Goal: Task Accomplishment & Management: Complete application form

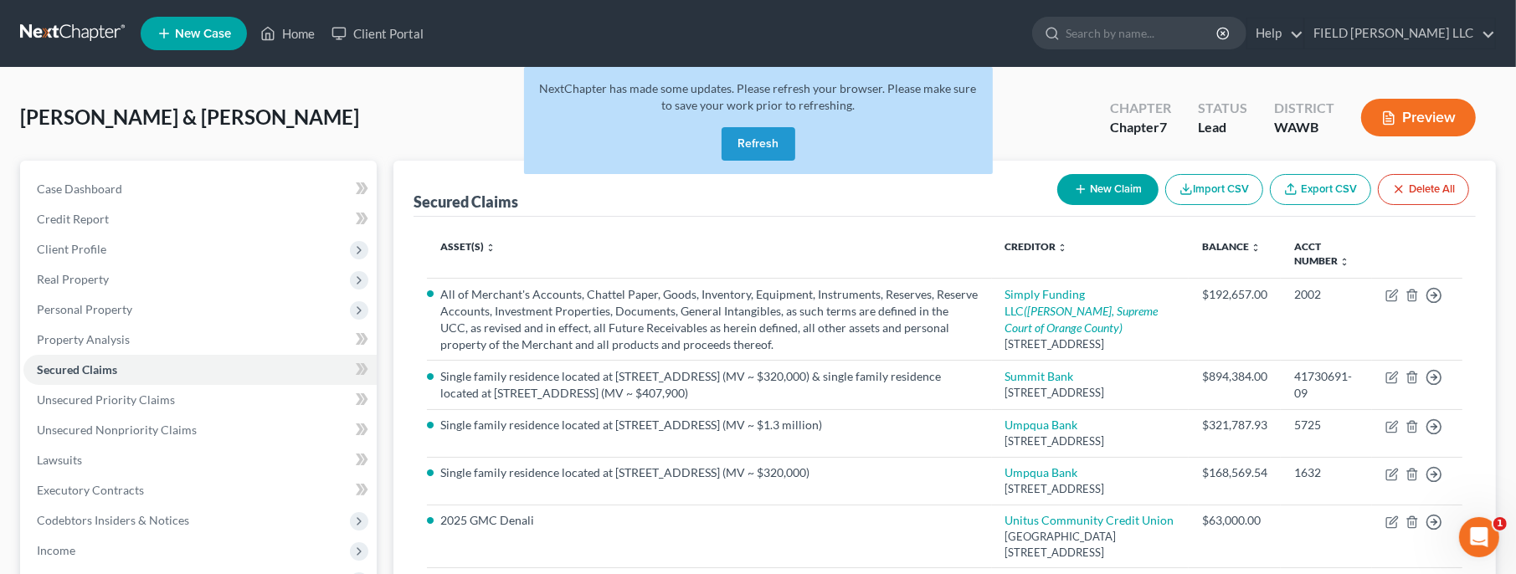
click at [731, 132] on button "Refresh" at bounding box center [758, 143] width 74 height 33
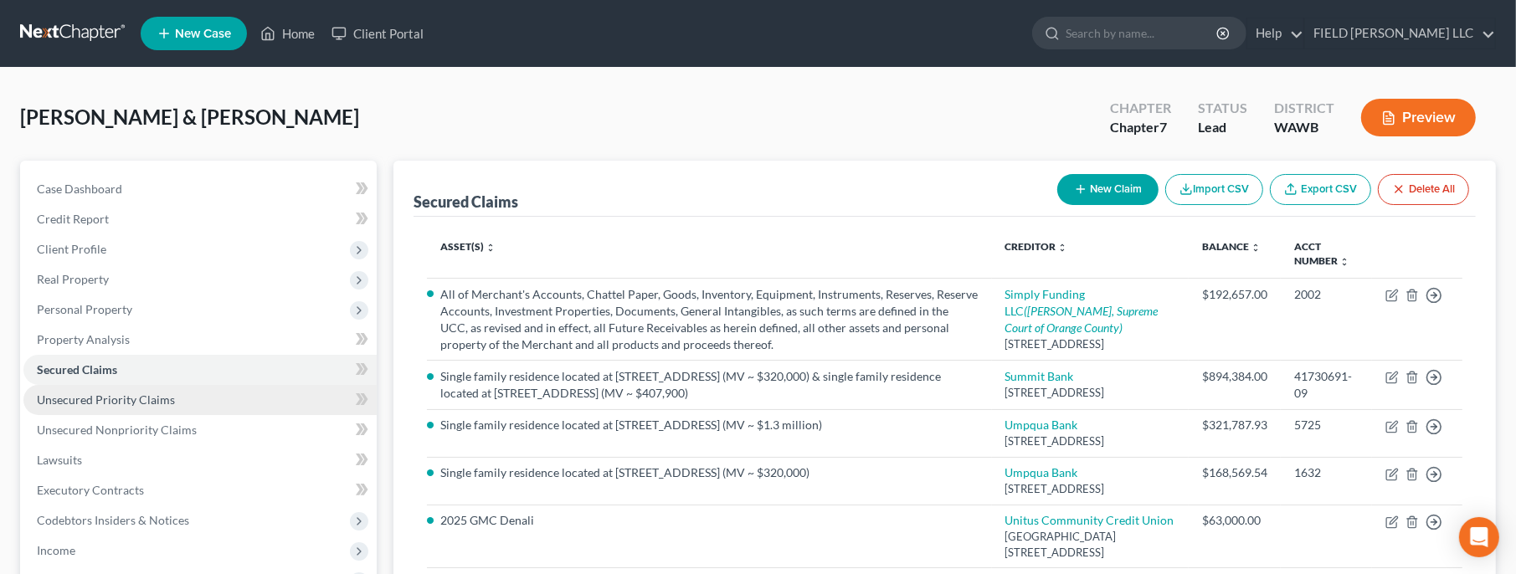
click at [119, 399] on span "Unsecured Priority Claims" at bounding box center [106, 400] width 138 height 14
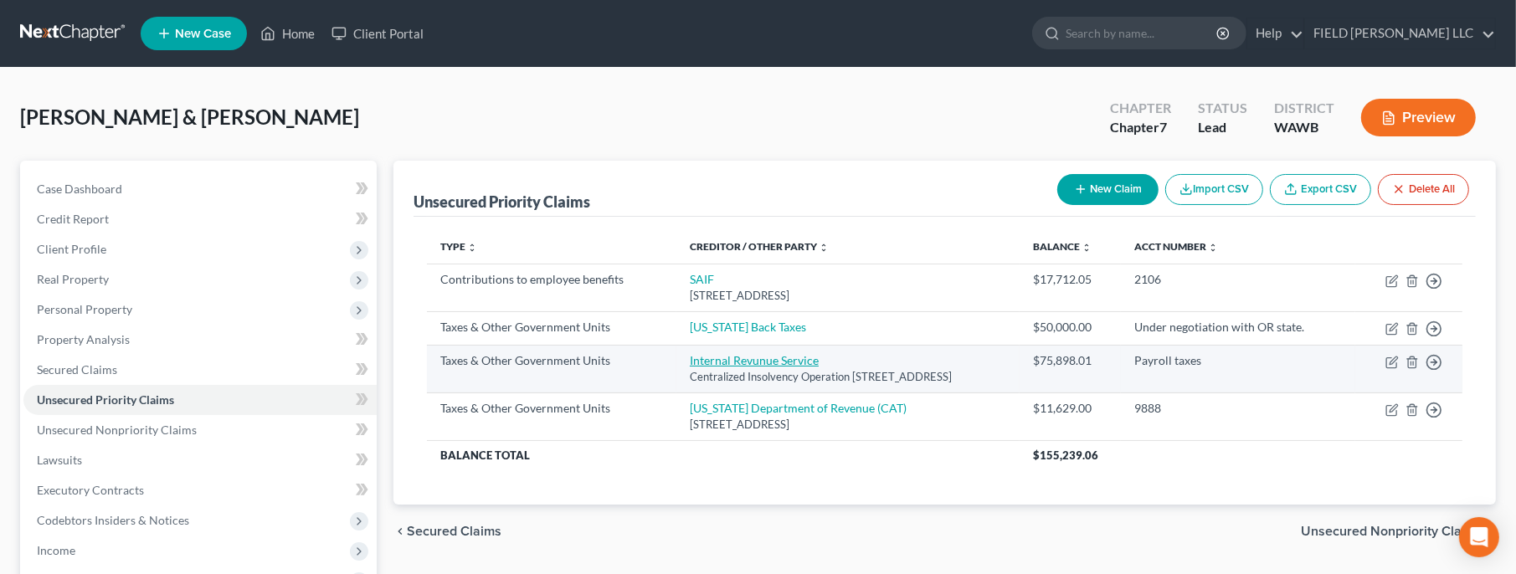
click at [737, 361] on link "Internal Revunue Service" at bounding box center [754, 360] width 129 height 14
select select "0"
select select "39"
select select "2"
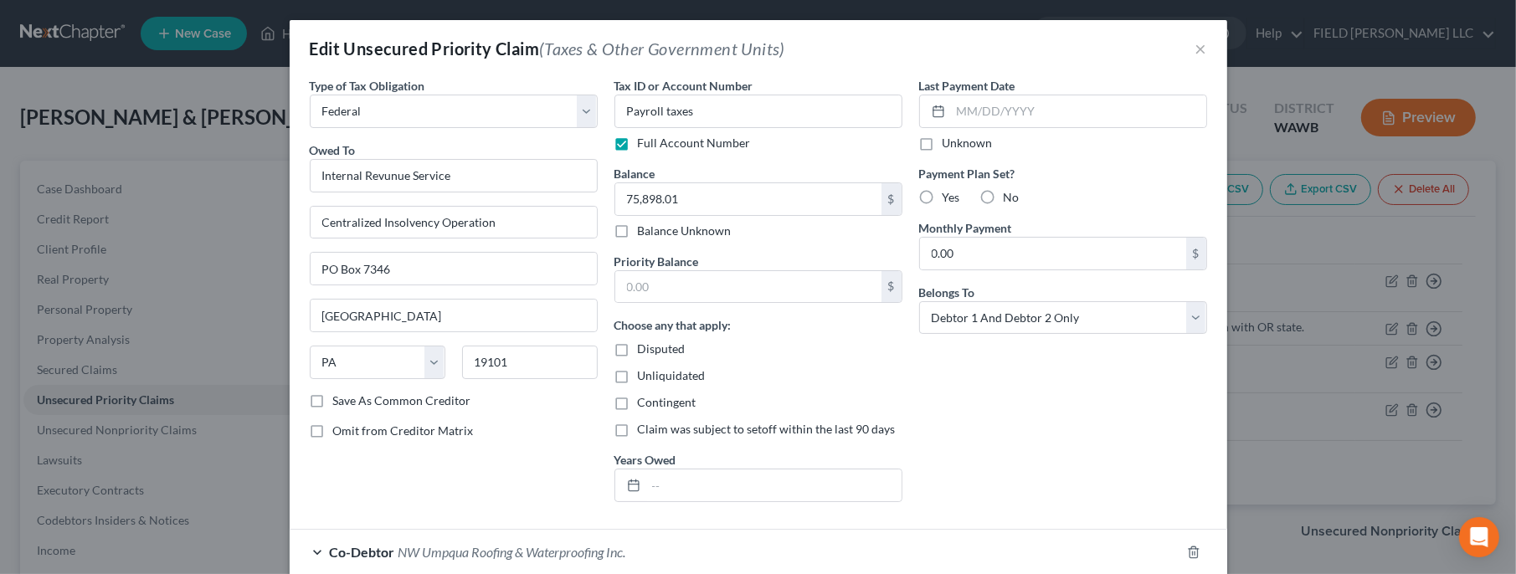
click at [638, 347] on label "Disputed" at bounding box center [662, 349] width 48 height 17
click at [644, 347] on input "Disputed" at bounding box center [649, 346] width 11 height 11
checkbox input "true"
click at [638, 375] on label "Unliquidated" at bounding box center [672, 375] width 68 height 17
click at [644, 375] on input "Unliquidated" at bounding box center [649, 372] width 11 height 11
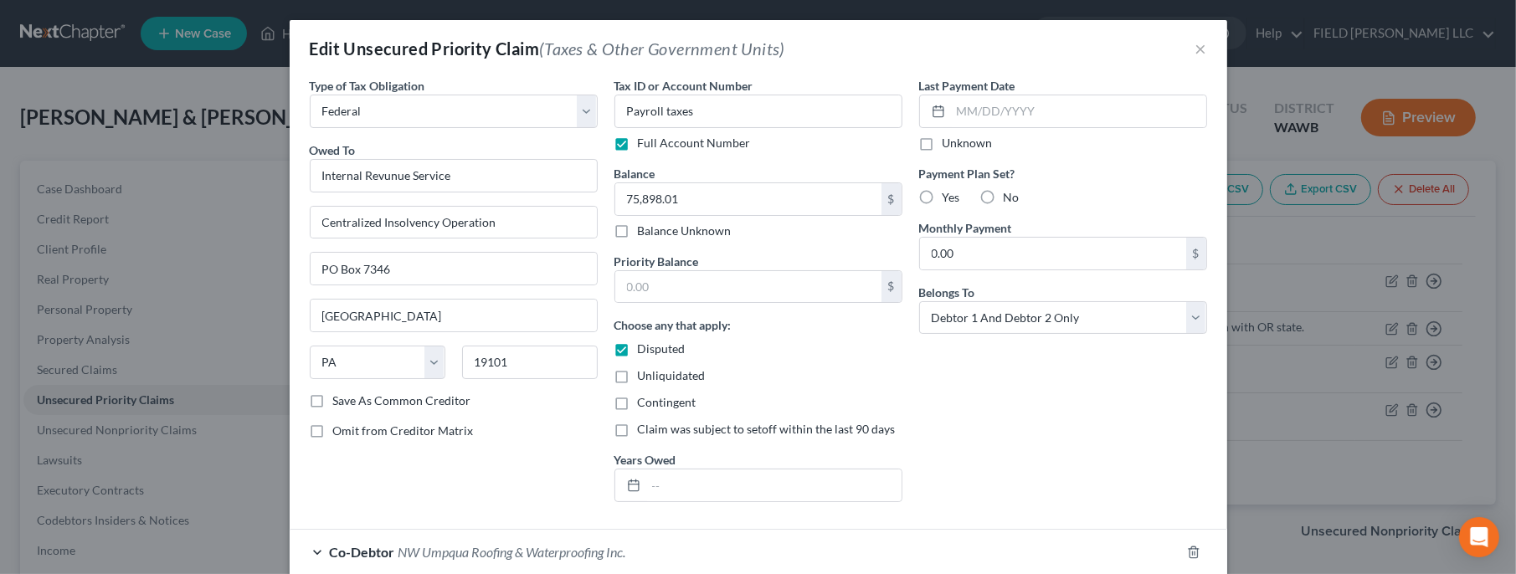
checkbox input "true"
click at [638, 403] on label "Contingent" at bounding box center [667, 402] width 59 height 17
click at [644, 403] on input "Contingent" at bounding box center [649, 399] width 11 height 11
checkbox input "true"
click at [709, 112] on input "Payroll taxes" at bounding box center [758, 111] width 288 height 33
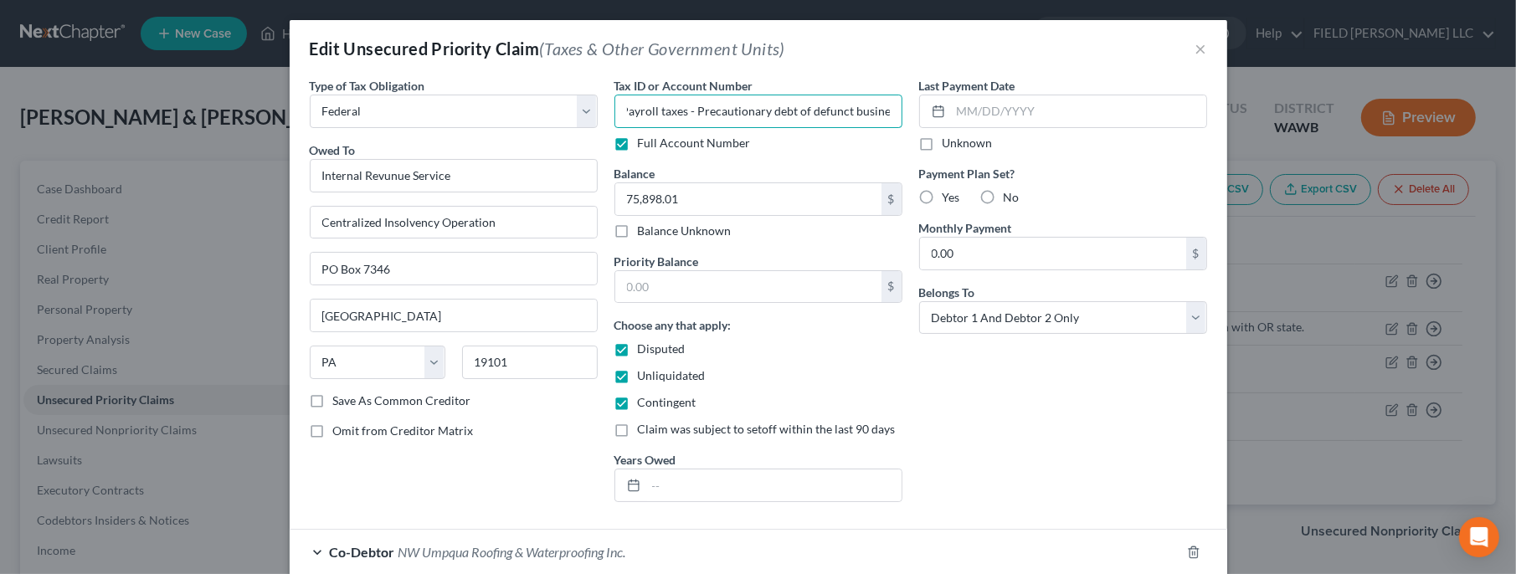
scroll to position [0, 10]
type input "Payroll taxes - Precautionary debt of defunct business"
drag, startPoint x: 688, startPoint y: 200, endPoint x: 724, endPoint y: 202, distance: 36.0
click at [724, 202] on input "75,898.01" at bounding box center [748, 199] width 266 height 32
click at [682, 190] on input "75,898.01" at bounding box center [748, 199] width 266 height 32
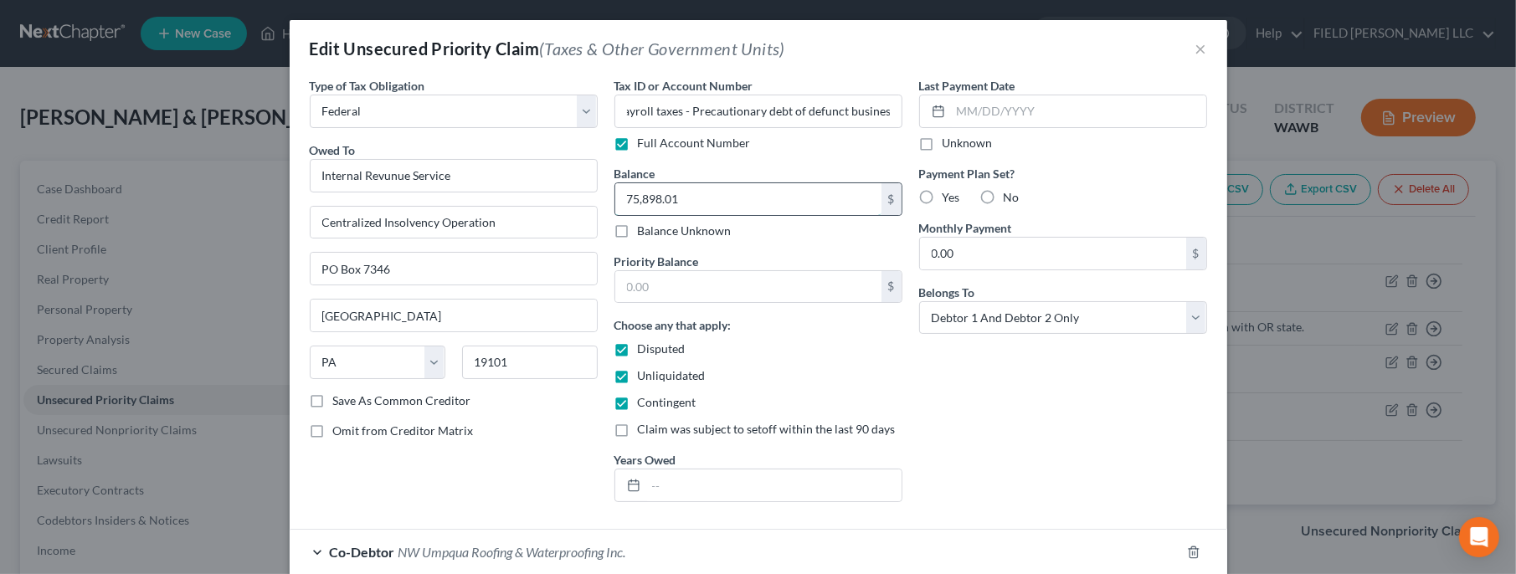
drag, startPoint x: 684, startPoint y: 193, endPoint x: 506, endPoint y: 192, distance: 178.3
click at [615, 192] on input "75,898.01" at bounding box center [748, 199] width 266 height 32
click at [681, 288] on input "text" at bounding box center [748, 287] width 266 height 32
paste input "75,898.01"
type input "75,898.01"
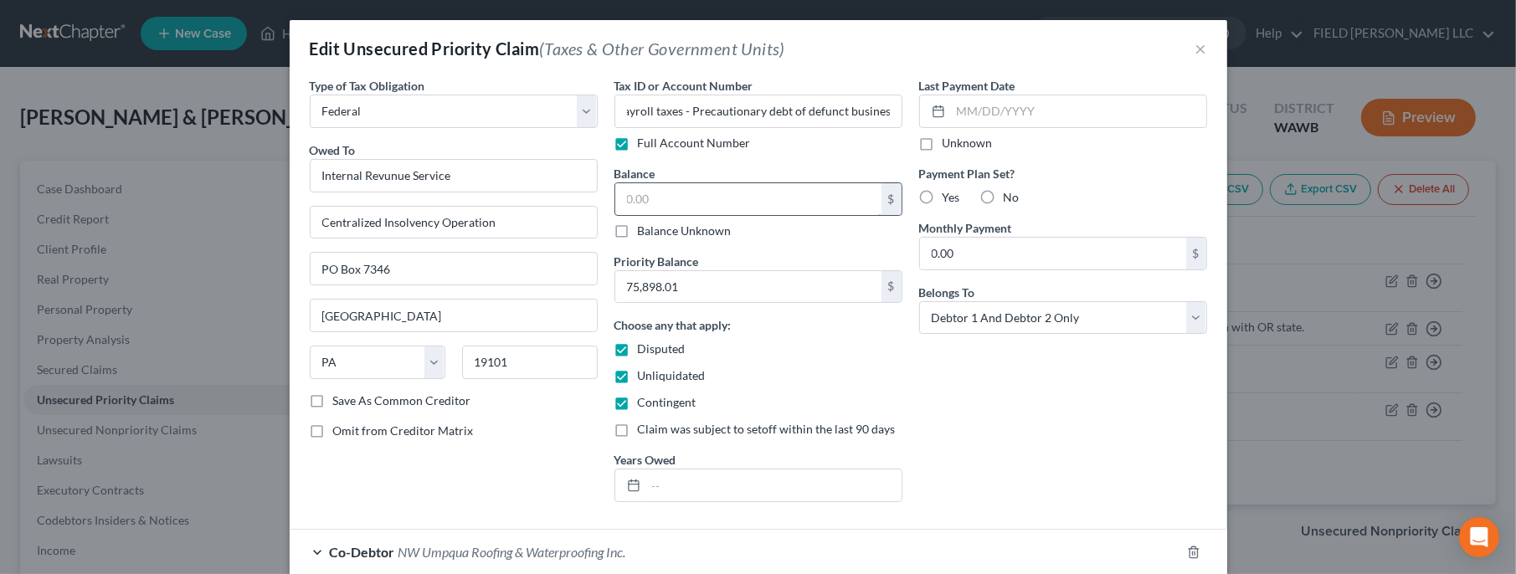
click at [629, 192] on input "text" at bounding box center [748, 199] width 266 height 32
paste input "75,898.01"
type input "75,898.01"
click at [919, 301] on select "Select Debtor 1 Only Debtor 2 Only Debtor 1 And Debtor 2 Only At Least One Of T…" at bounding box center [1063, 317] width 288 height 33
select select "3"
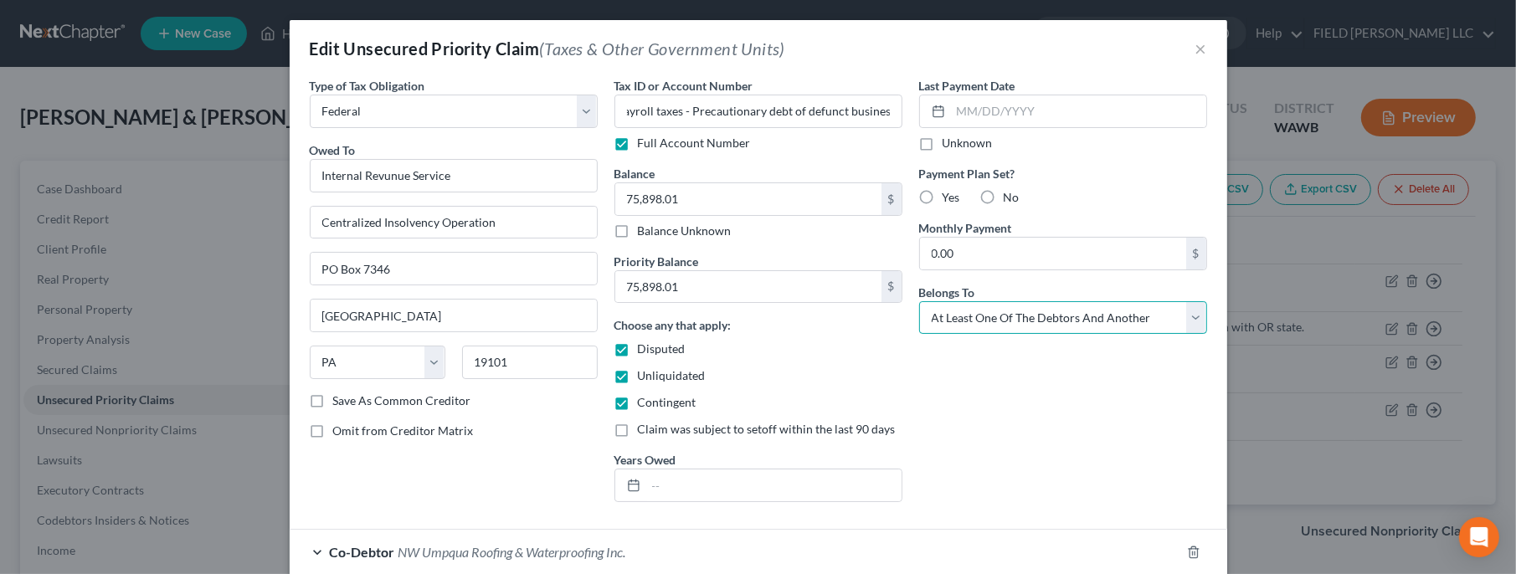
click option "At Least One Of The Debtors And Another" at bounding box center [0, 0] width 0 height 0
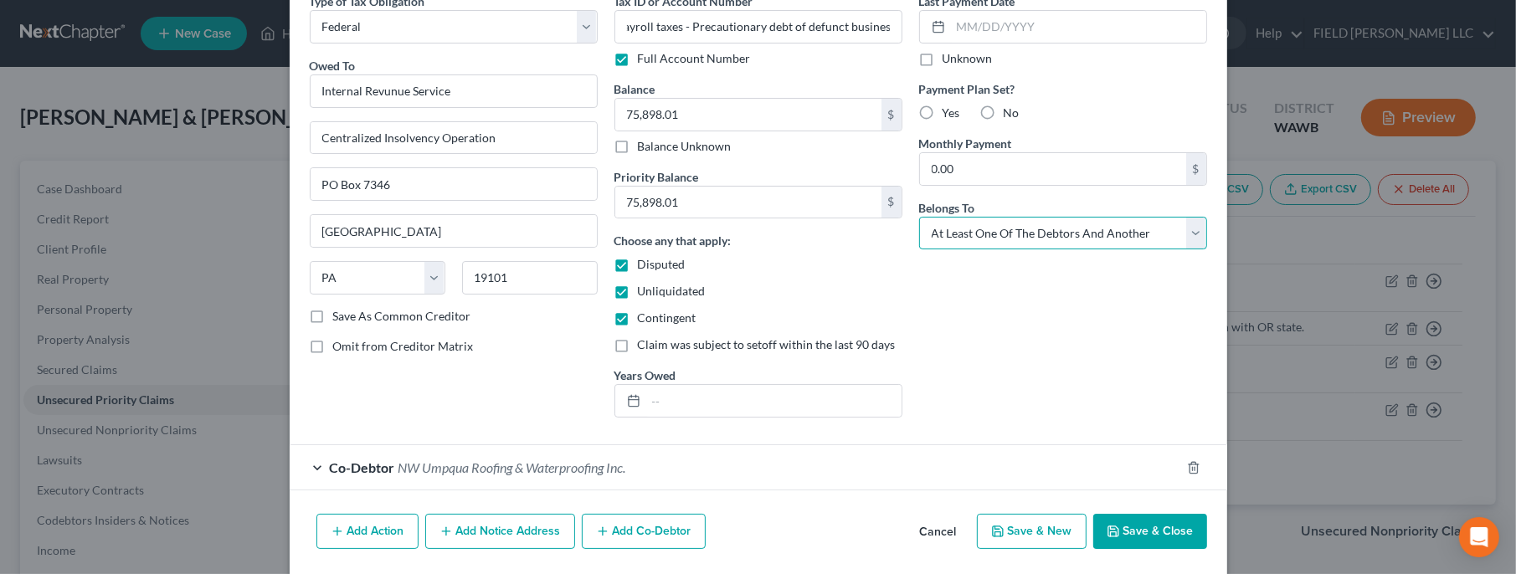
scroll to position [138, 0]
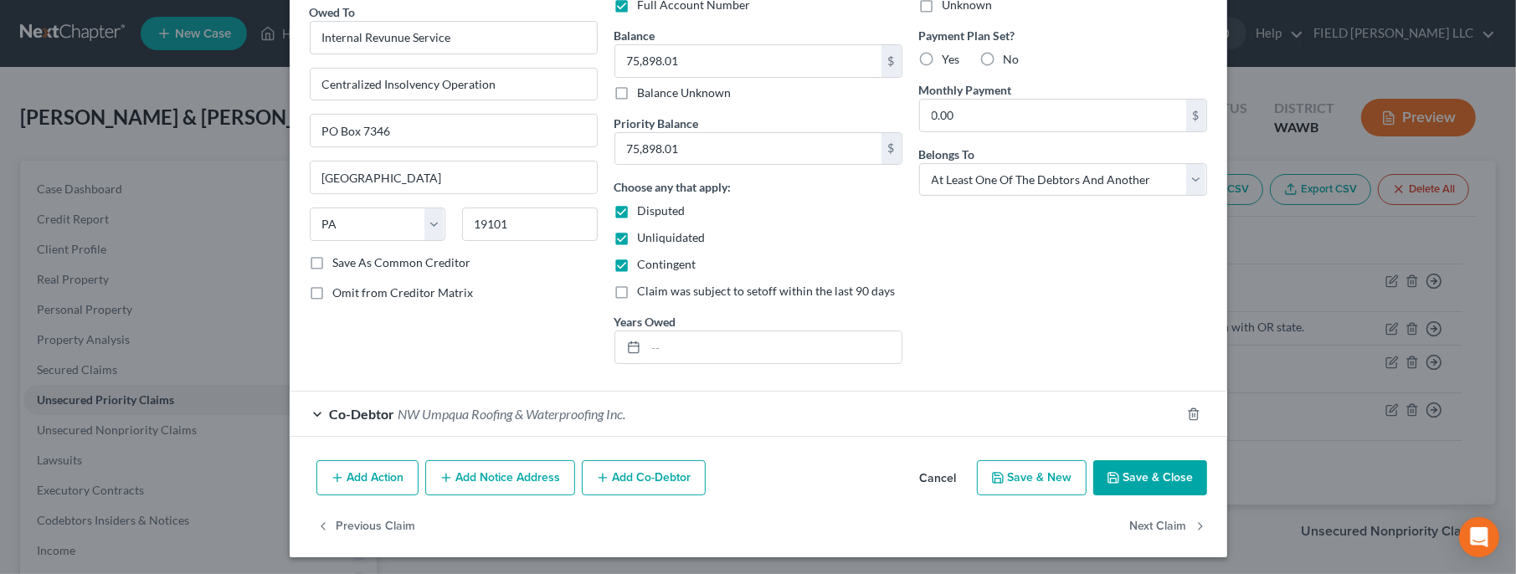
click at [638, 210] on label "Disputed" at bounding box center [662, 211] width 48 height 17
click at [644, 210] on input "Disputed" at bounding box center [649, 208] width 11 height 11
checkbox input "false"
click at [638, 265] on label "Contingent" at bounding box center [667, 264] width 59 height 17
click at [644, 265] on input "Contingent" at bounding box center [649, 261] width 11 height 11
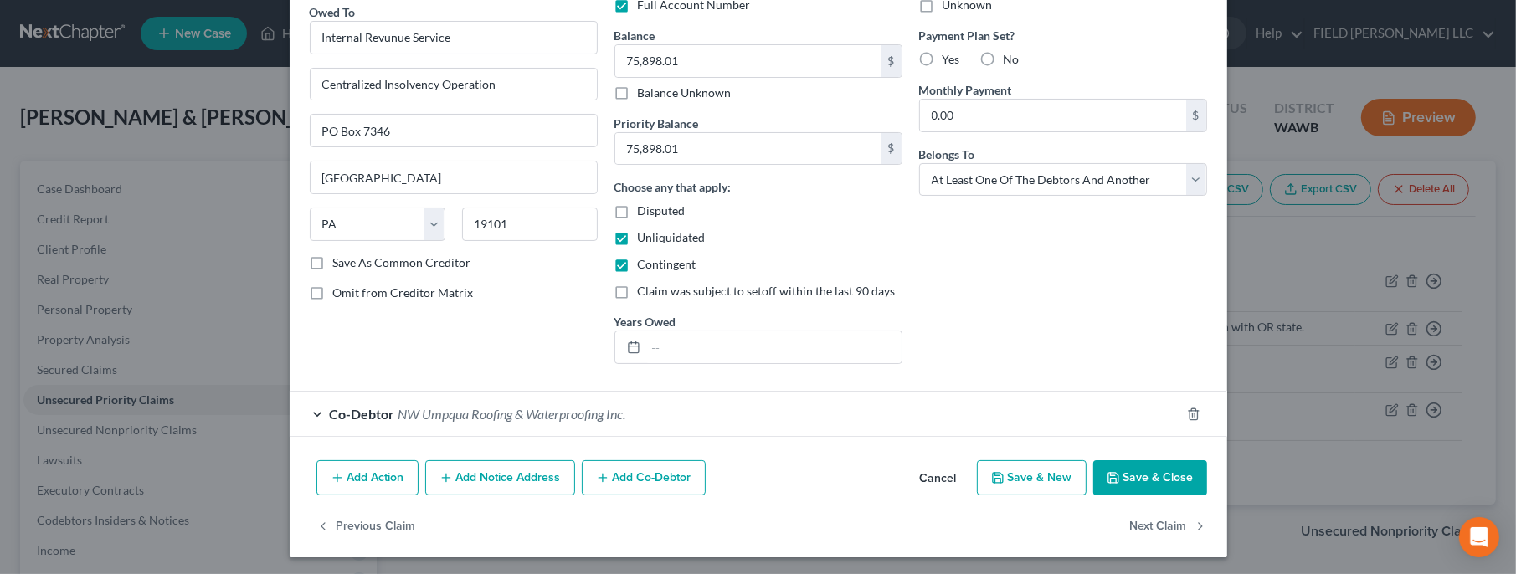
checkbox input "false"
click at [638, 239] on label "Unliquidated" at bounding box center [672, 237] width 68 height 17
click at [644, 239] on input "Unliquidated" at bounding box center [649, 234] width 11 height 11
checkbox input "false"
click at [389, 39] on input "Internal Revunue Service" at bounding box center [454, 37] width 288 height 33
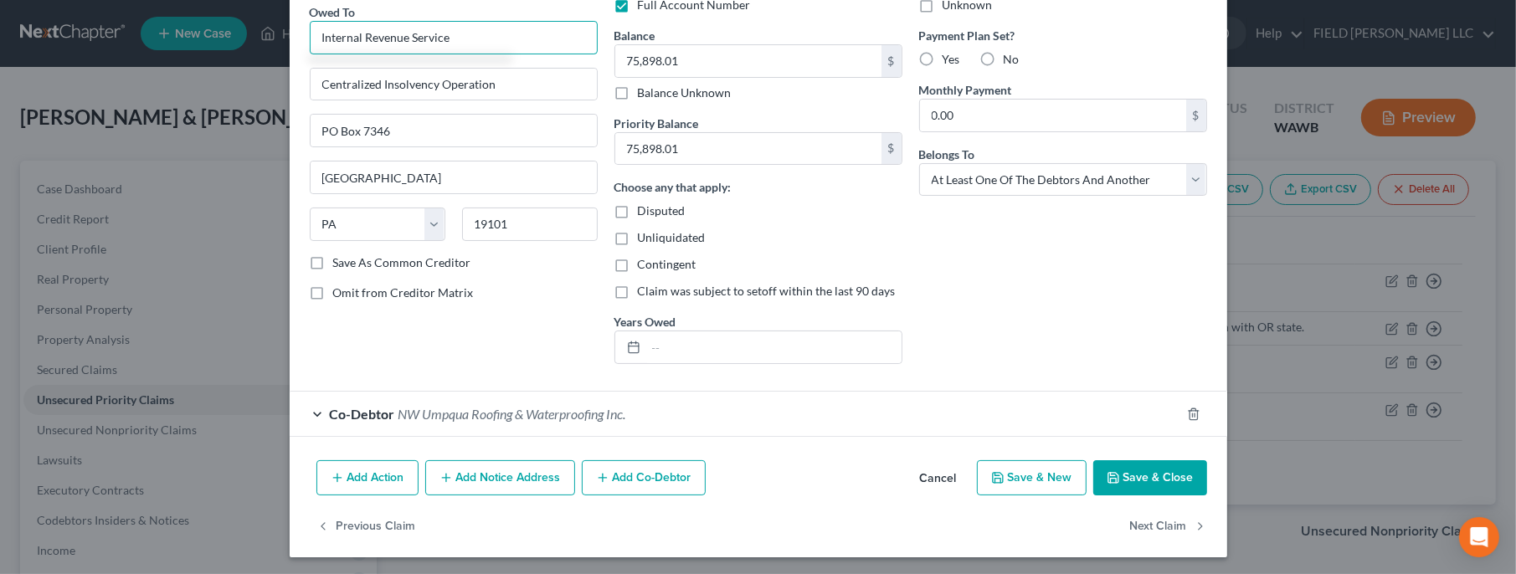
type input "Internal Revenue Service"
click at [1168, 471] on button "Save & Close" at bounding box center [1150, 477] width 114 height 35
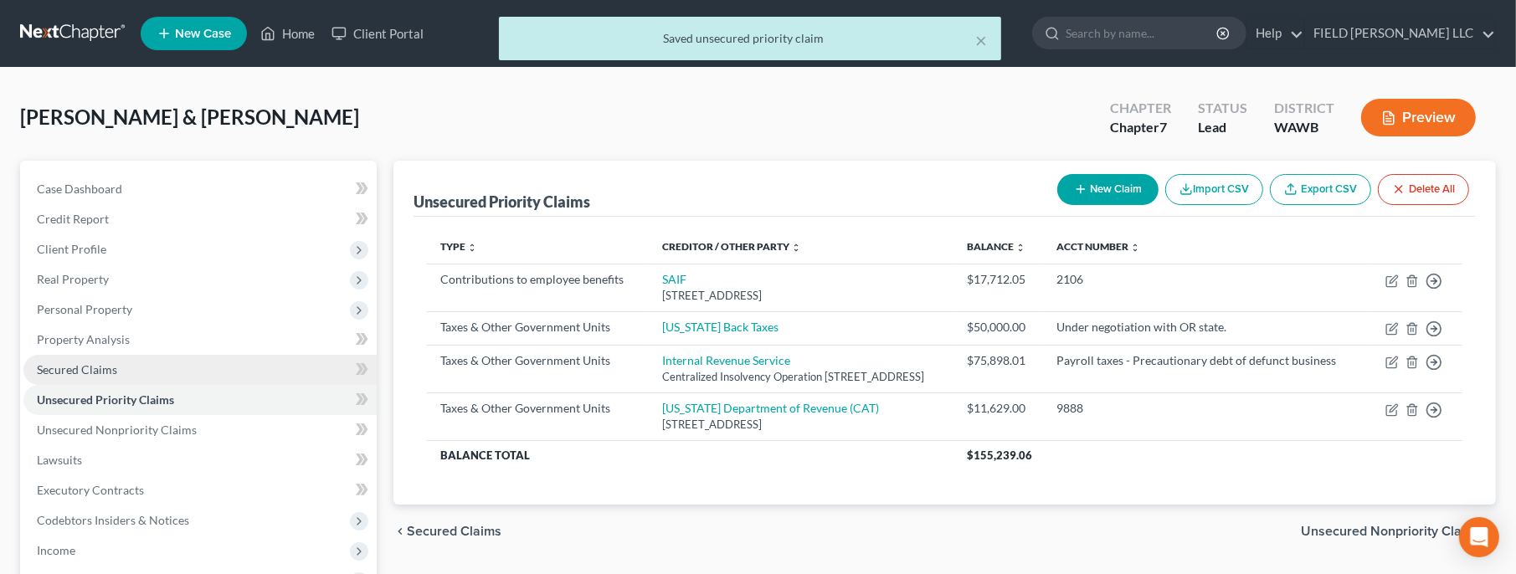
click at [106, 361] on link "Secured Claims" at bounding box center [199, 370] width 353 height 30
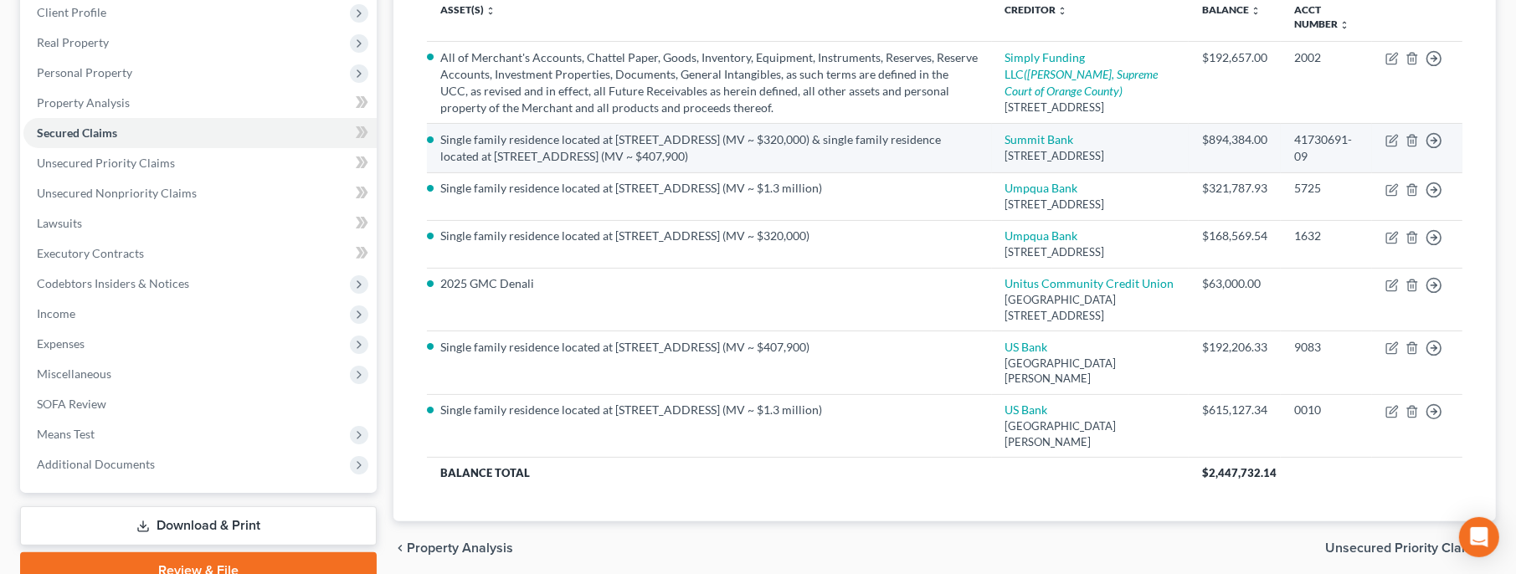
scroll to position [374, 0]
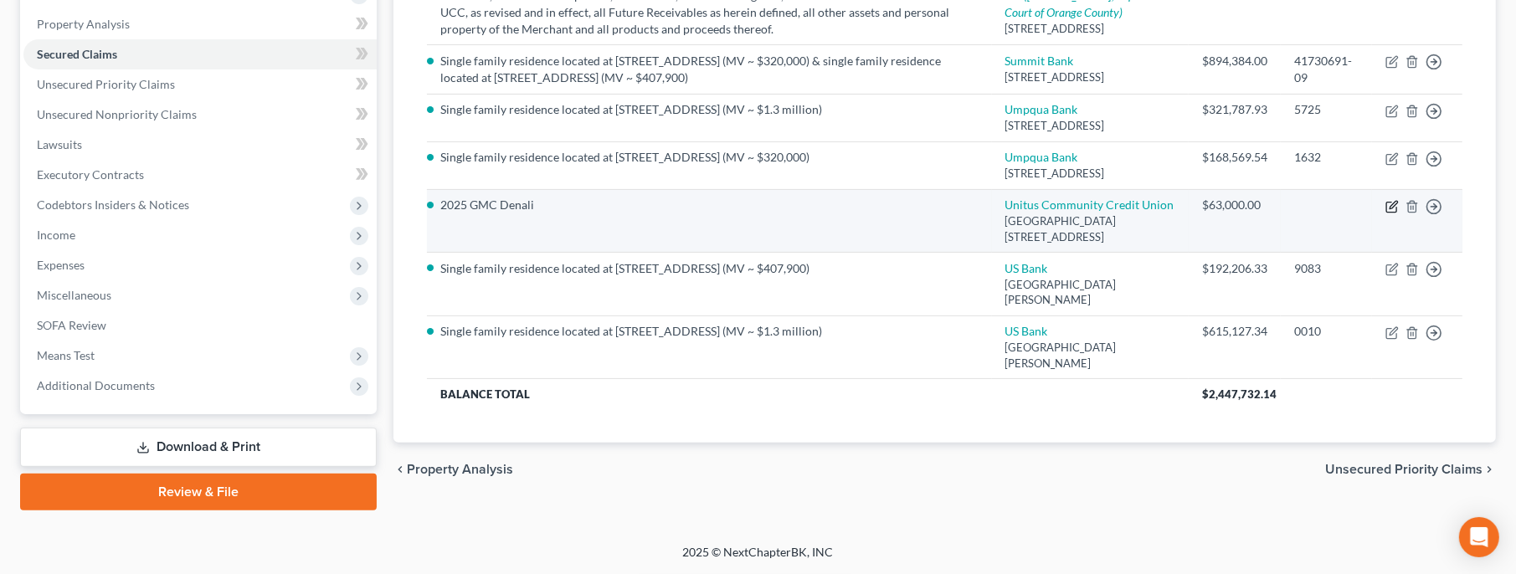
click at [1388, 203] on icon "button" at bounding box center [1391, 206] width 13 height 13
select select "38"
select select "4"
select select "0"
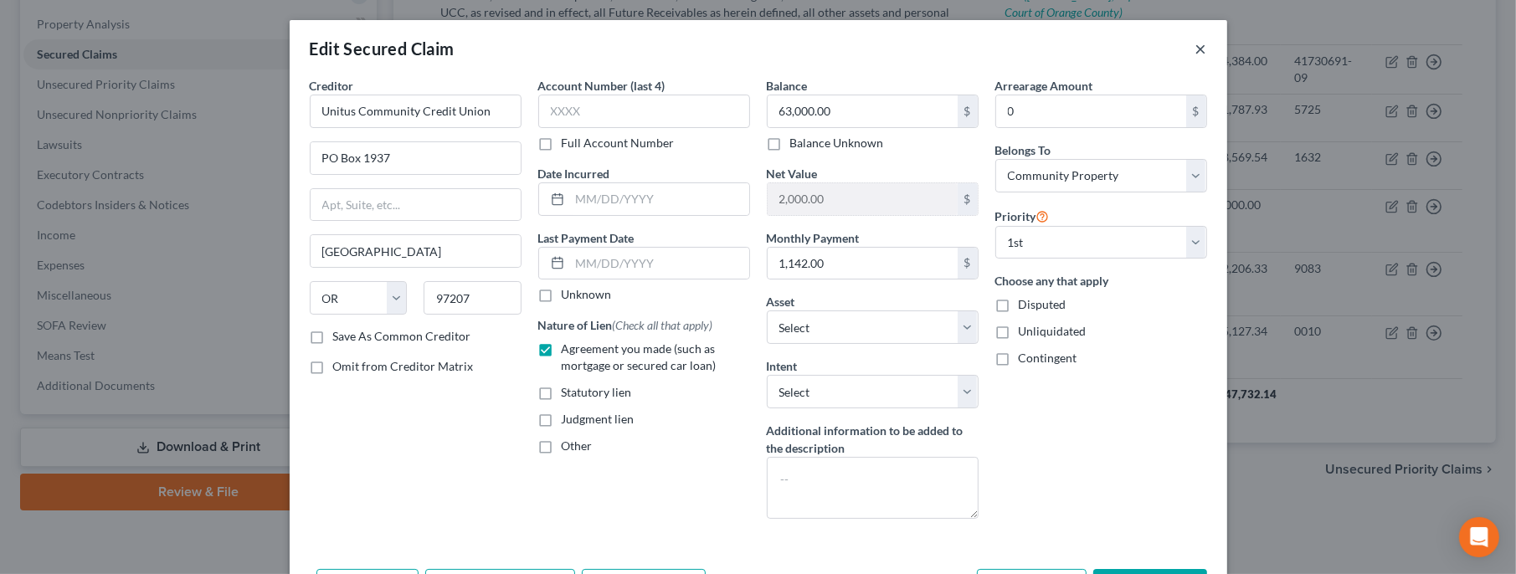
click at [1199, 54] on button "×" at bounding box center [1201, 48] width 12 height 20
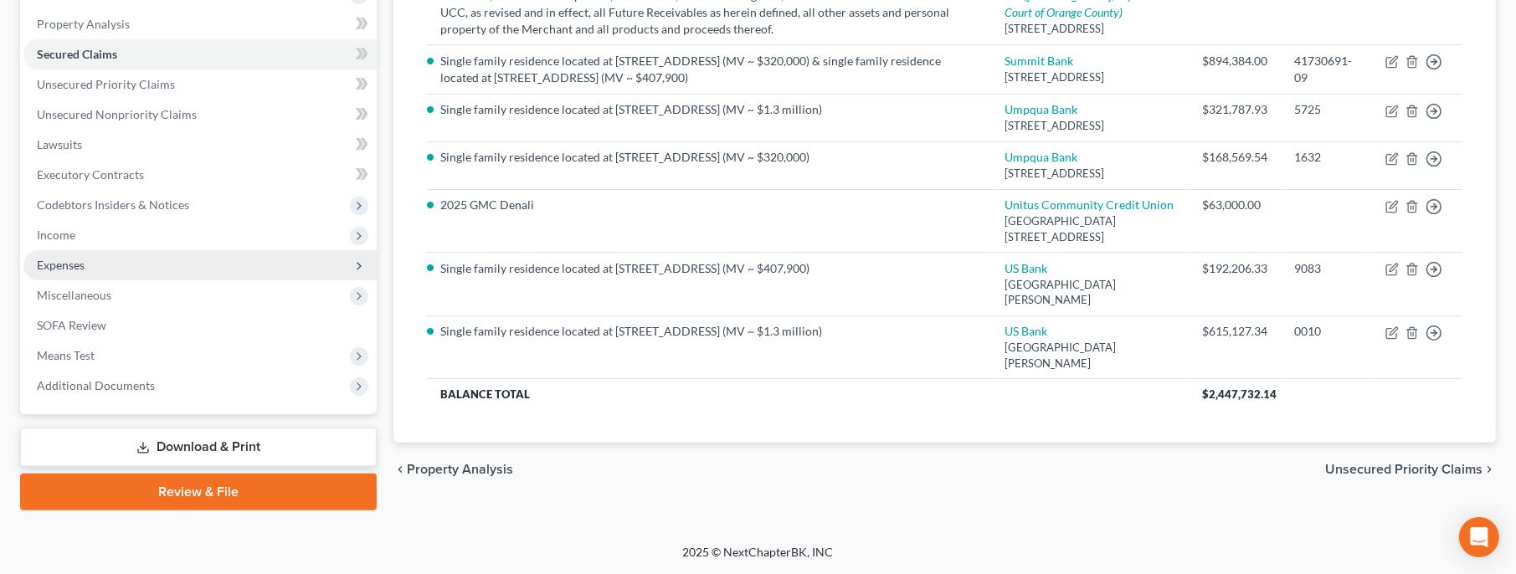
scroll to position [0, 0]
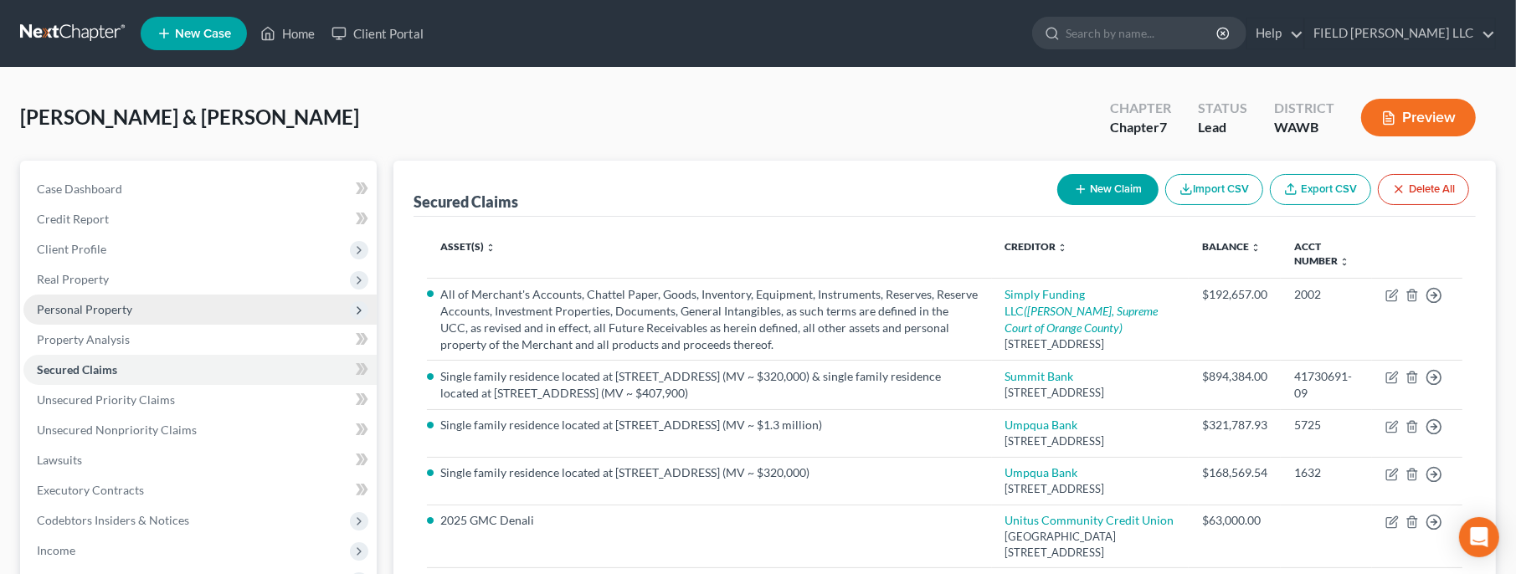
click at [88, 314] on span "Personal Property" at bounding box center [84, 309] width 95 height 14
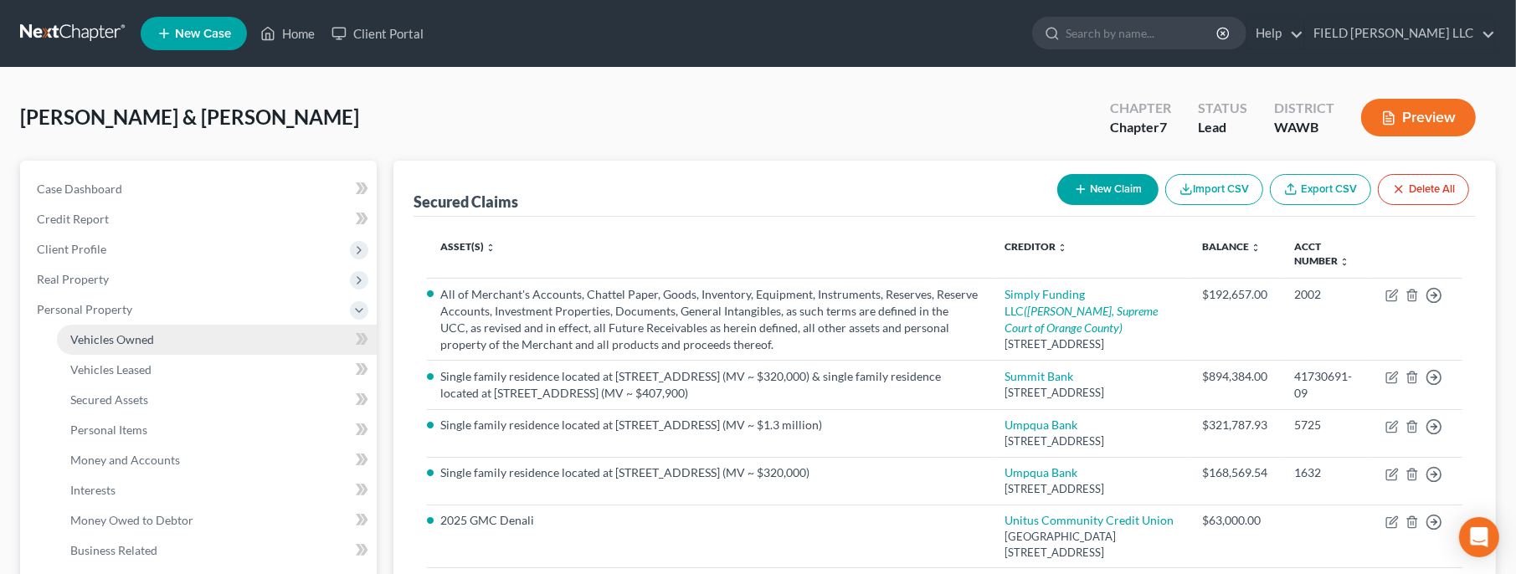
click at [94, 337] on span "Vehicles Owned" at bounding box center [112, 339] width 84 height 14
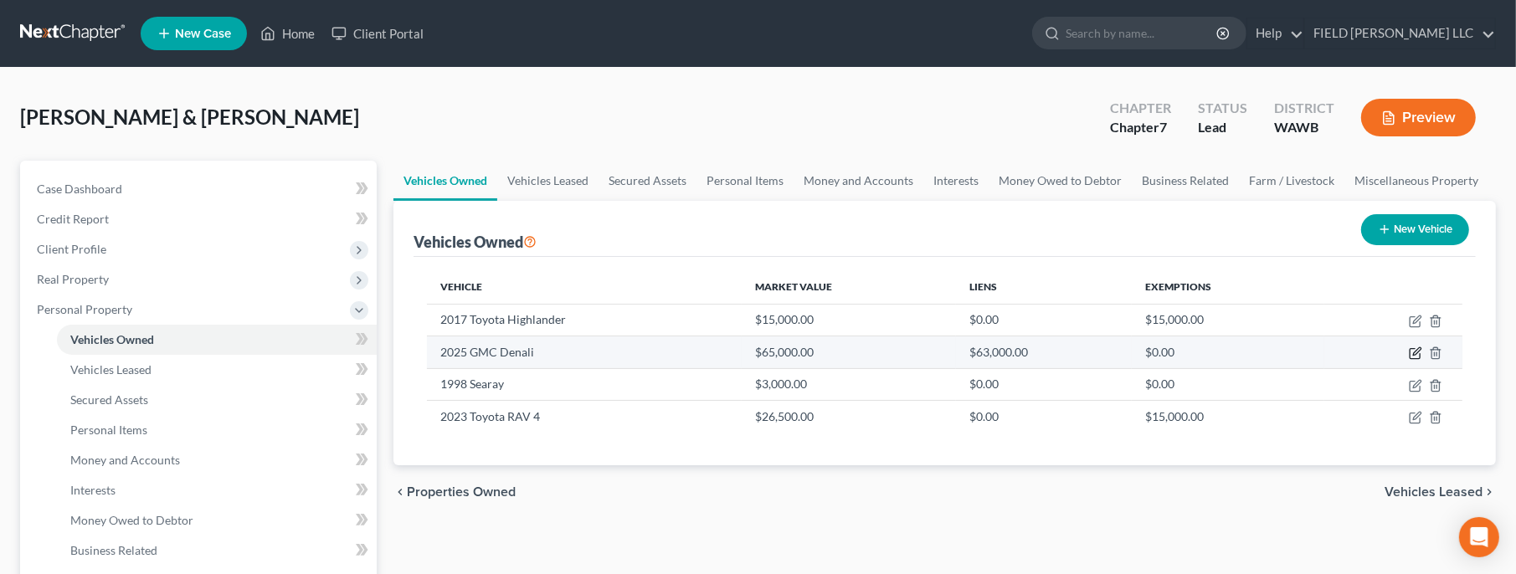
click at [1416, 351] on icon "button" at bounding box center [1415, 352] width 13 height 13
select select "1"
select select "0"
select select "2"
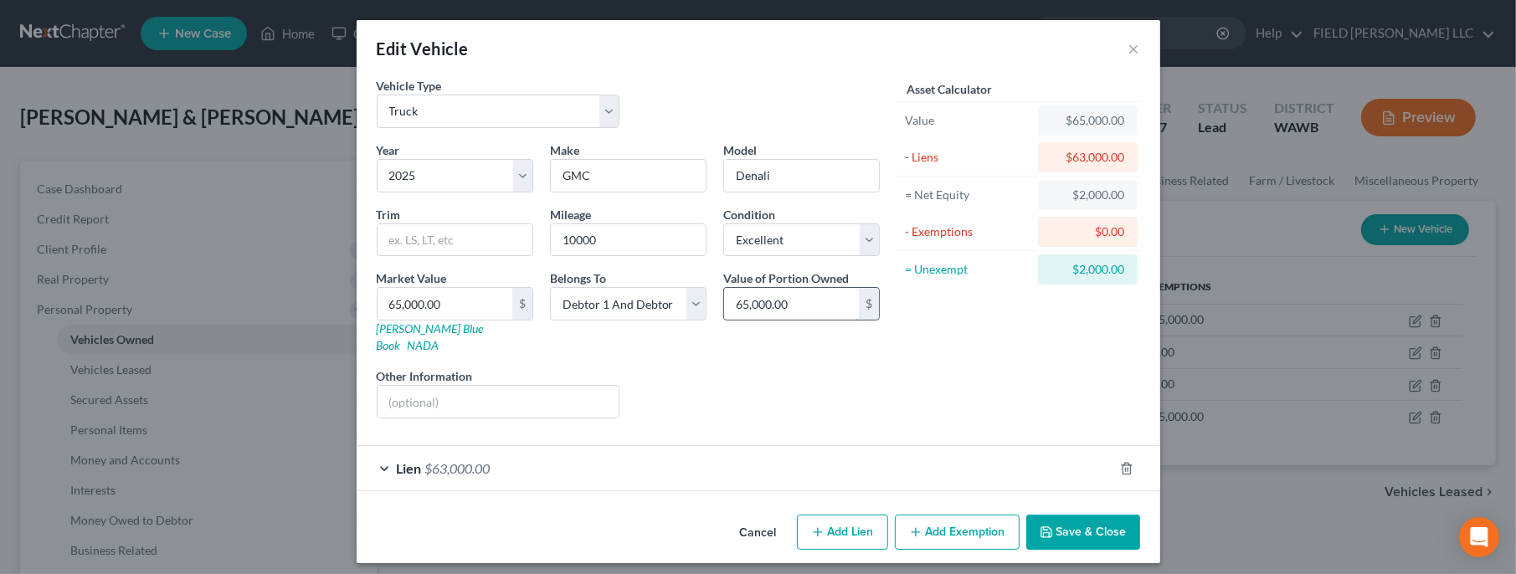
drag, startPoint x: 825, startPoint y: 303, endPoint x: 839, endPoint y: 298, distance: 14.3
click at [839, 298] on input "65,000.00" at bounding box center [791, 304] width 135 height 32
click at [461, 307] on input "65,000.00" at bounding box center [444, 304] width 135 height 32
type input "5"
type input "5.00"
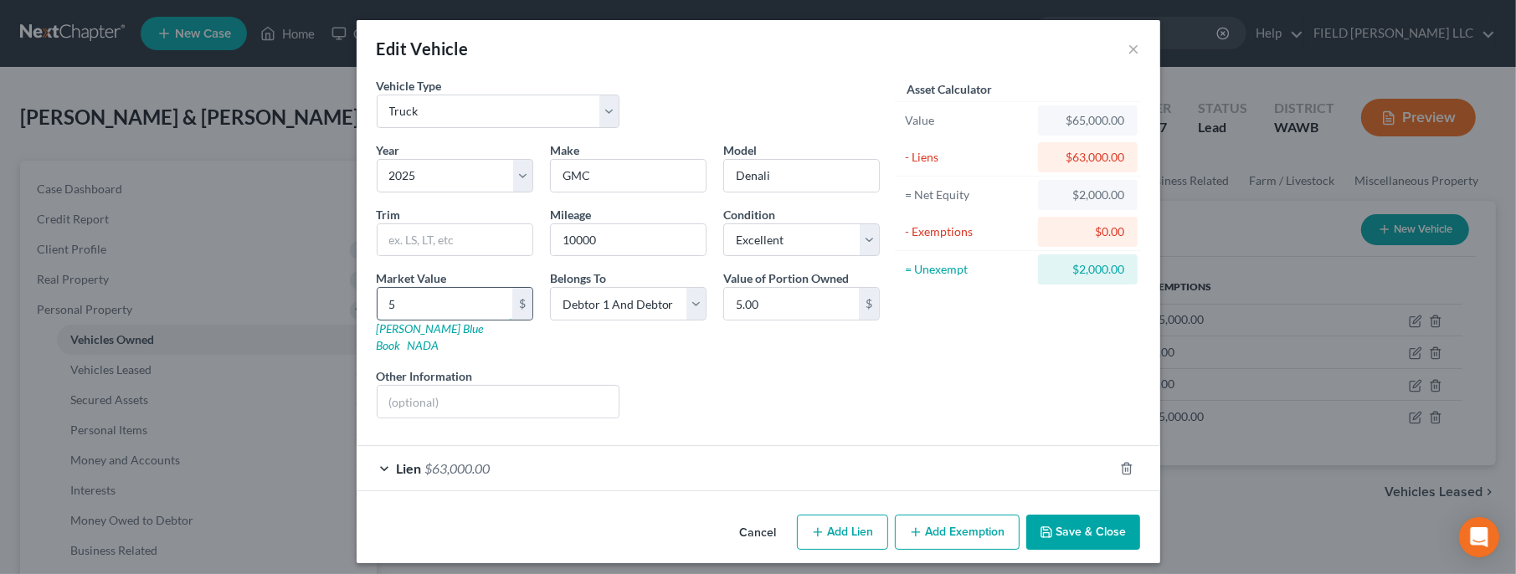
type input "58"
type input "58.00"
type input "580"
type input "580.00"
type input "5800"
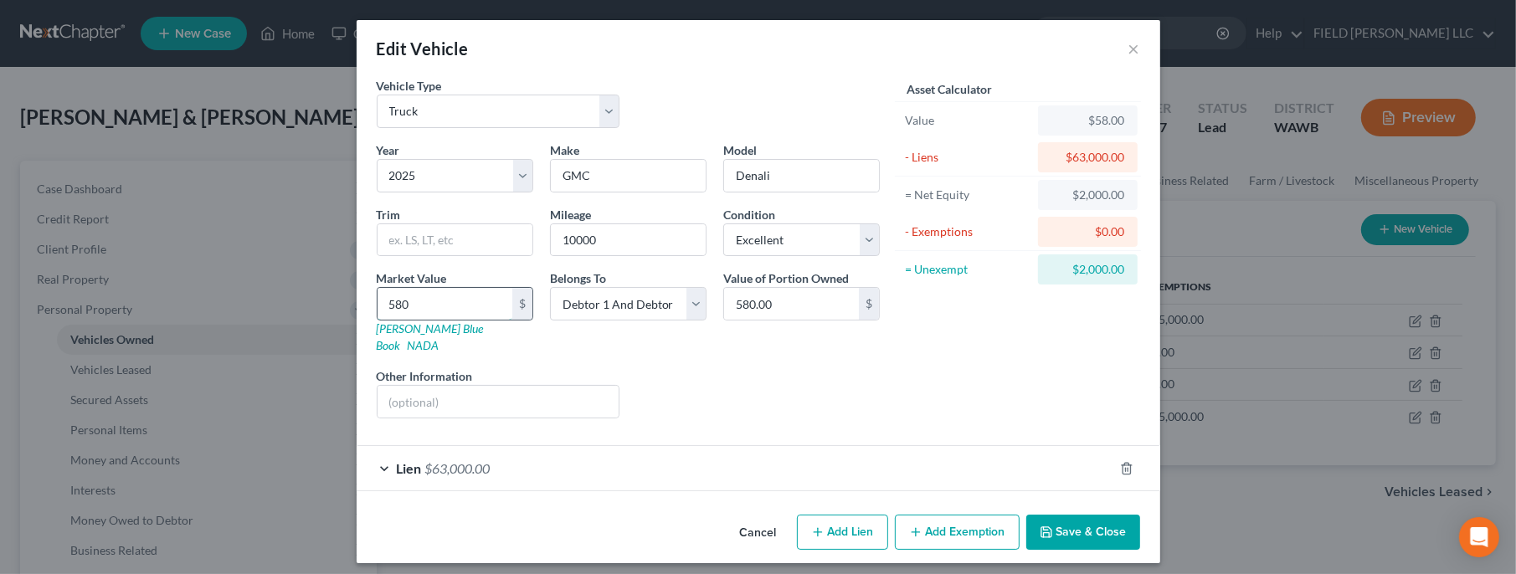
type input "5,800.00"
type input "5,8000"
type input "58,000.00"
type input "58,000"
click at [408, 460] on span "Lien" at bounding box center [409, 468] width 25 height 16
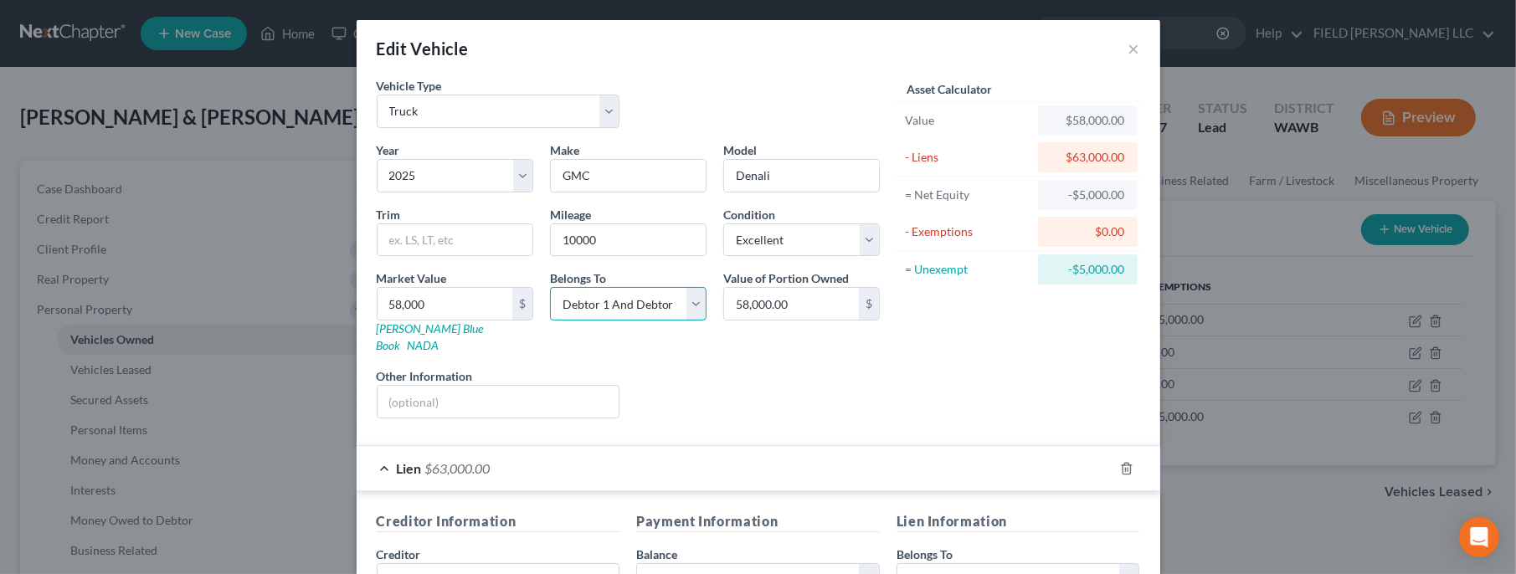
click at [550, 287] on select "Select Debtor 1 Only Debtor 2 Only Debtor 1 And Debtor 2 Only At Least One Of T…" at bounding box center [628, 303] width 157 height 33
select select "4"
click option "Community Property" at bounding box center [0, 0] width 0 height 0
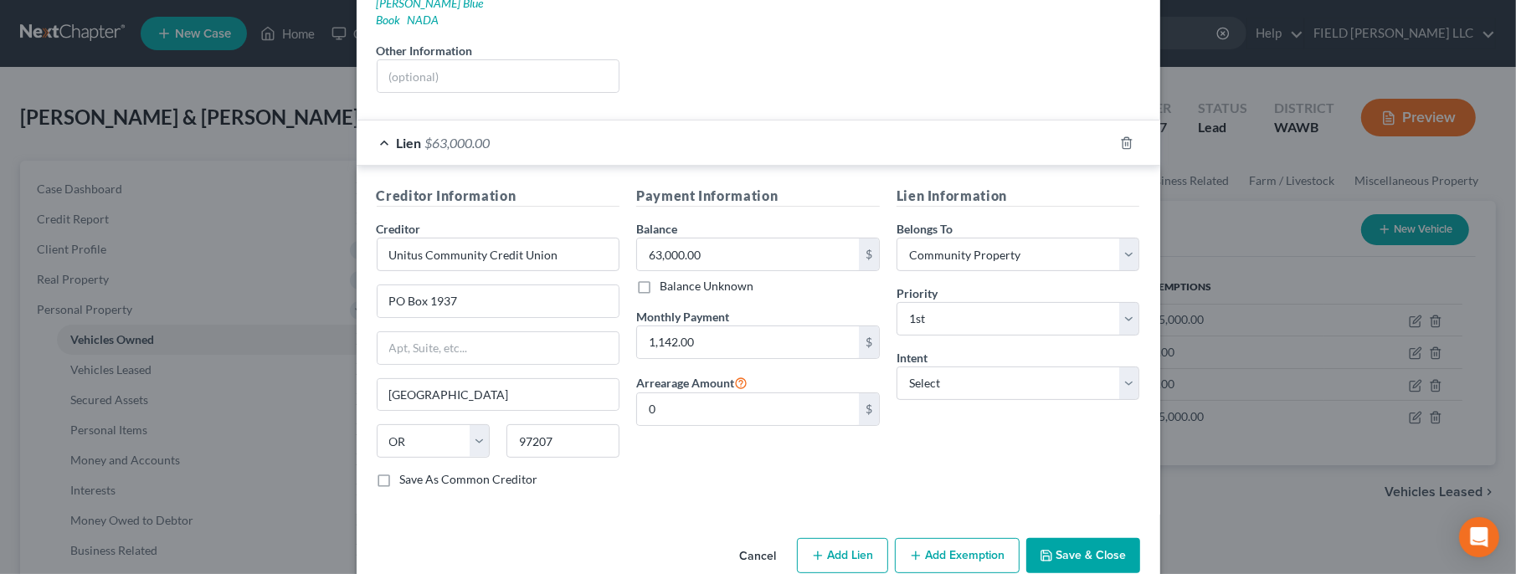
scroll to position [331, 0]
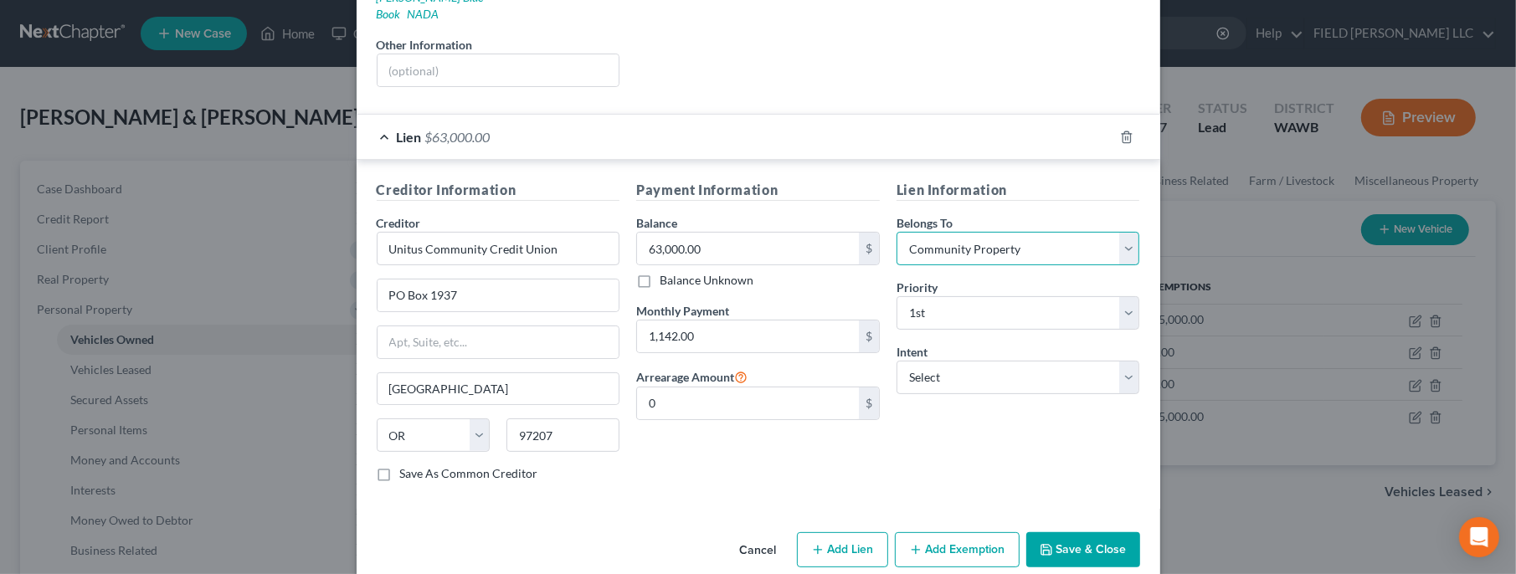
click at [896, 232] on select "Select Debtor 1 Only Debtor 2 Only Debtor 1 And Debtor 2 Only At Least One Of T…" at bounding box center [1018, 248] width 244 height 33
click option "Debtor 1 And Debtor 2 Only" at bounding box center [0, 0] width 0 height 0
click at [896, 232] on select "Select Debtor 1 Only Debtor 2 Only Debtor 1 And Debtor 2 Only At Least One Of T…" at bounding box center [1018, 248] width 244 height 33
select select "4"
click option "Community Property" at bounding box center [0, 0] width 0 height 0
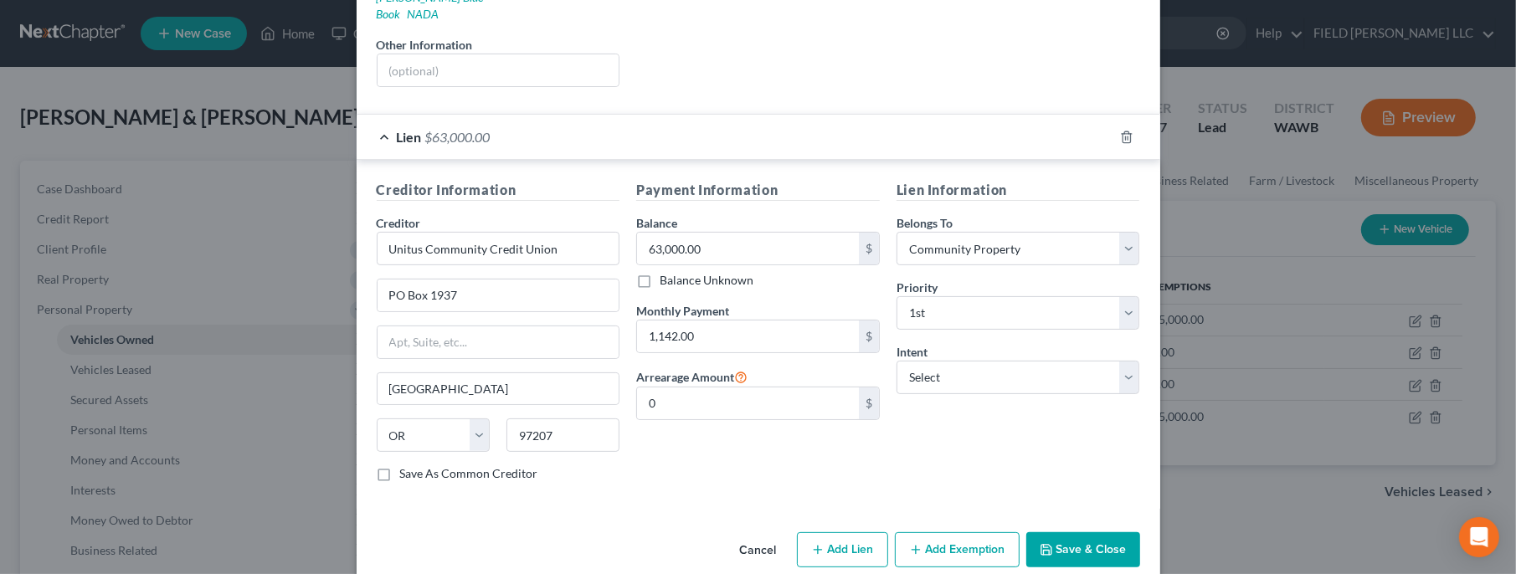
click at [1057, 532] on button "Save & Close" at bounding box center [1083, 549] width 114 height 35
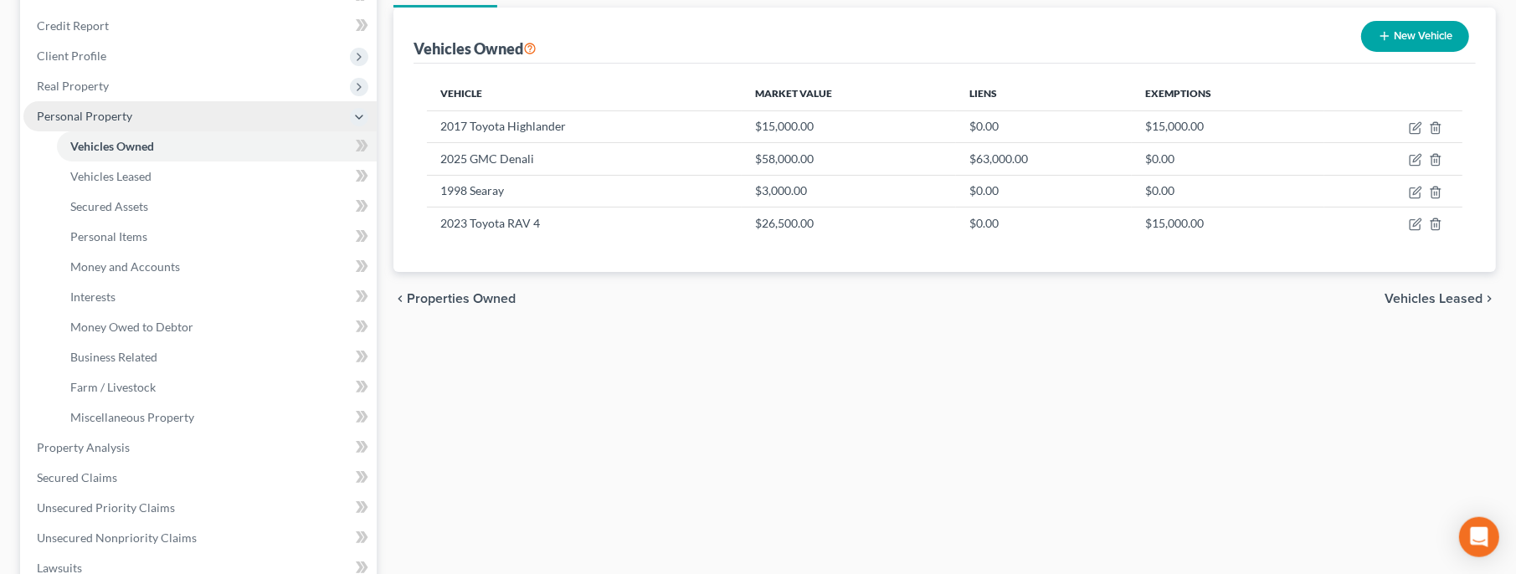
scroll to position [362, 0]
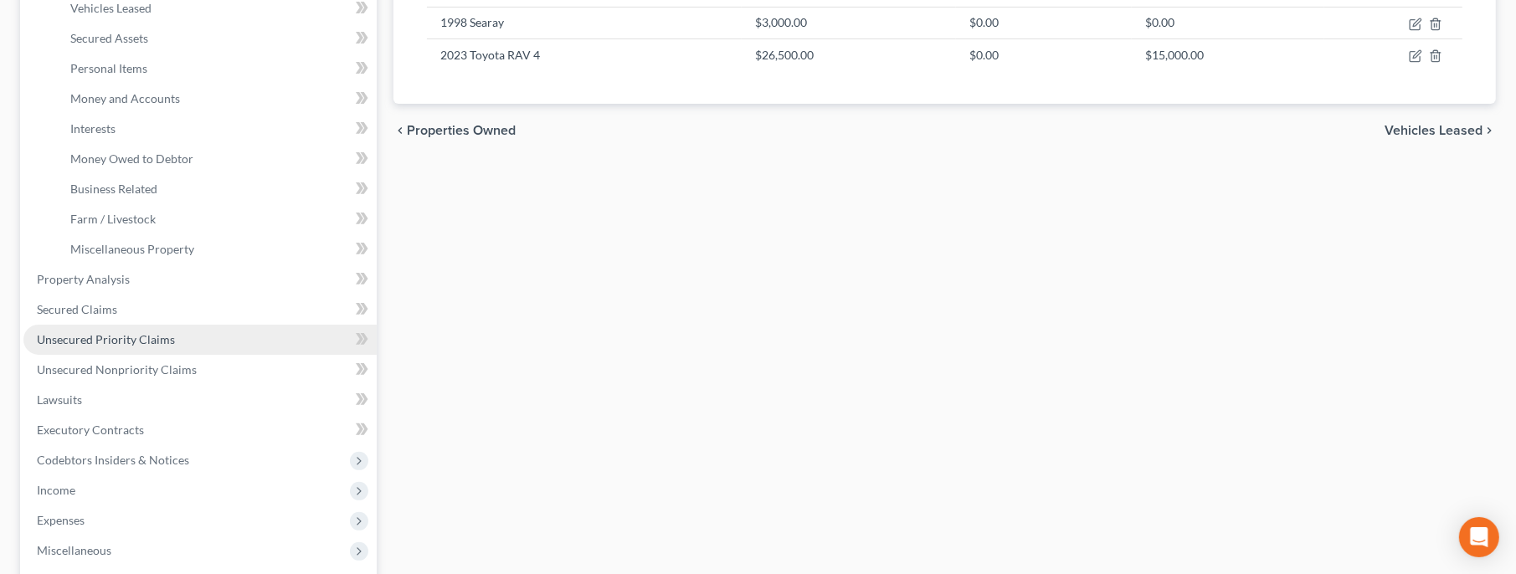
click at [112, 332] on span "Unsecured Priority Claims" at bounding box center [106, 339] width 138 height 14
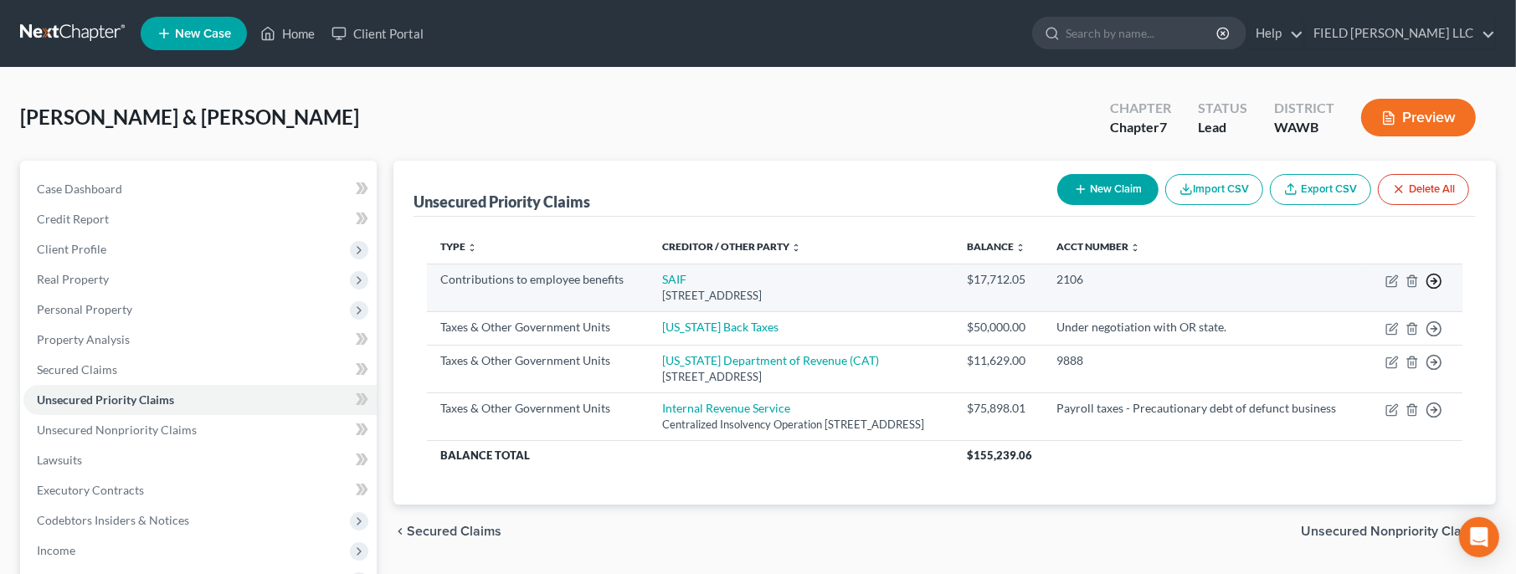
click at [1426, 278] on icon "button" at bounding box center [1433, 281] width 17 height 17
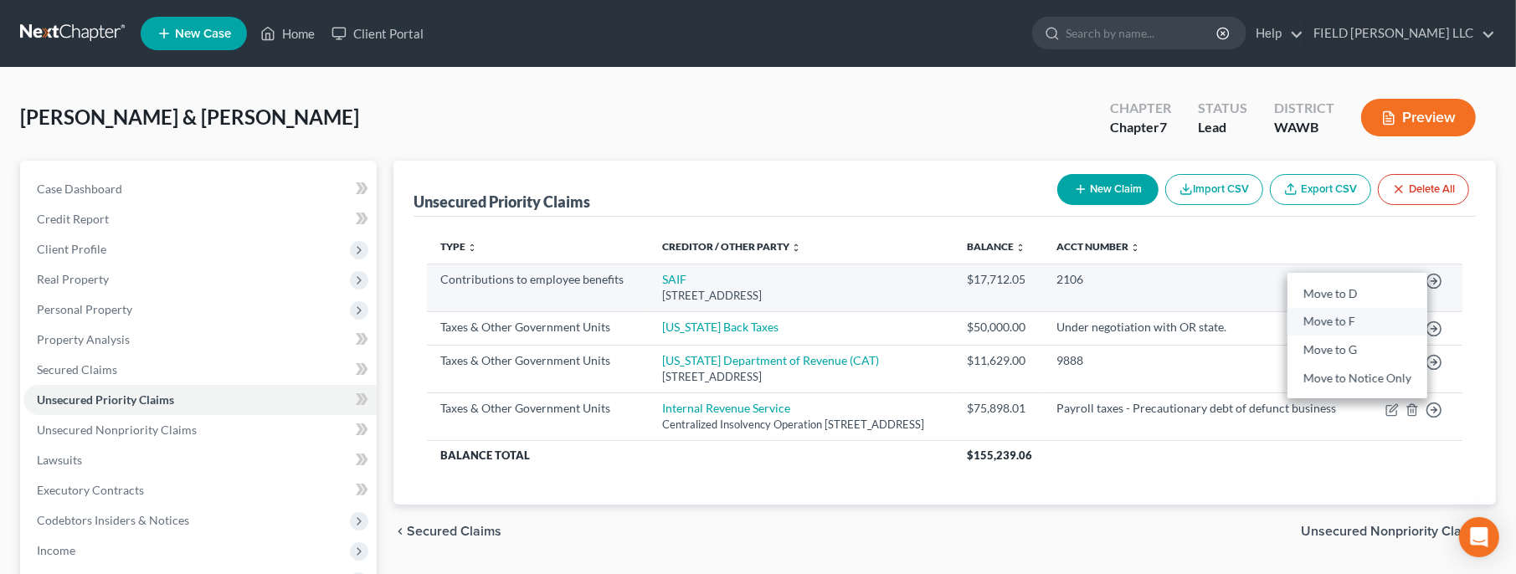
click at [1371, 318] on link "Move to F" at bounding box center [1357, 322] width 140 height 28
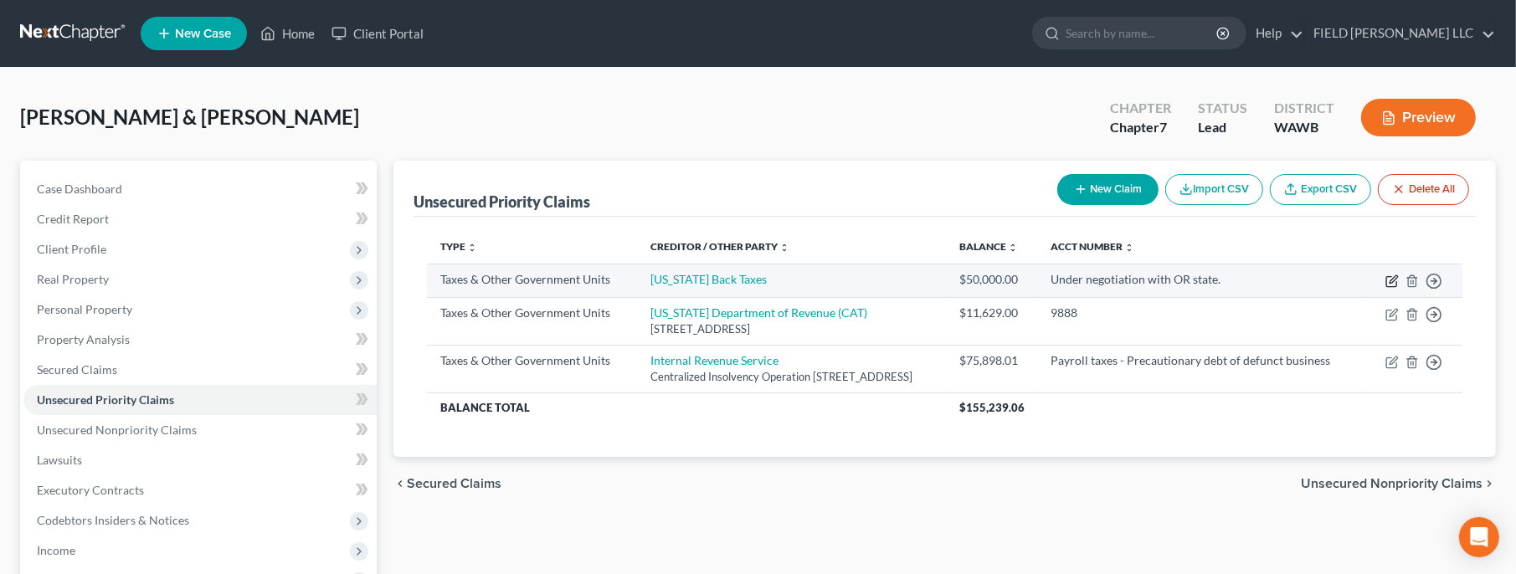
click at [1395, 278] on icon "button" at bounding box center [1393, 279] width 8 height 8
select select "2"
select select "4"
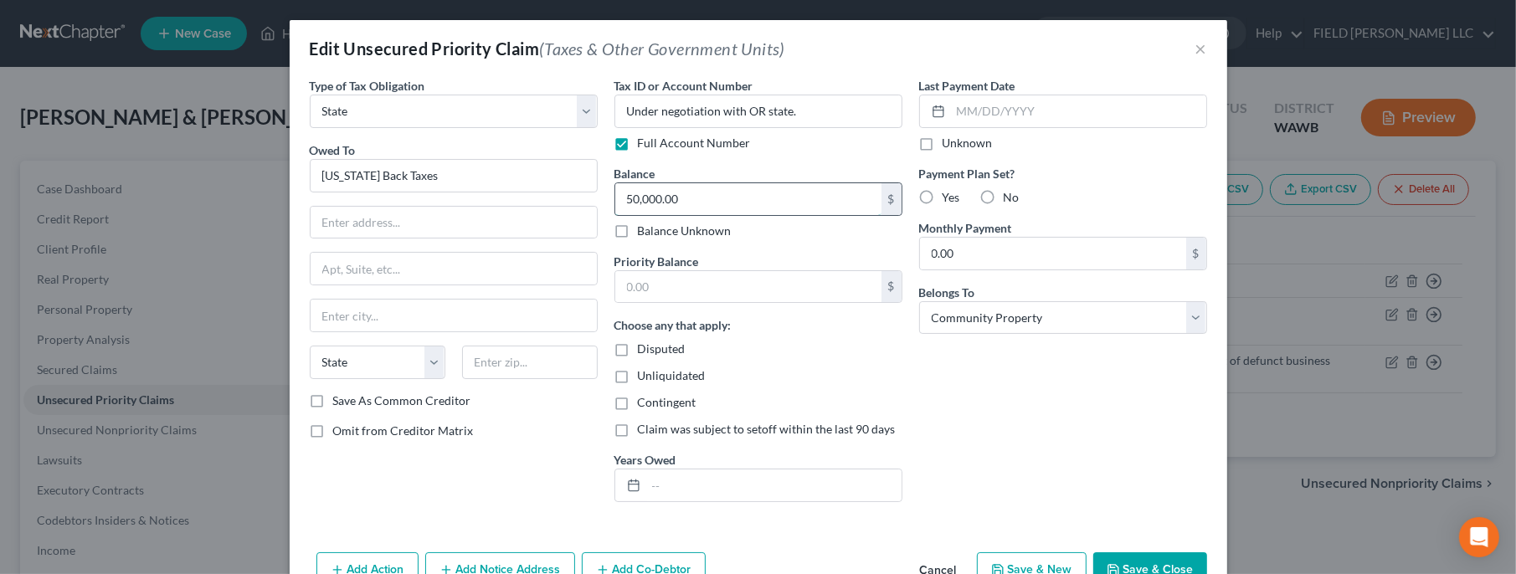
drag, startPoint x: 716, startPoint y: 205, endPoint x: 706, endPoint y: 194, distance: 15.4
click at [706, 194] on input "50,000.00" at bounding box center [748, 199] width 266 height 32
click at [660, 289] on input "text" at bounding box center [748, 287] width 266 height 32
paste input "50,000.00"
type input "50,000.00"
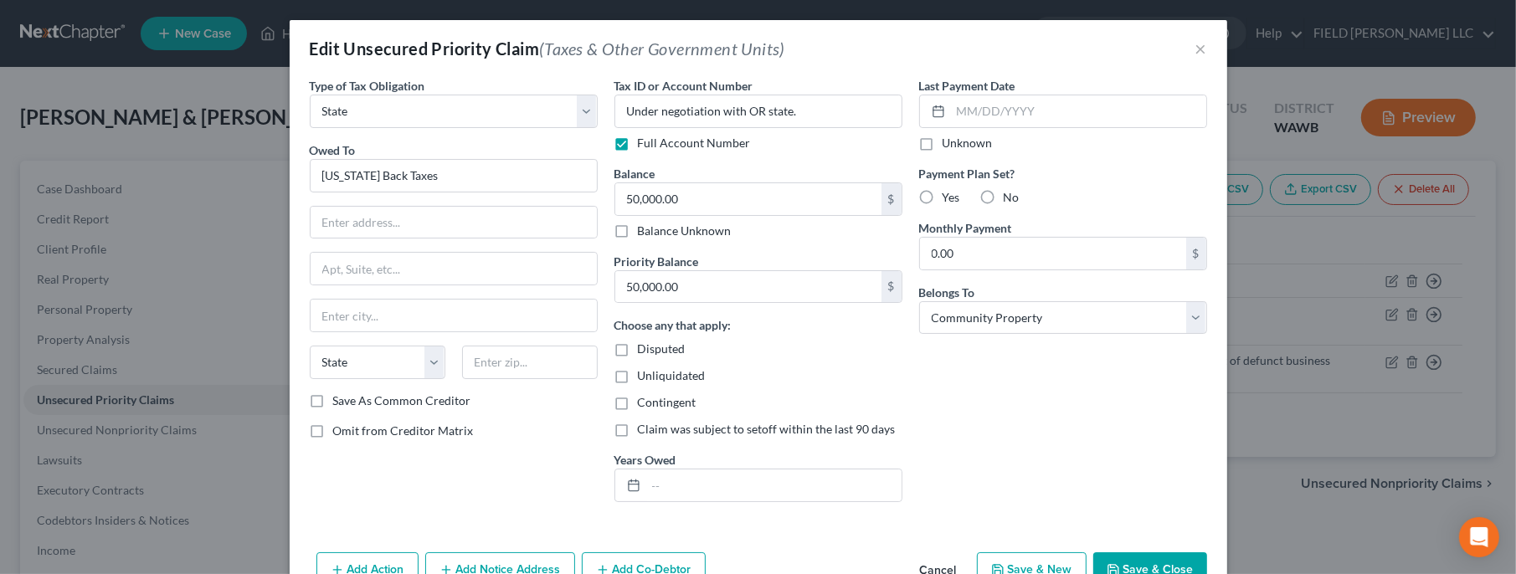
click at [627, 243] on div "Tax ID or Account Number Under negotiation with OR state. Full Account Number B…" at bounding box center [758, 296] width 305 height 439
click at [638, 235] on label "Balance Unknown" at bounding box center [685, 231] width 94 height 17
click at [644, 234] on input "Balance Unknown" at bounding box center [649, 228] width 11 height 11
checkbox input "true"
type input "0.00"
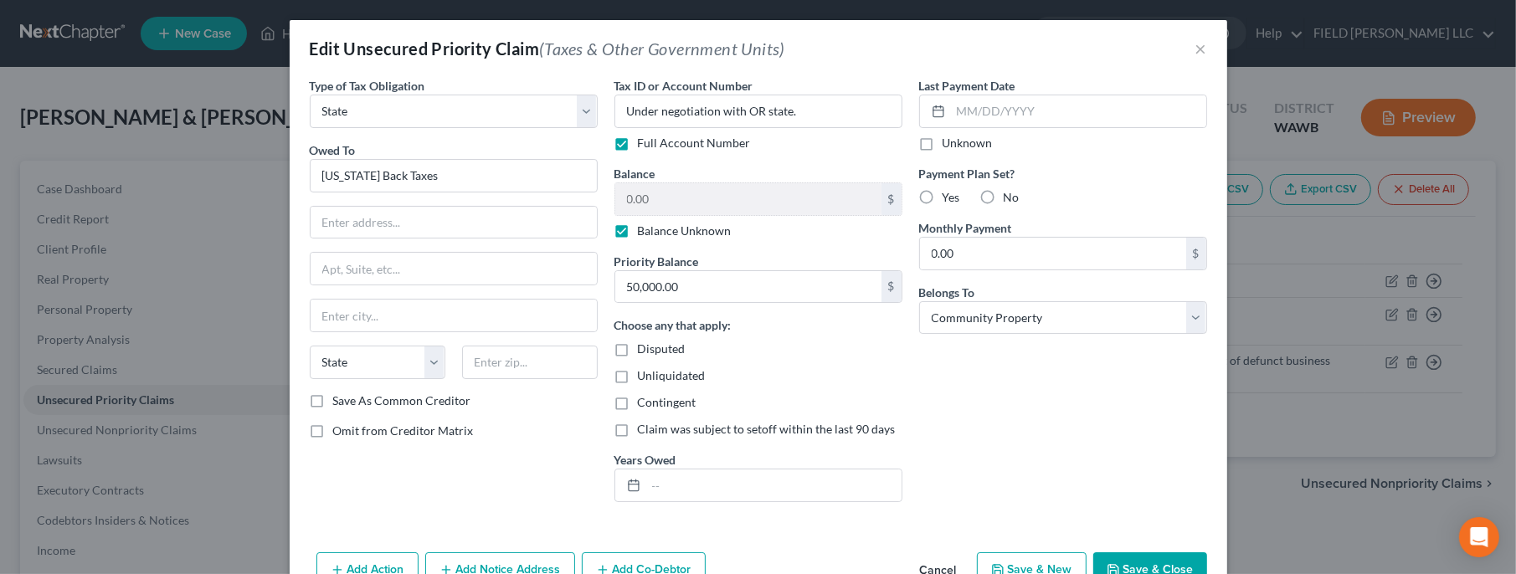
click at [638, 230] on label "Balance Unknown" at bounding box center [685, 231] width 94 height 17
click at [644, 230] on input "Balance Unknown" at bounding box center [649, 228] width 11 height 11
checkbox input "false"
click at [1180, 567] on button "Save & Close" at bounding box center [1150, 569] width 114 height 35
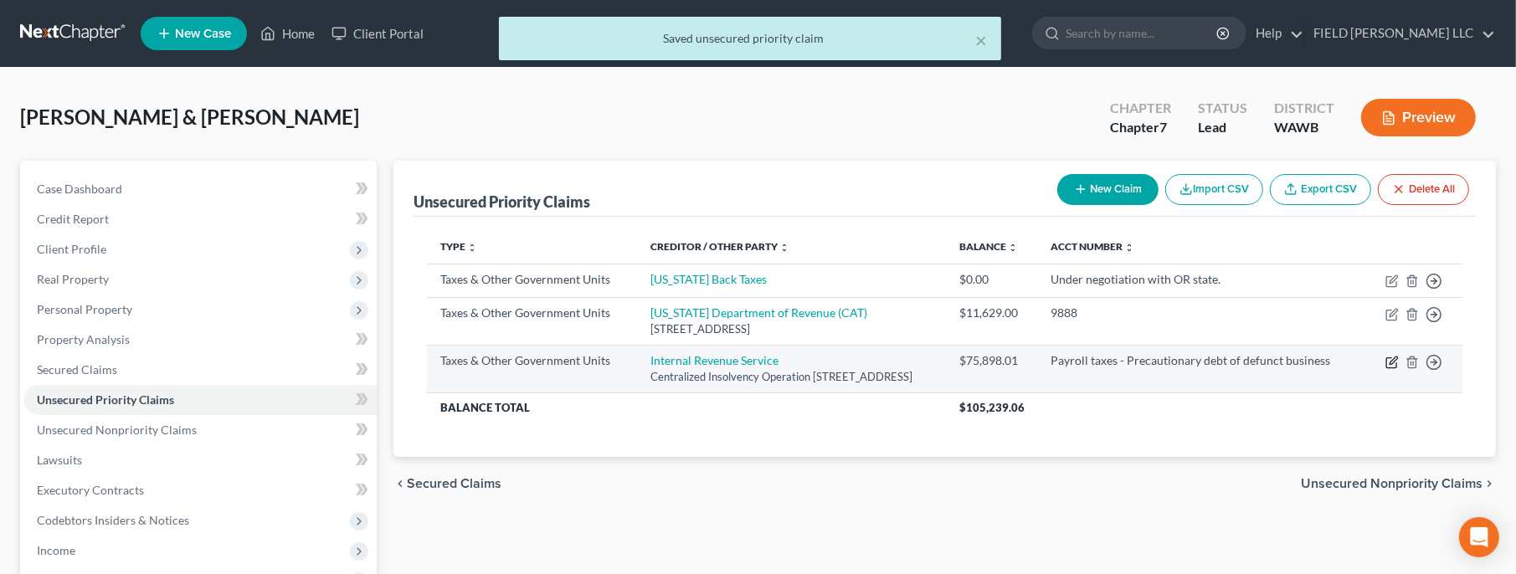
click at [1393, 369] on icon "button" at bounding box center [1391, 362] width 13 height 13
select select "0"
select select "39"
select select "3"
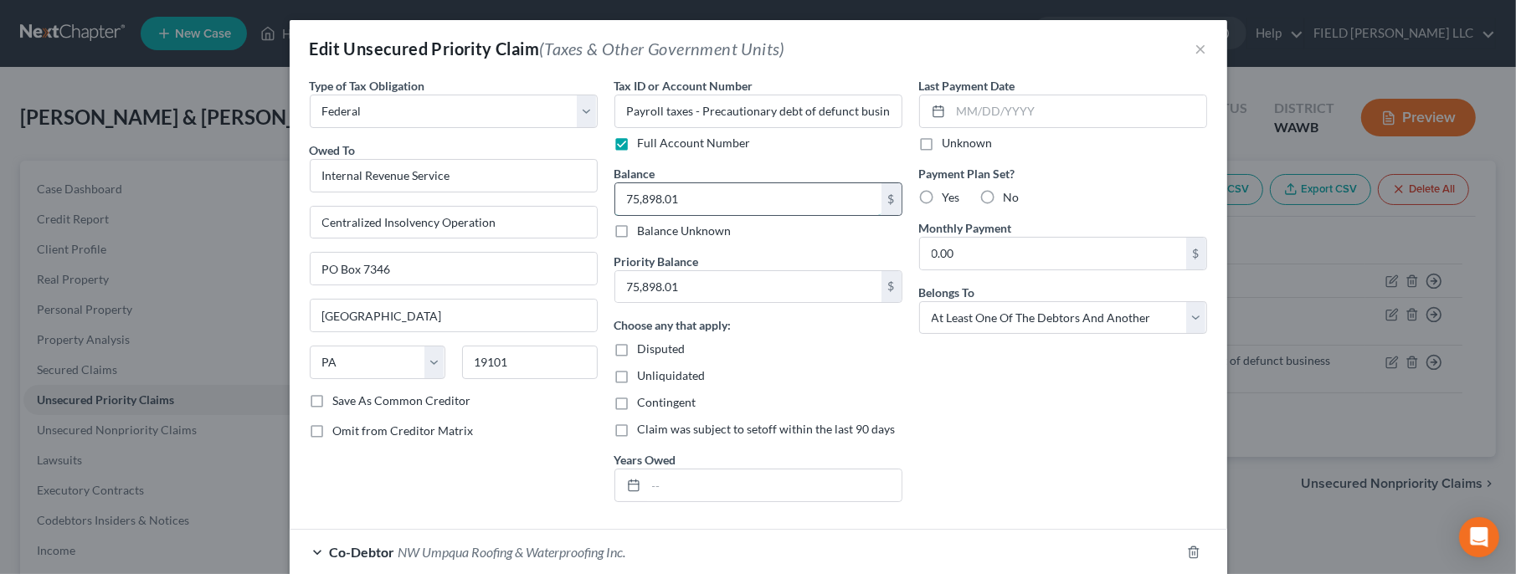
click at [697, 193] on input "75,898.01" at bounding box center [748, 199] width 266 height 32
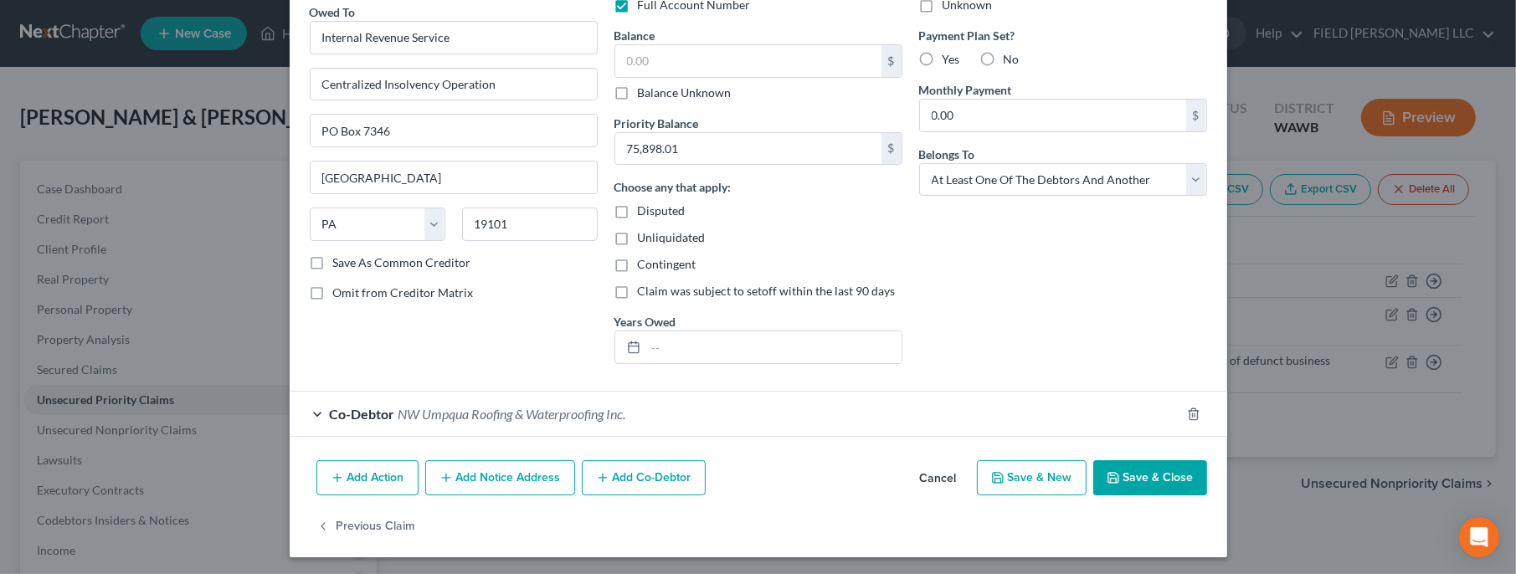
click at [1167, 484] on button "Save & Close" at bounding box center [1150, 477] width 114 height 35
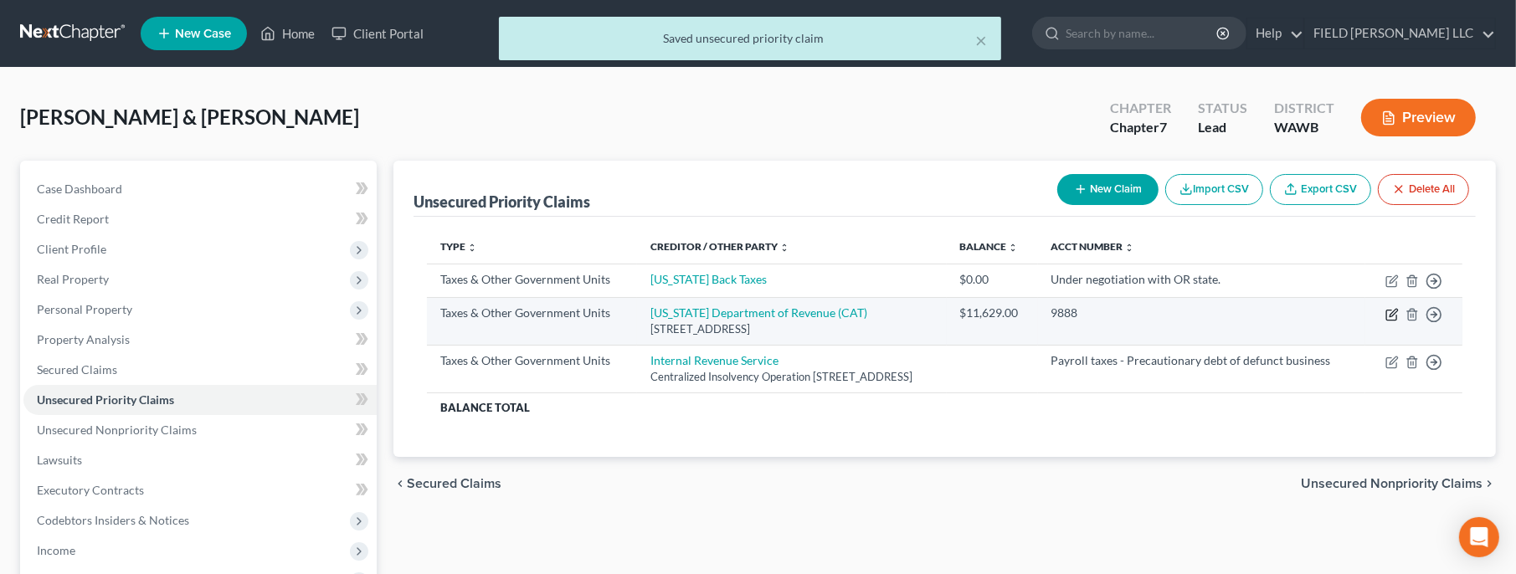
click at [1392, 320] on icon "button" at bounding box center [1391, 315] width 10 height 10
select select "2"
select select "38"
select select "3"
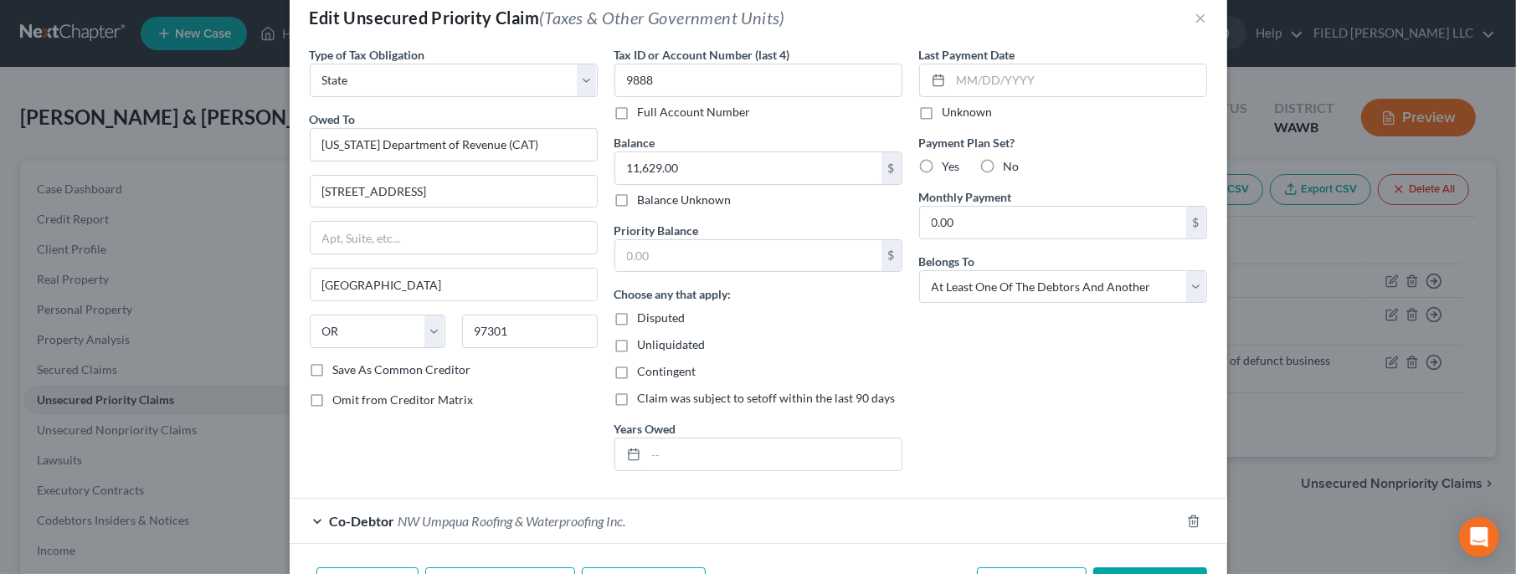
scroll to position [0, 0]
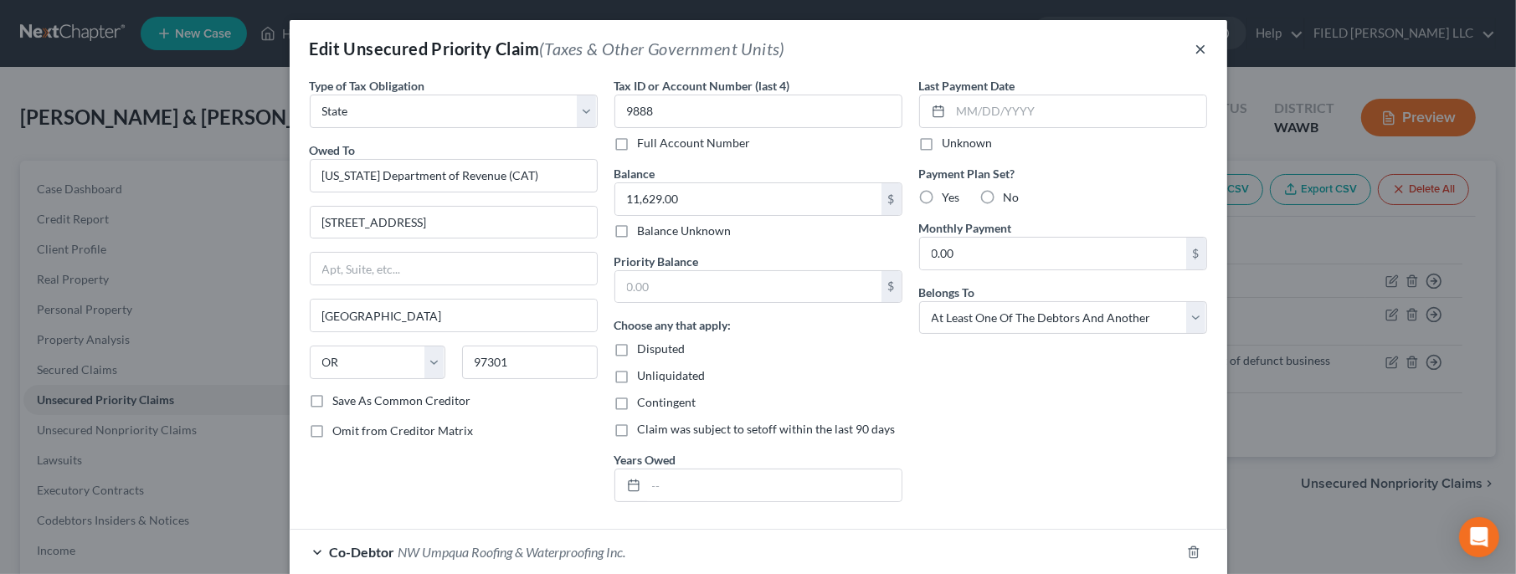
click at [1204, 49] on button "×" at bounding box center [1201, 48] width 12 height 20
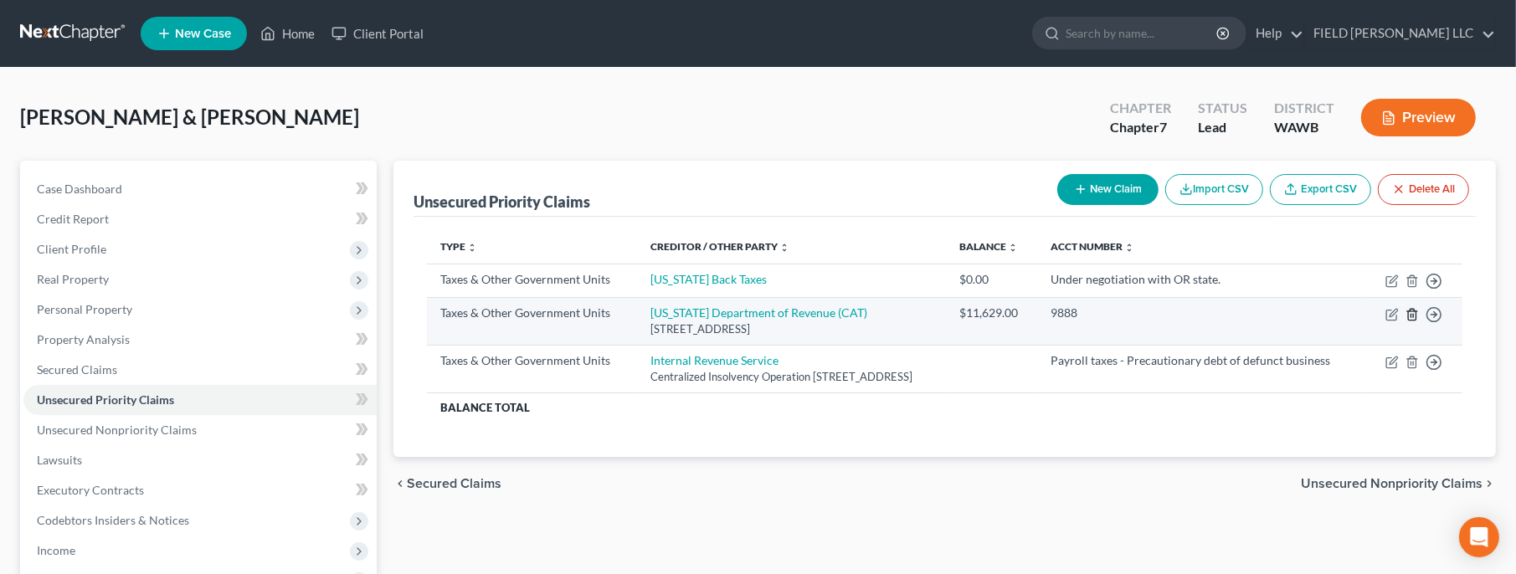
click at [1411, 317] on line "button" at bounding box center [1411, 315] width 0 height 3
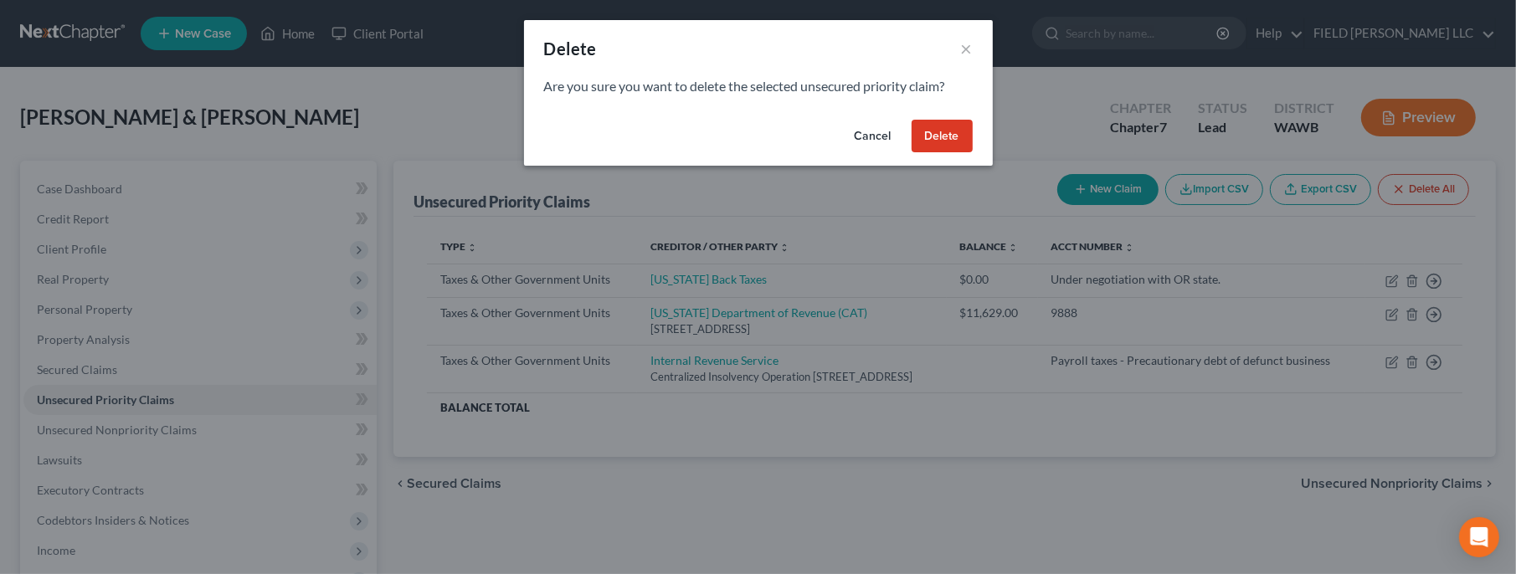
click at [945, 132] on button "Delete" at bounding box center [941, 136] width 61 height 33
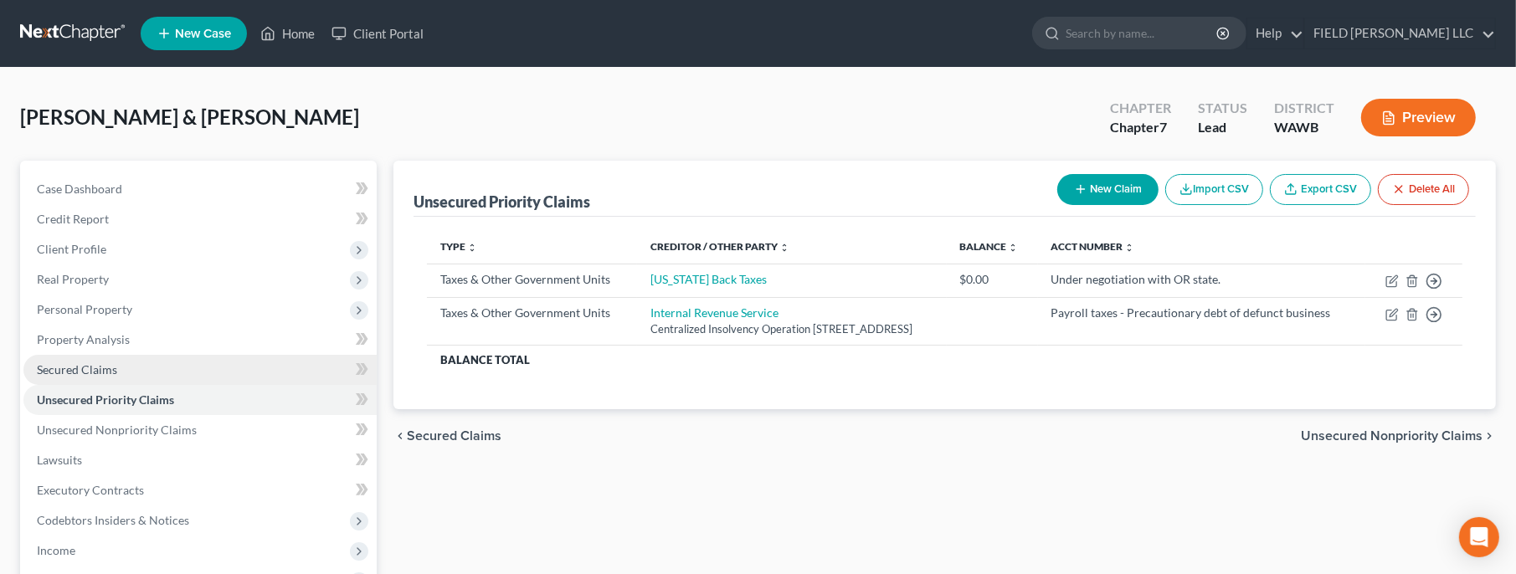
click at [95, 364] on span "Secured Claims" at bounding box center [77, 369] width 80 height 14
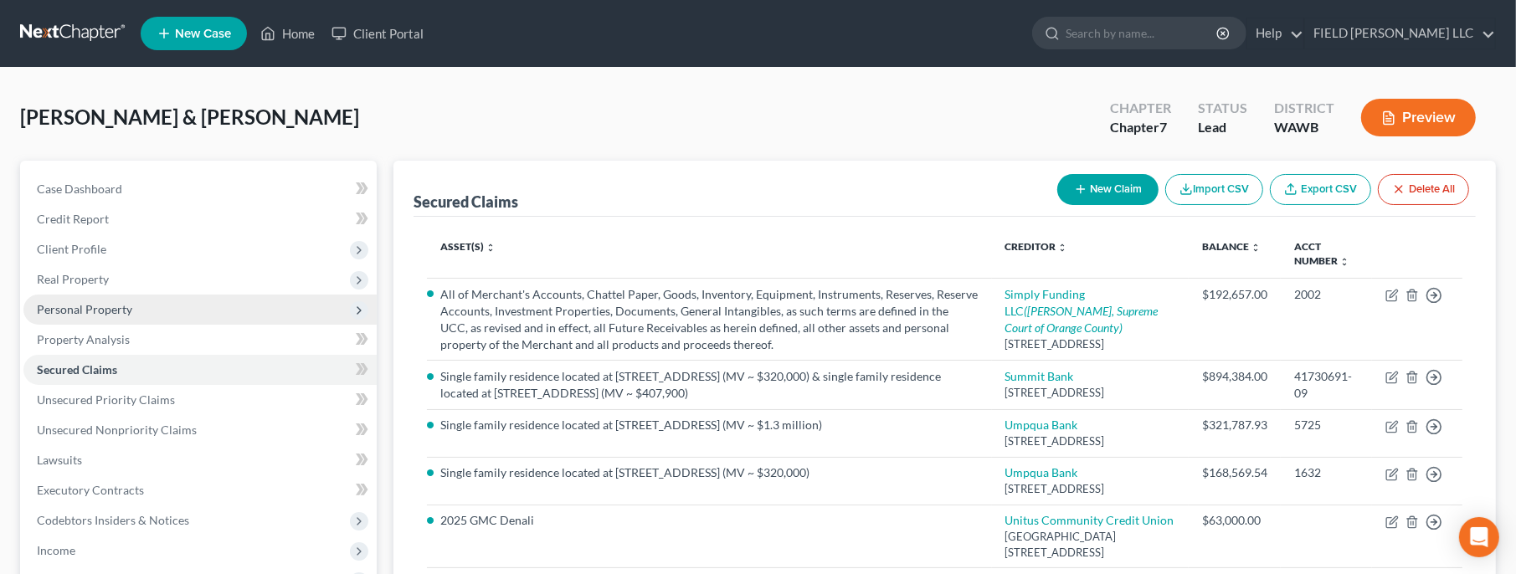
click at [97, 304] on span "Personal Property" at bounding box center [84, 309] width 95 height 14
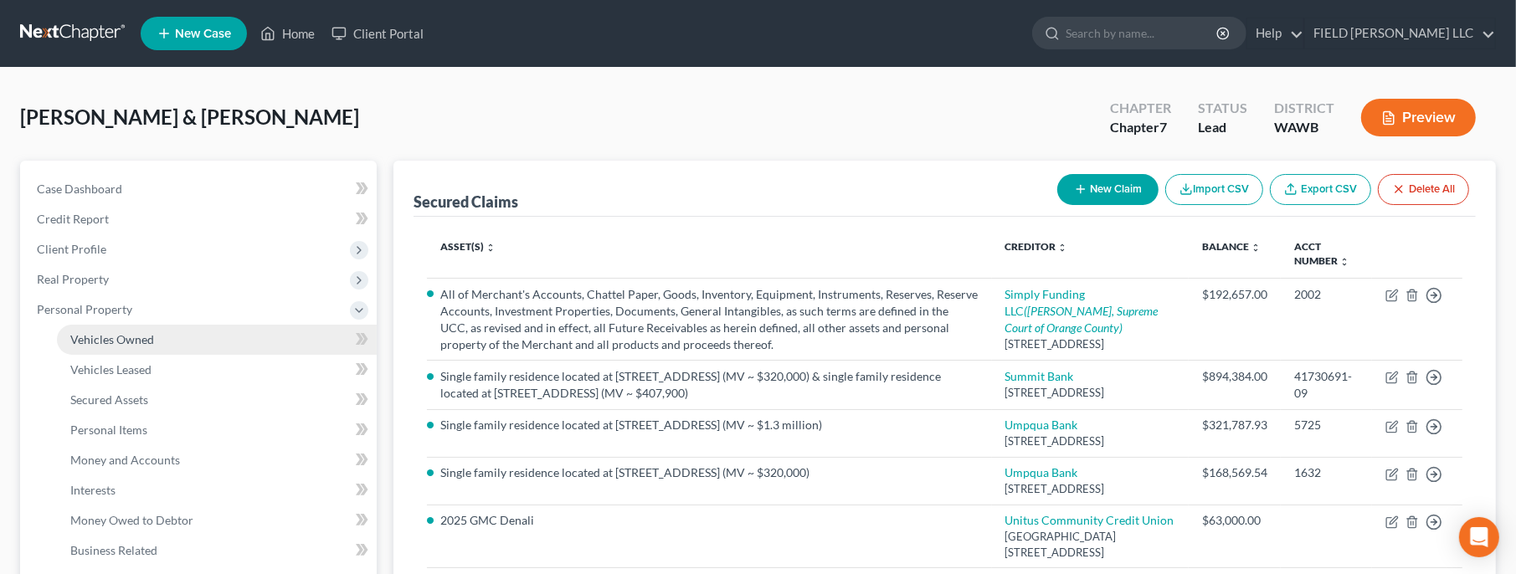
click at [100, 334] on span "Vehicles Owned" at bounding box center [112, 339] width 84 height 14
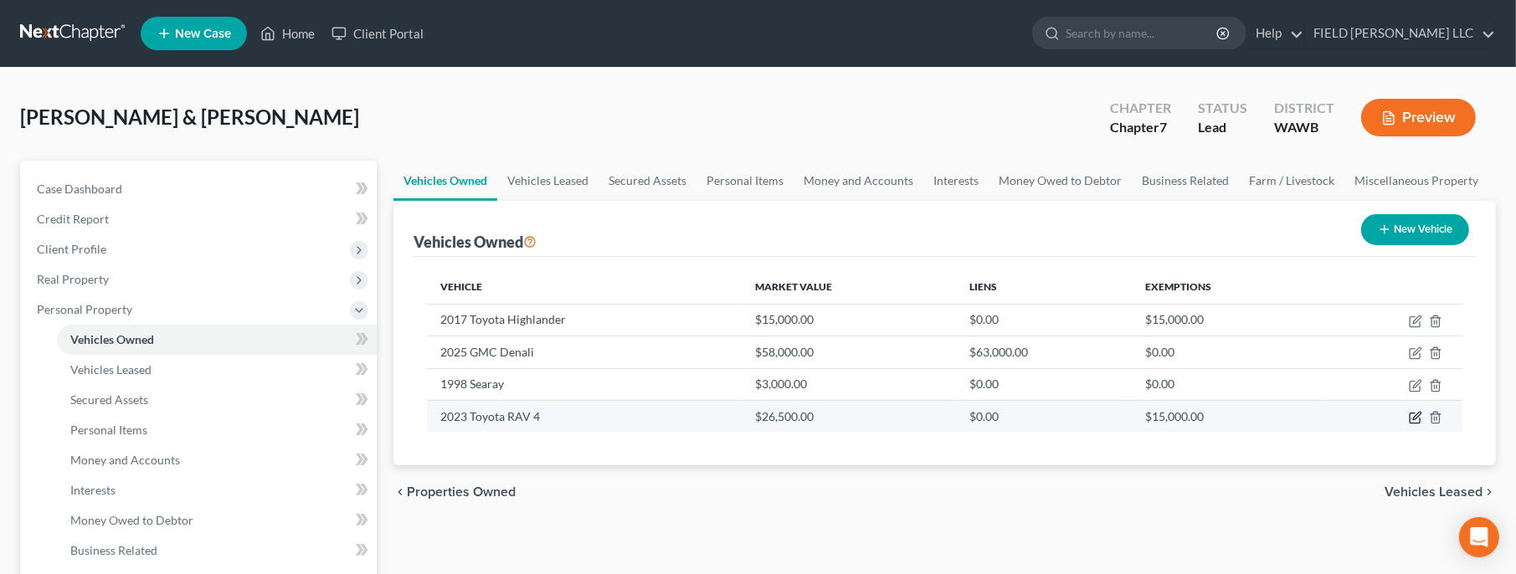
click at [1417, 416] on icon "button" at bounding box center [1417, 416] width 8 height 8
select select "0"
select select "3"
select select "1"
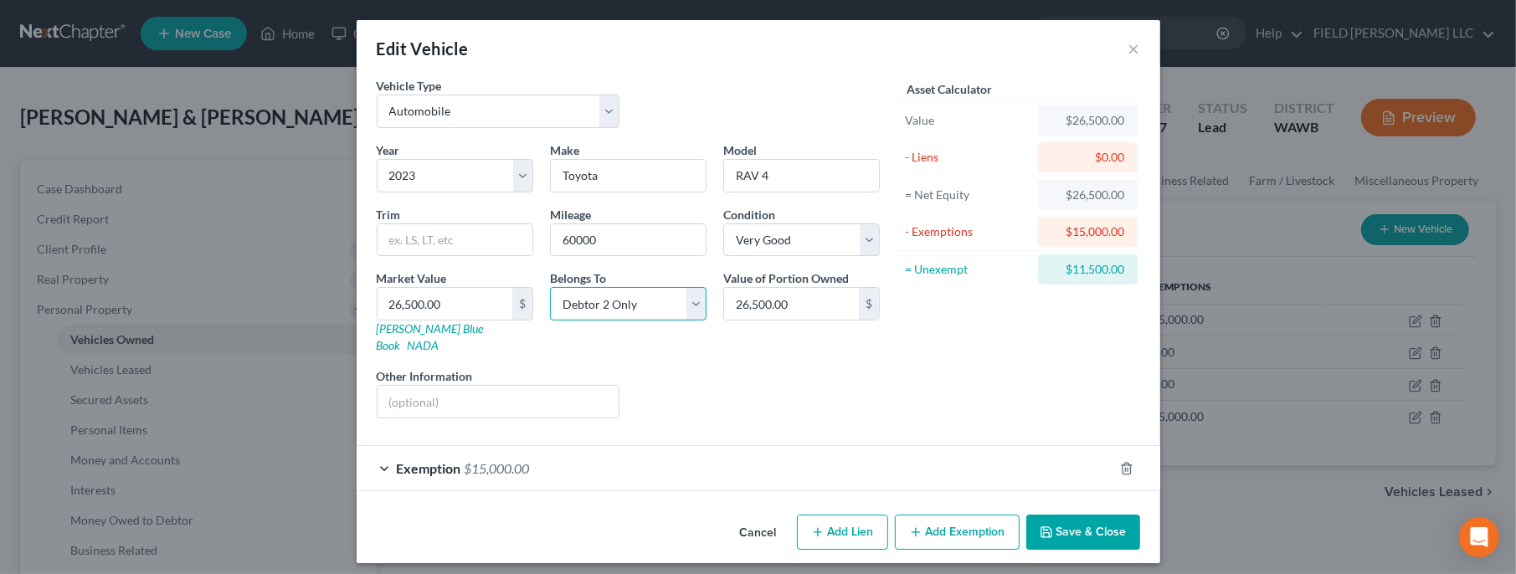
select select "0"
click option "Debtor 1 Only" at bounding box center [0, 0] width 0 height 0
click at [478, 308] on input "26,500.00" at bounding box center [444, 304] width 135 height 32
type input "2"
type input "2.00"
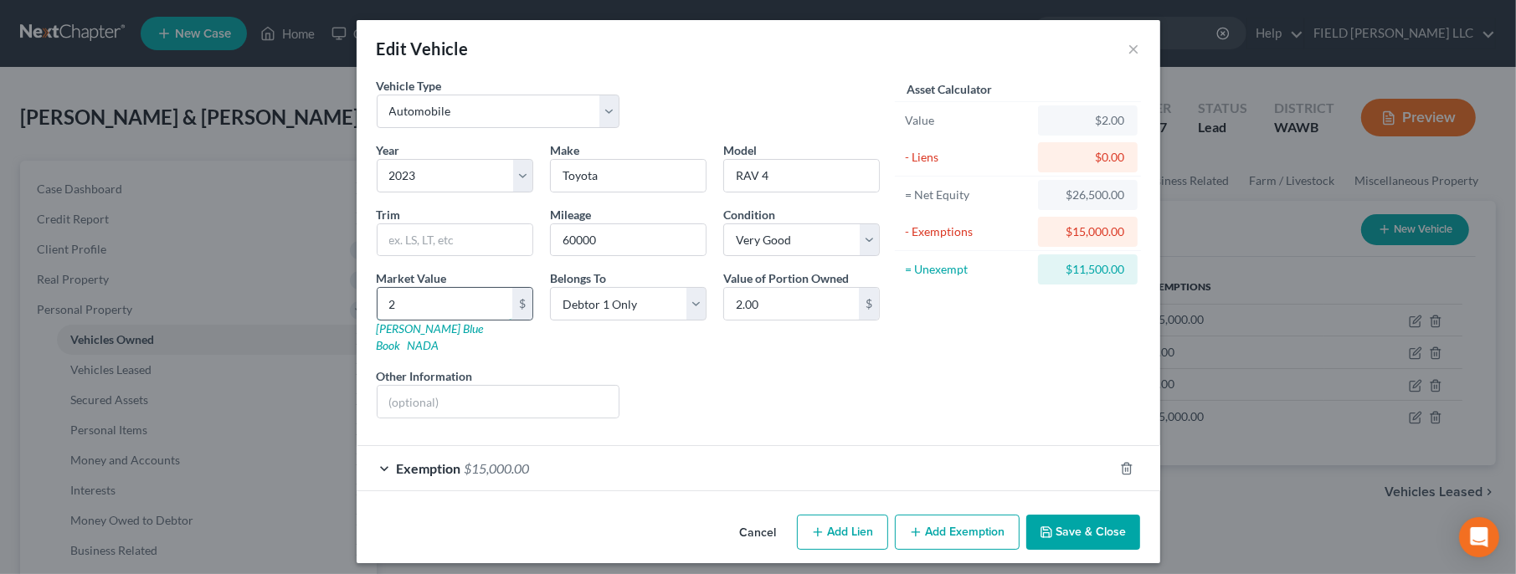
type input "22"
type input "22.00"
type input "220"
type input "220.00"
type input "2200"
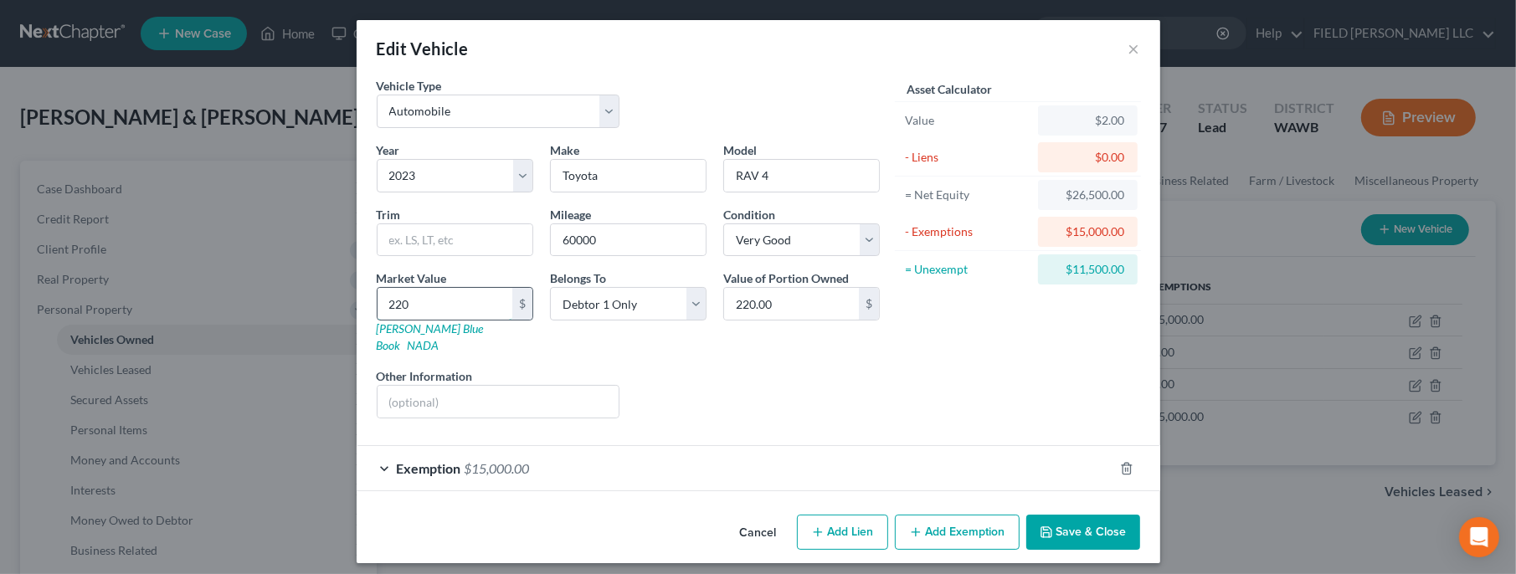
type input "2,200.00"
type input "2,2000"
type input "22,000.00"
type input "22,000"
click at [1108, 515] on button "Save & Close" at bounding box center [1083, 532] width 114 height 35
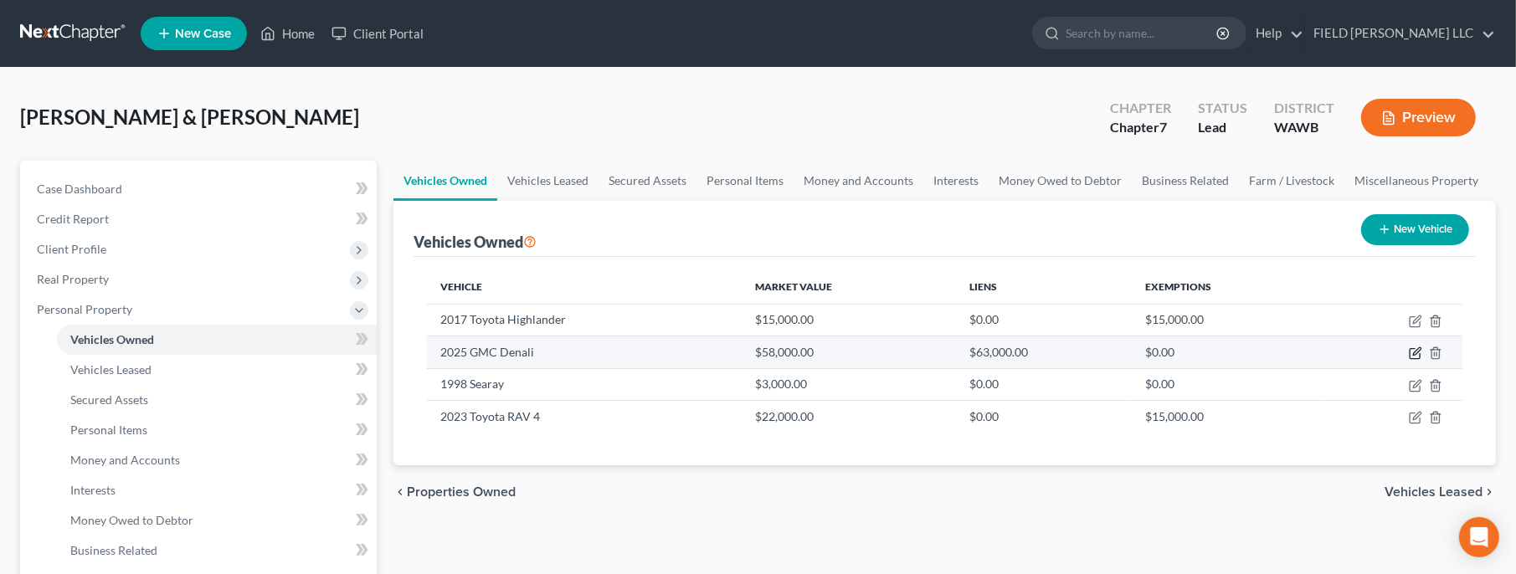
click at [1412, 349] on icon "button" at bounding box center [1415, 352] width 13 height 13
select select "1"
select select "0"
select select "4"
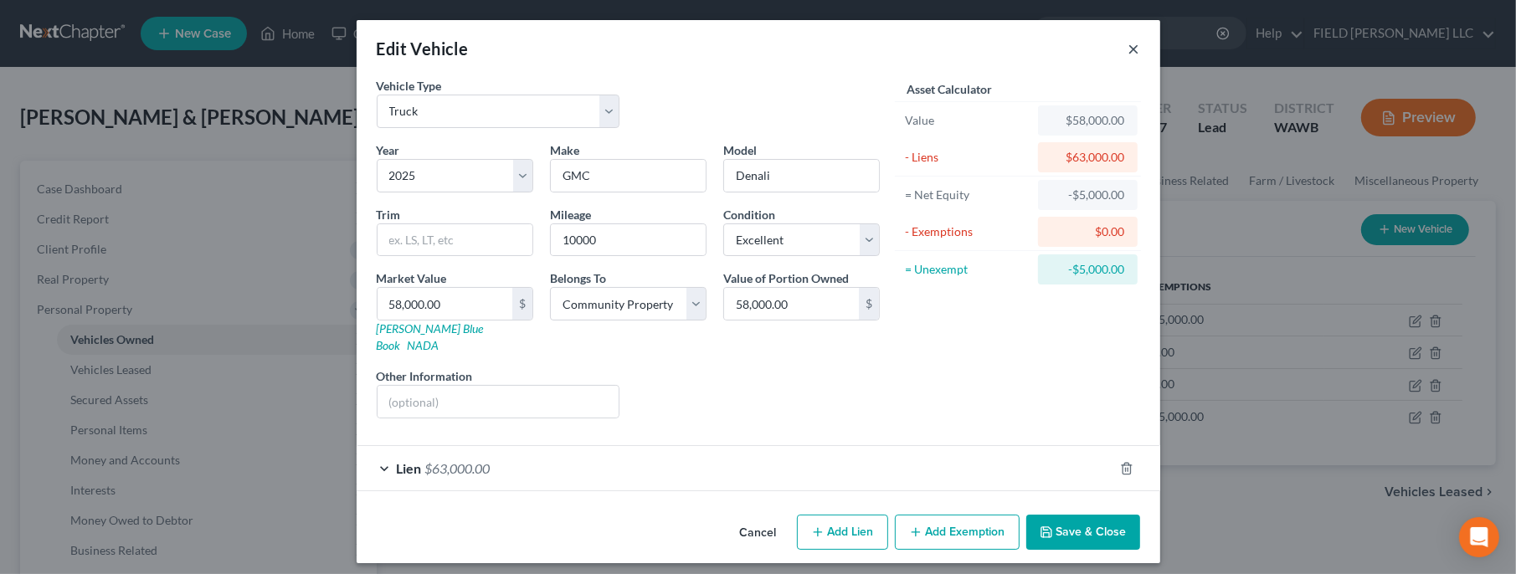
click at [1136, 47] on button "×" at bounding box center [1134, 48] width 12 height 20
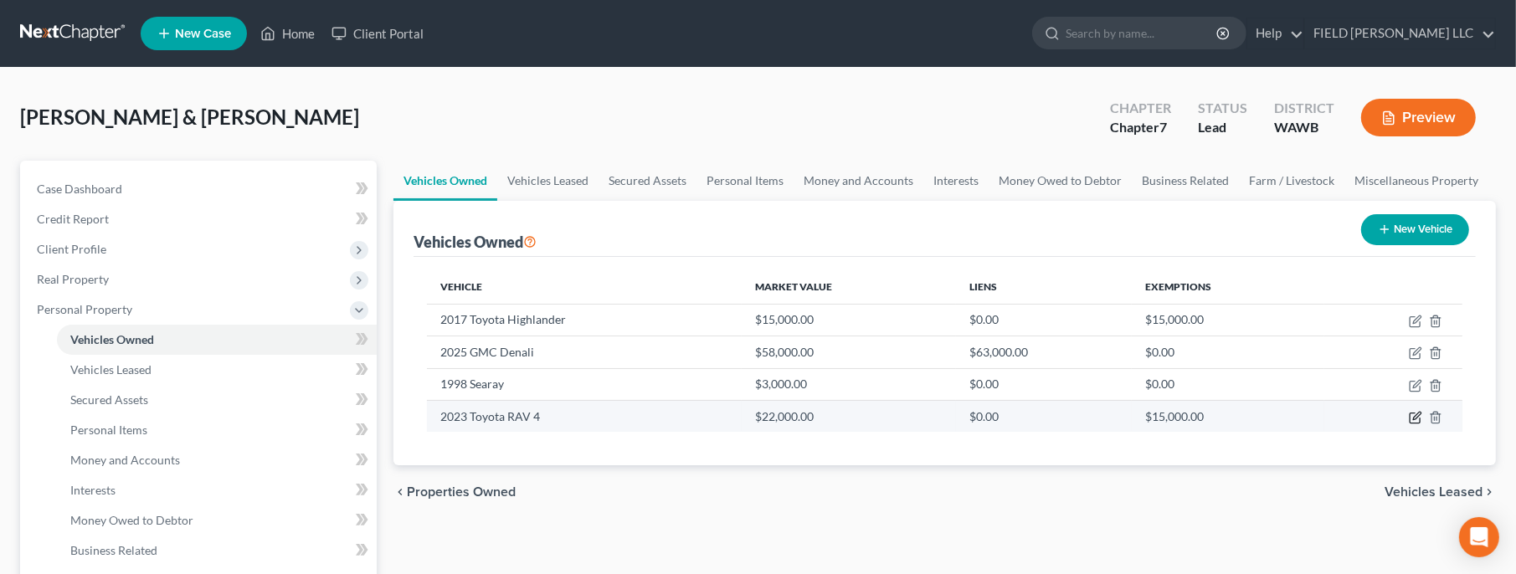
click at [1416, 415] on icon "button" at bounding box center [1415, 417] width 13 height 13
select select "0"
select select "3"
select select "1"
select select "0"
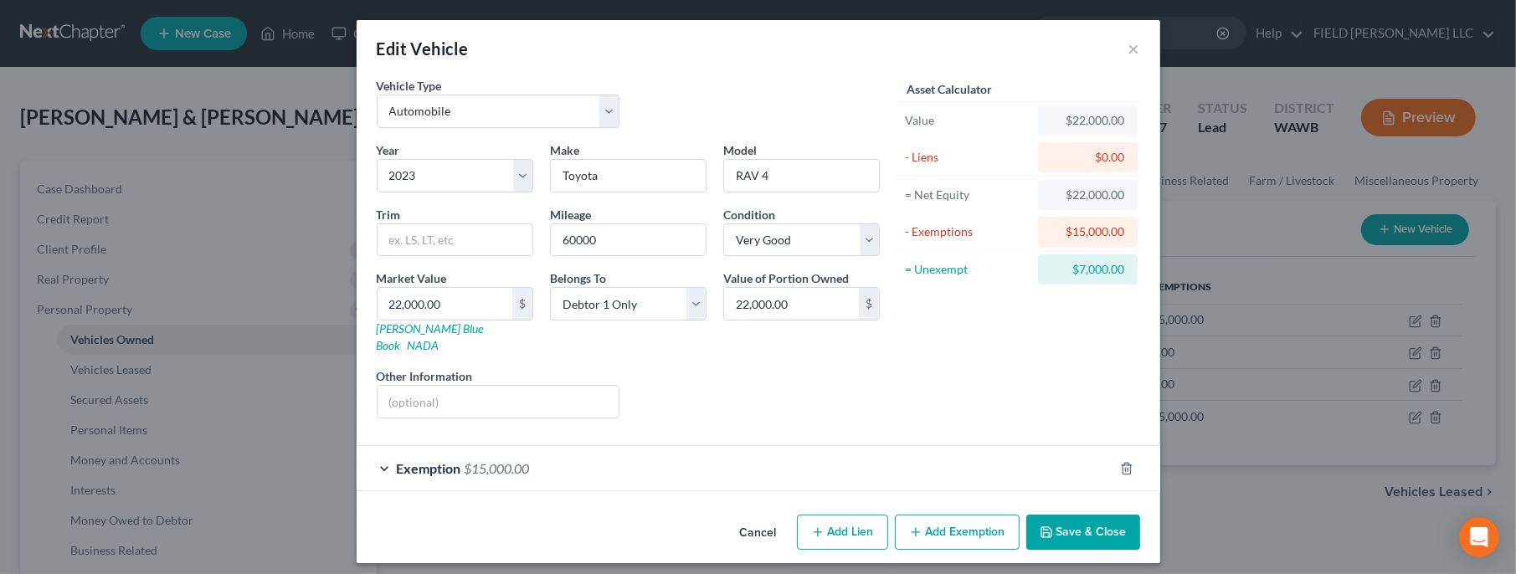
click at [1121, 515] on button "Save & Close" at bounding box center [1083, 532] width 114 height 35
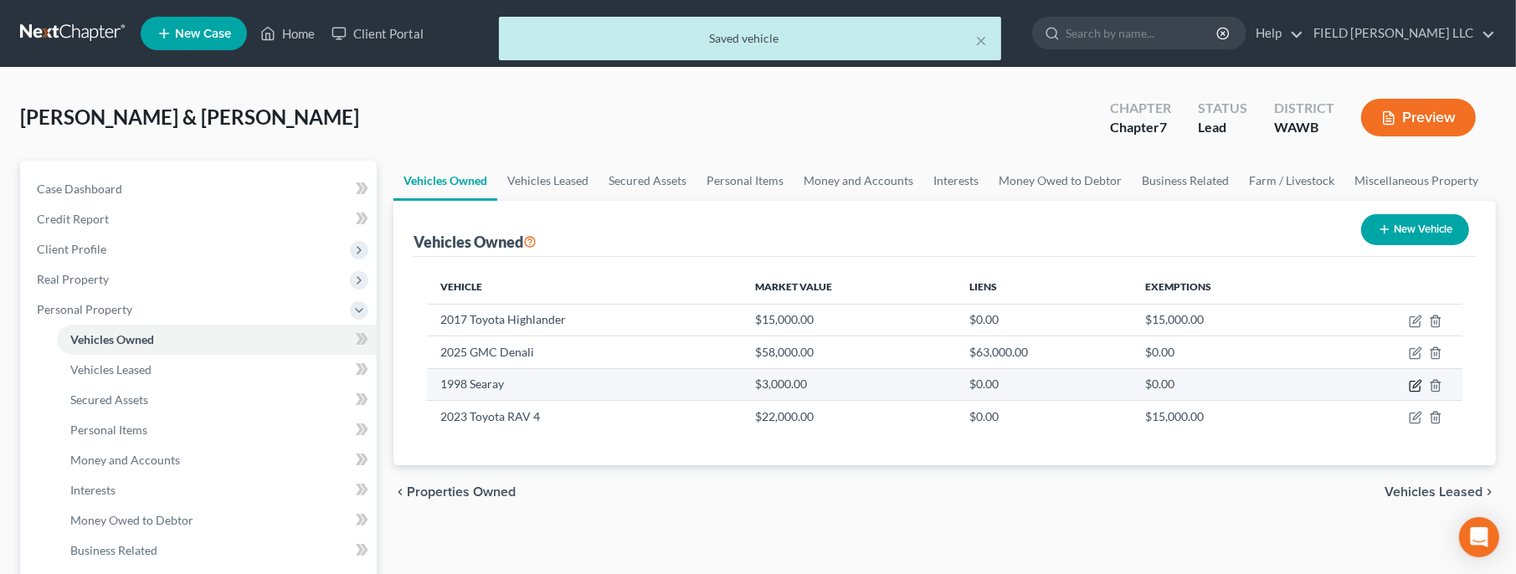
click at [1414, 387] on icon "button" at bounding box center [1415, 385] width 13 height 13
select select "3"
select select "28"
select select "2"
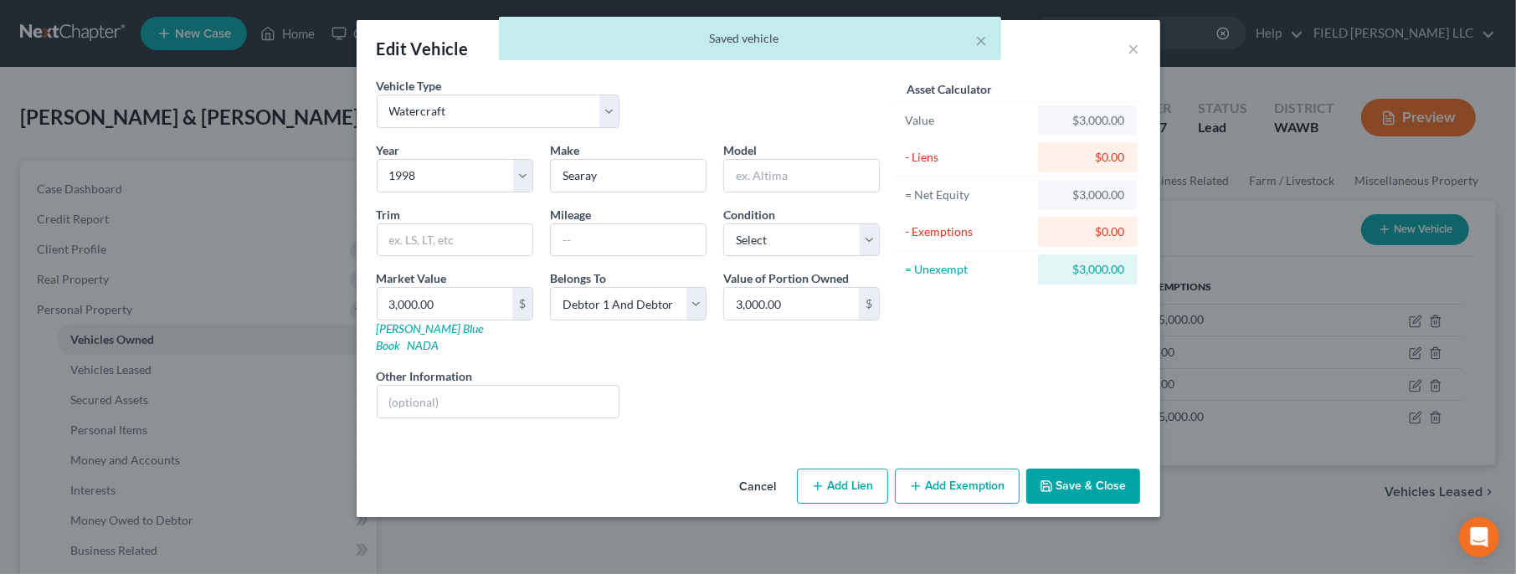
click at [1134, 47] on div "× Saved vehicle" at bounding box center [750, 43] width 1516 height 52
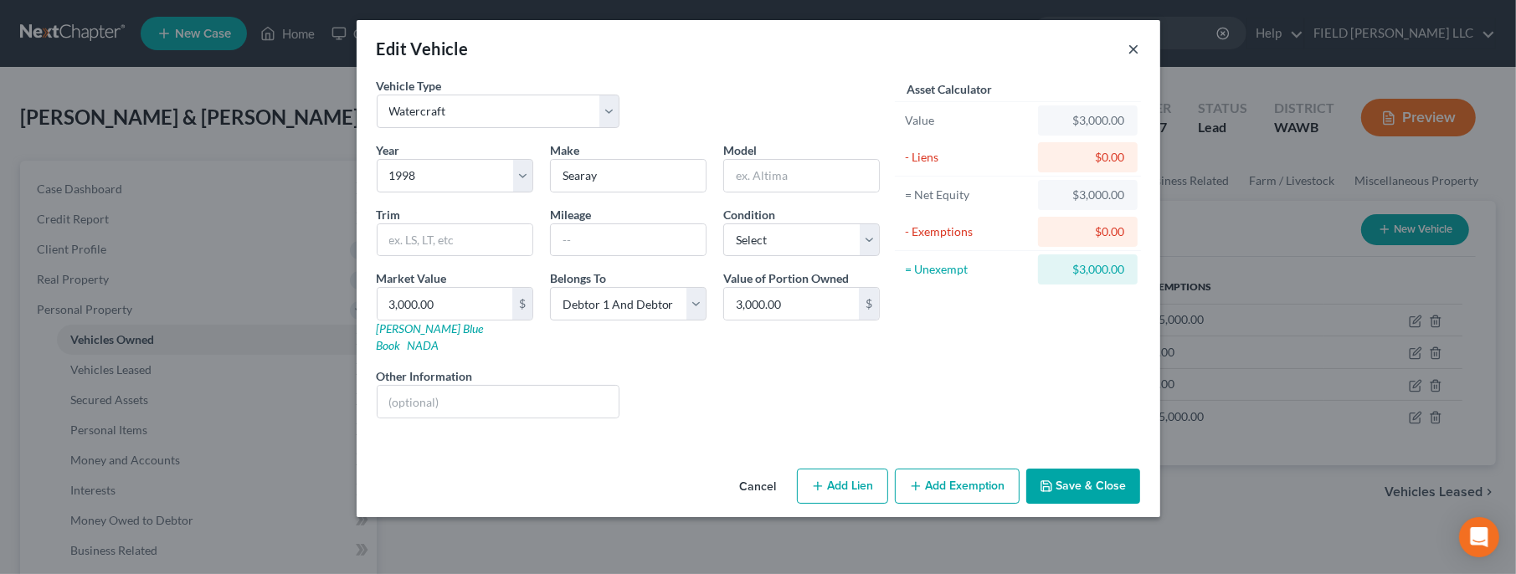
click at [1133, 49] on button "×" at bounding box center [1134, 48] width 12 height 20
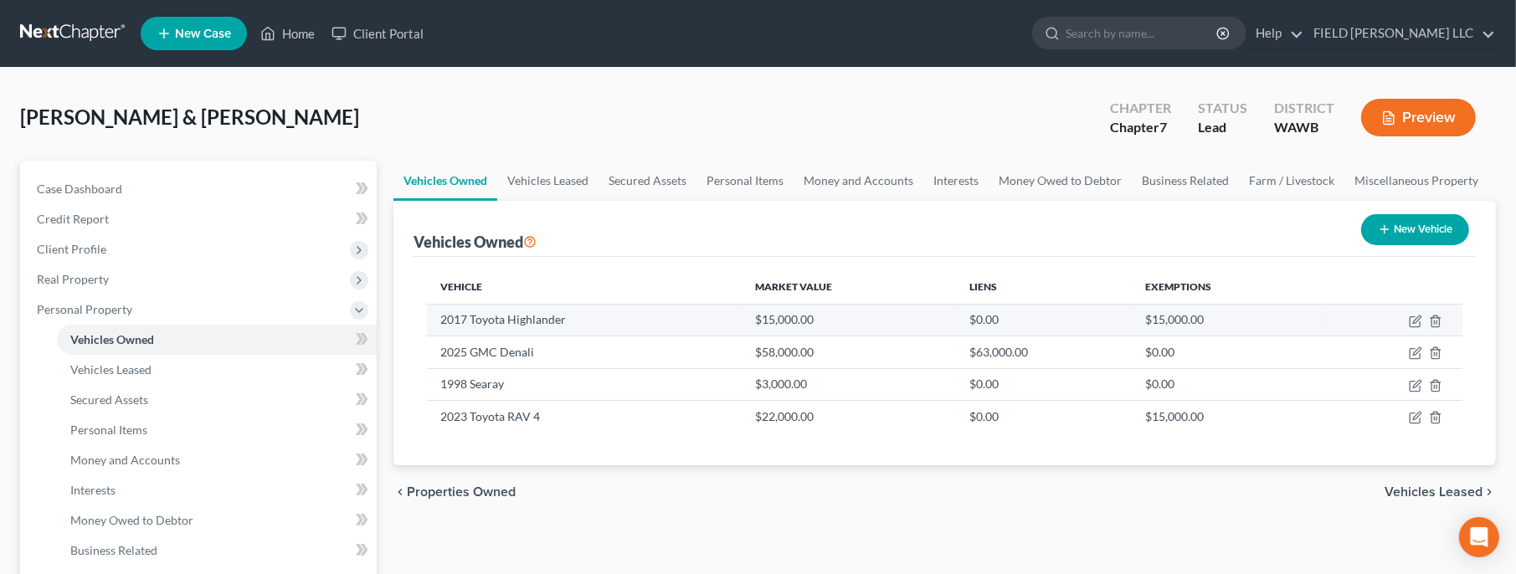
click at [1407, 322] on td at bounding box center [1393, 320] width 138 height 32
click at [1411, 319] on icon "button" at bounding box center [1415, 321] width 13 height 13
select select "0"
select select "9"
select select "2"
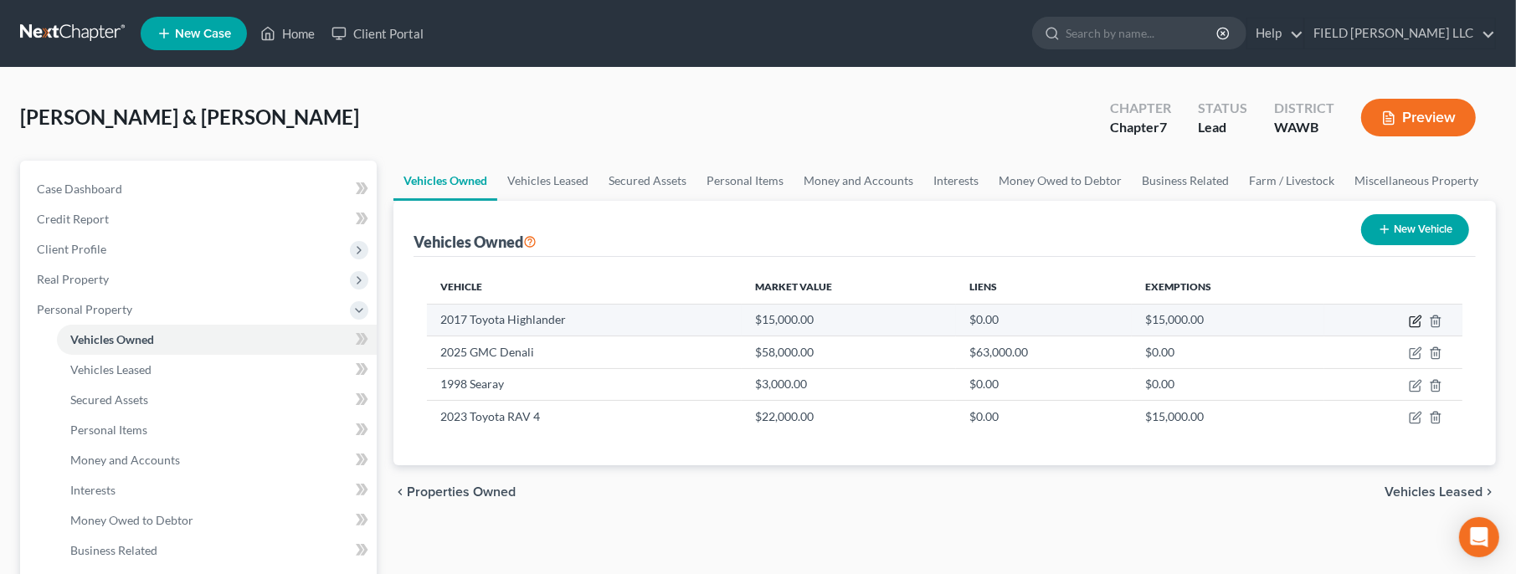
select select "2"
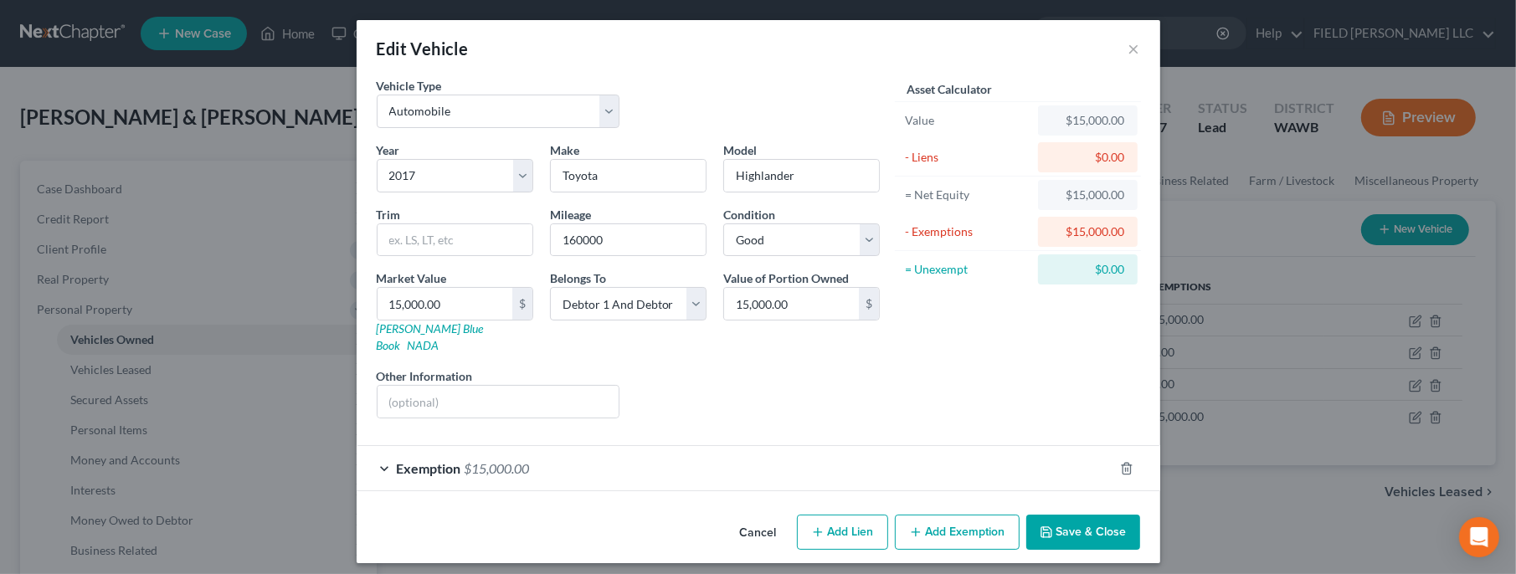
click at [434, 460] on span "Exemption" at bounding box center [429, 468] width 64 height 16
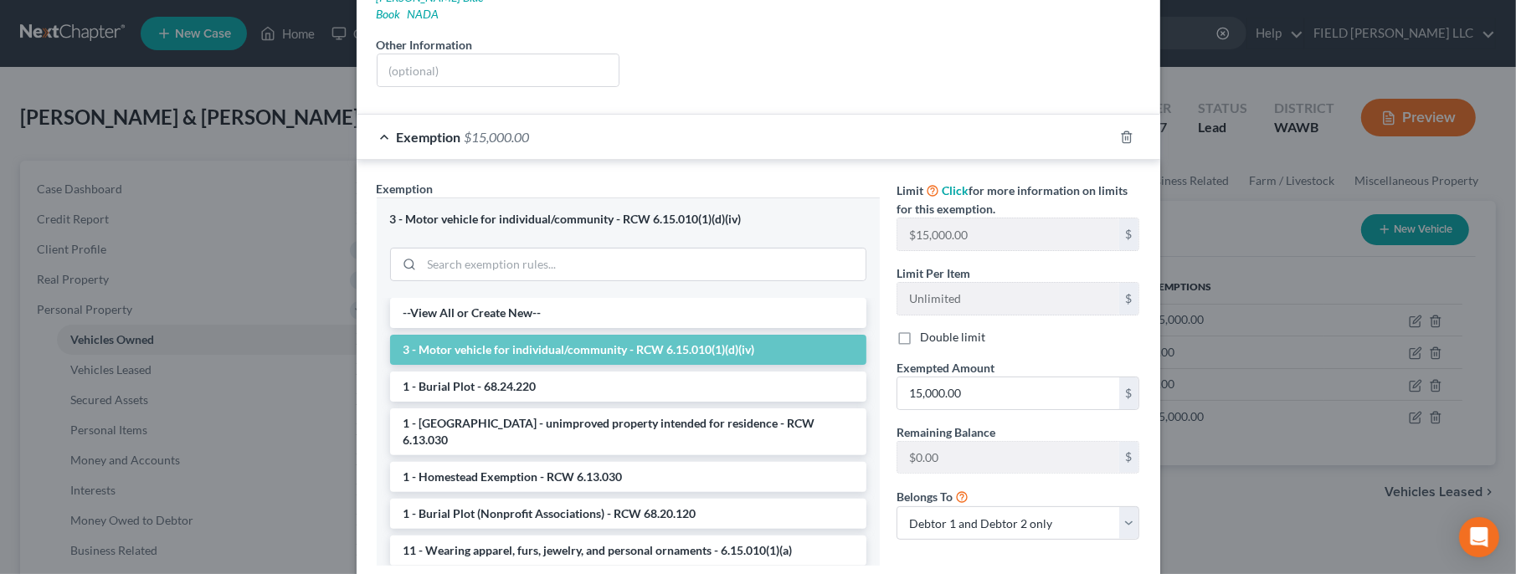
scroll to position [422, 0]
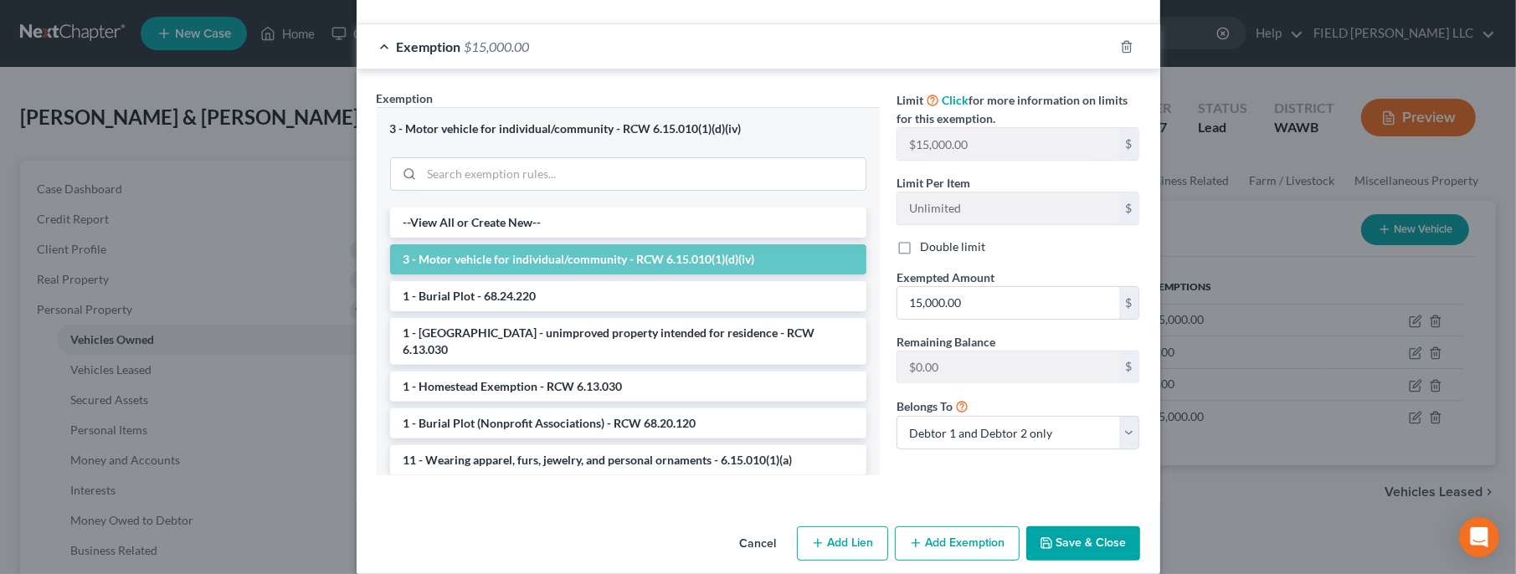
click at [1069, 528] on button "Save & Close" at bounding box center [1083, 543] width 114 height 35
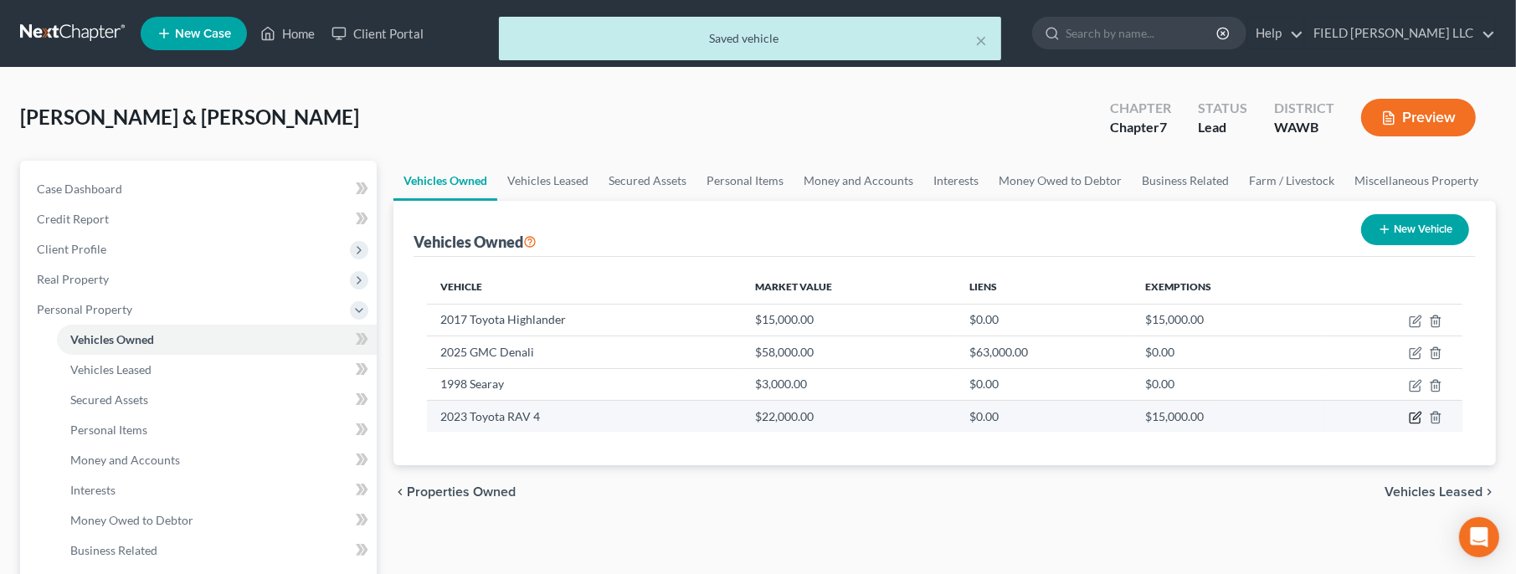
click at [1419, 417] on icon "button" at bounding box center [1415, 417] width 13 height 13
select select "0"
select select "3"
select select "1"
select select "0"
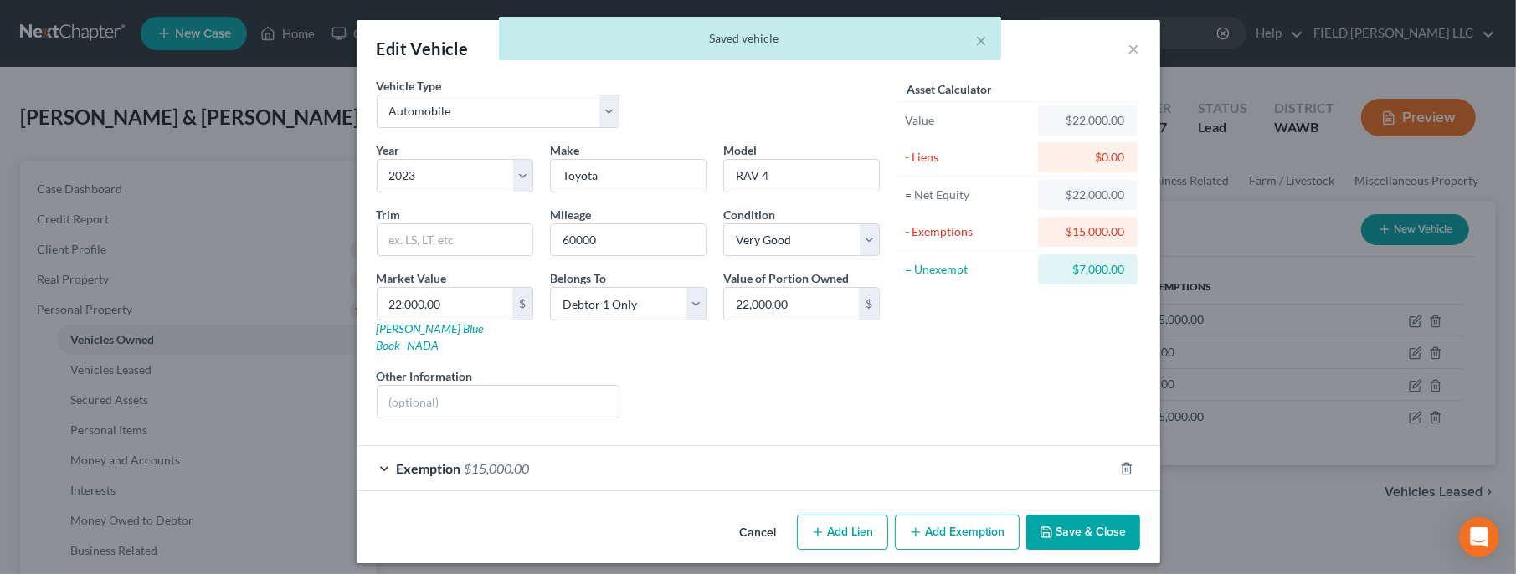
click at [697, 448] on div "Exemption $15,000.00" at bounding box center [735, 468] width 757 height 44
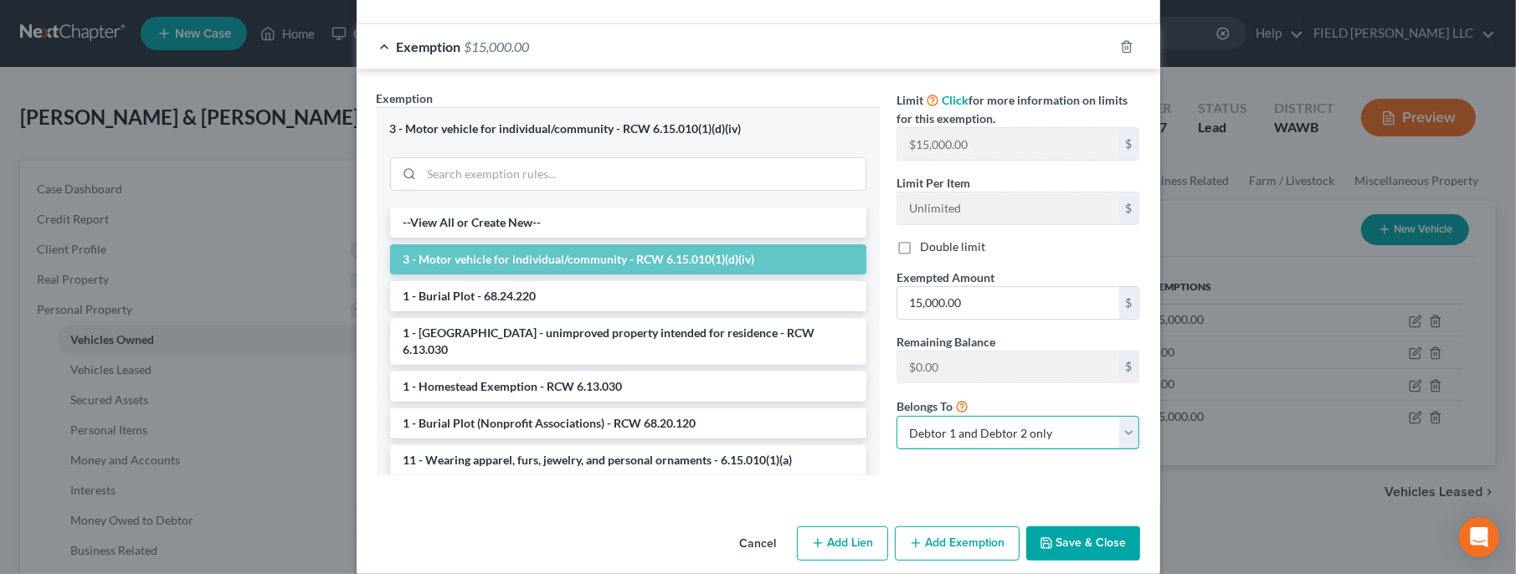
click at [896, 416] on select "Debtor 1 only Debtor 2 only Debtor 1 and Debtor 2 only" at bounding box center [1018, 432] width 244 height 33
select select "0"
click option "Debtor 1 only" at bounding box center [0, 0] width 0 height 0
click at [1072, 526] on button "Save & Close" at bounding box center [1083, 543] width 114 height 35
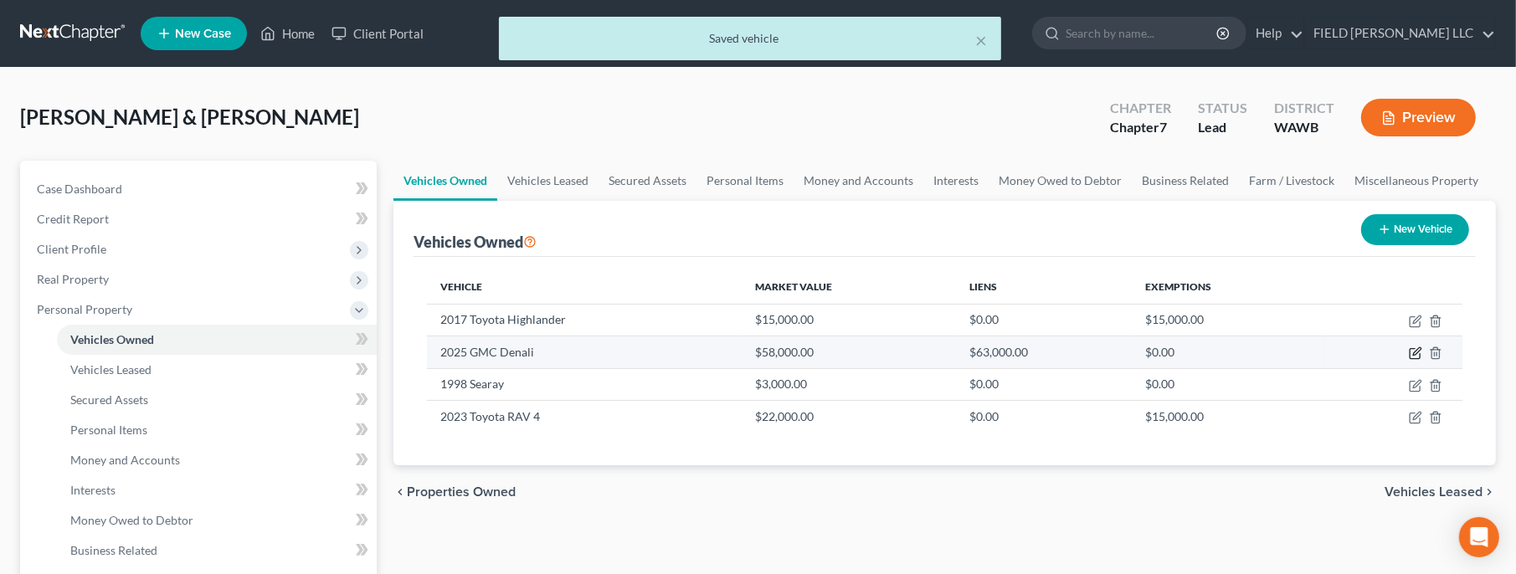
click at [1414, 352] on icon "button" at bounding box center [1415, 352] width 13 height 13
select select "1"
select select "0"
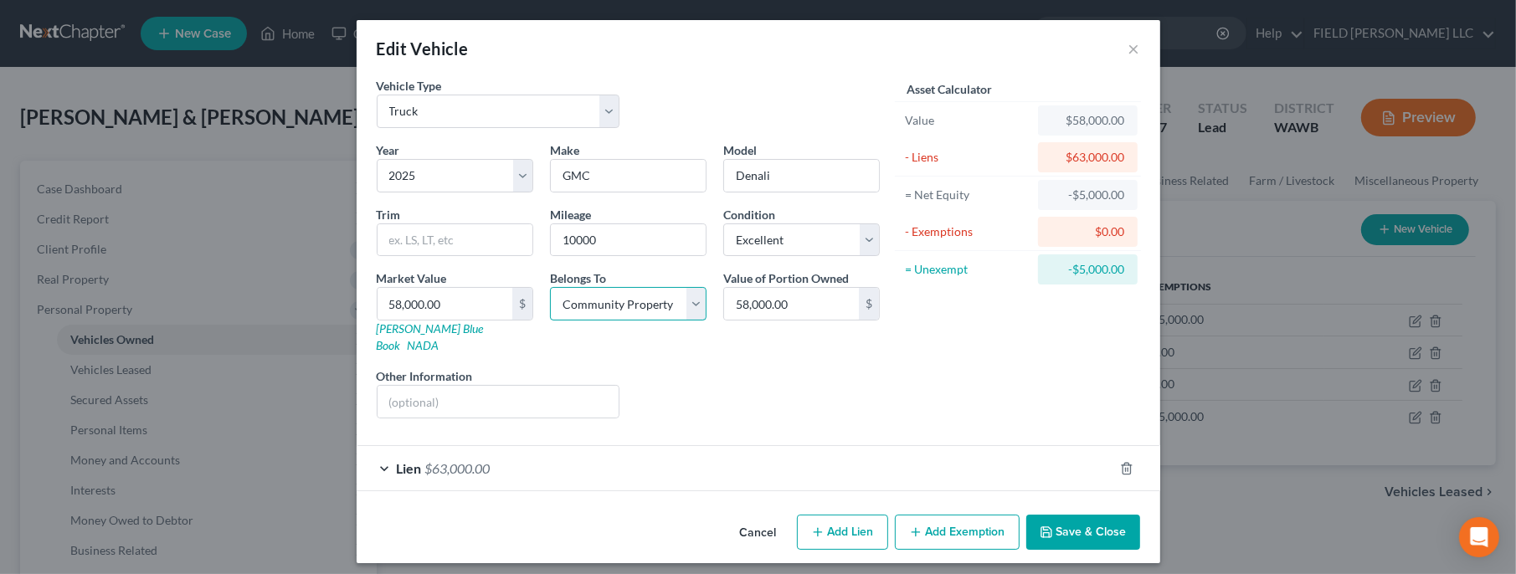
select select "2"
click option "Debtor 1 And Debtor 2 Only" at bounding box center [0, 0] width 0 height 0
click at [416, 460] on span "Lien" at bounding box center [409, 468] width 25 height 16
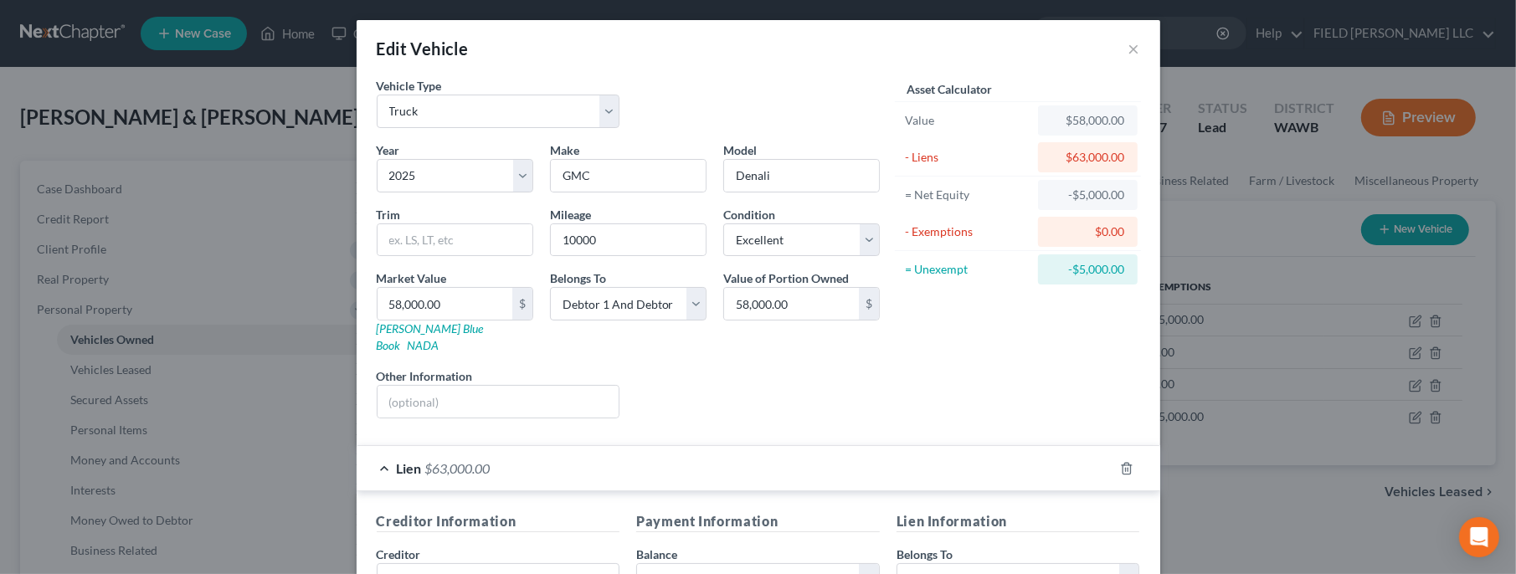
scroll to position [331, 0]
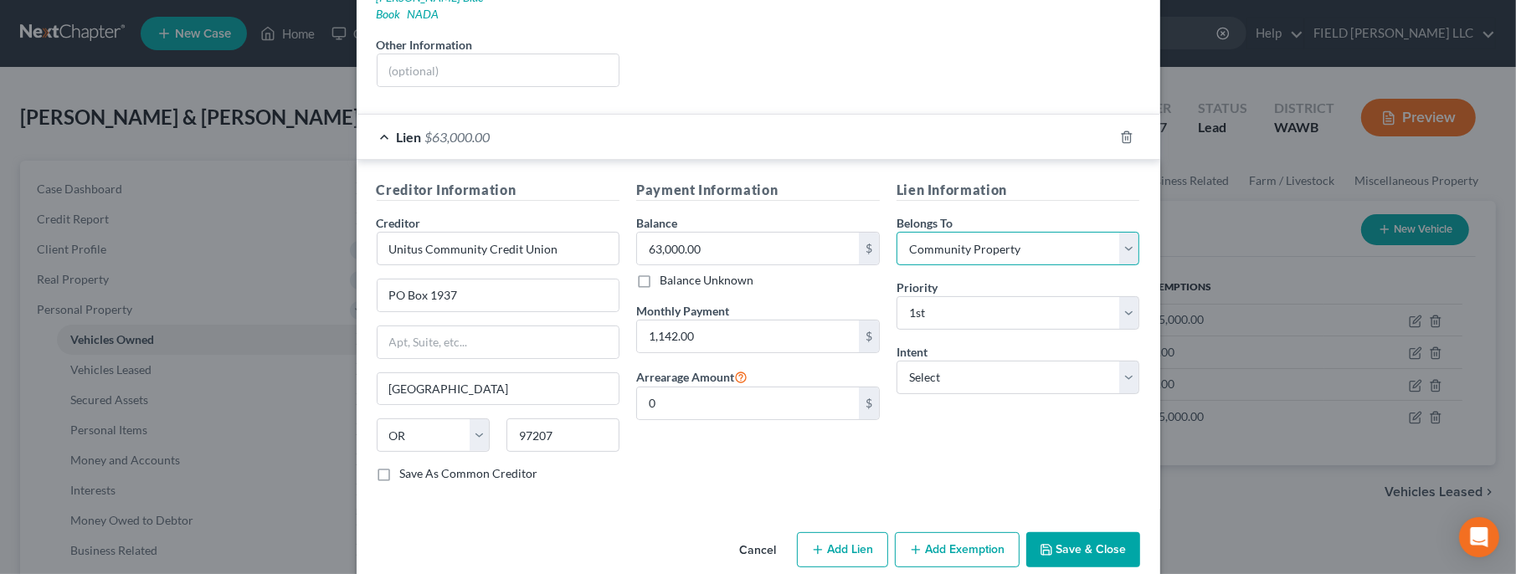
click at [896, 232] on select "Select Debtor 1 Only Debtor 2 Only Debtor 1 And Debtor 2 Only At Least One Of T…" at bounding box center [1018, 248] width 244 height 33
select select "2"
click option "Debtor 1 And Debtor 2 Only" at bounding box center [0, 0] width 0 height 0
click at [1059, 532] on button "Save & Close" at bounding box center [1083, 549] width 114 height 35
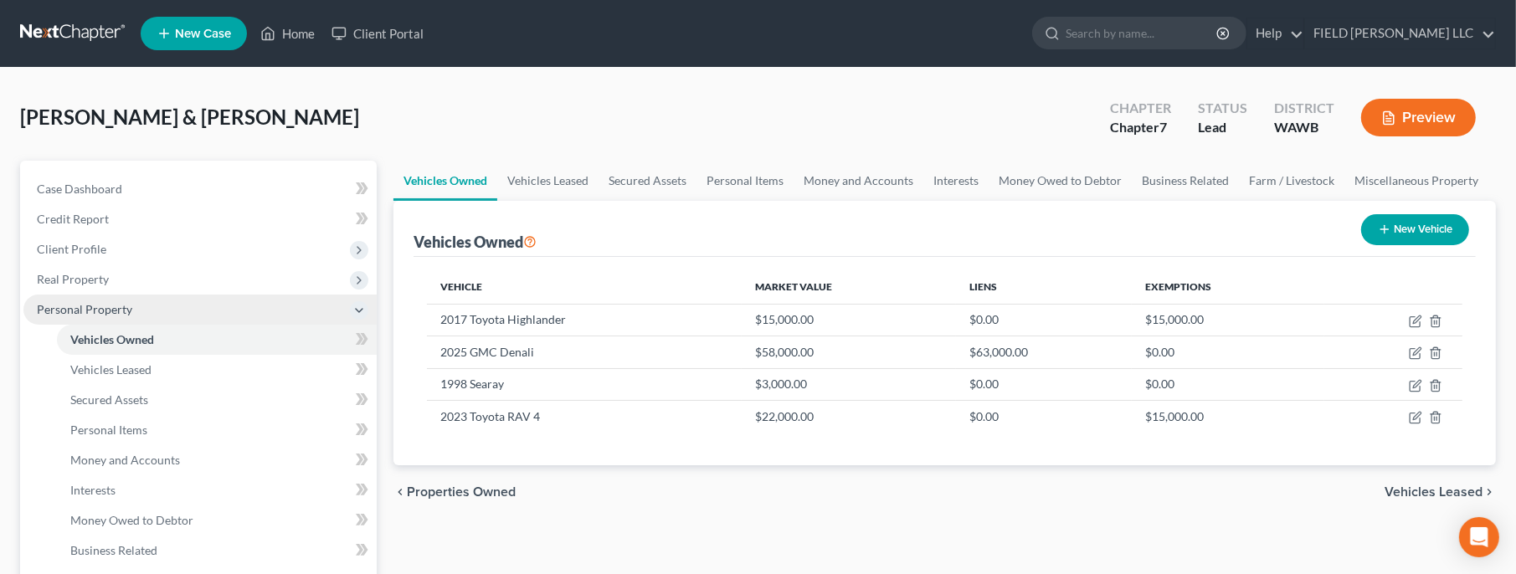
click at [102, 307] on span "Personal Property" at bounding box center [84, 309] width 95 height 14
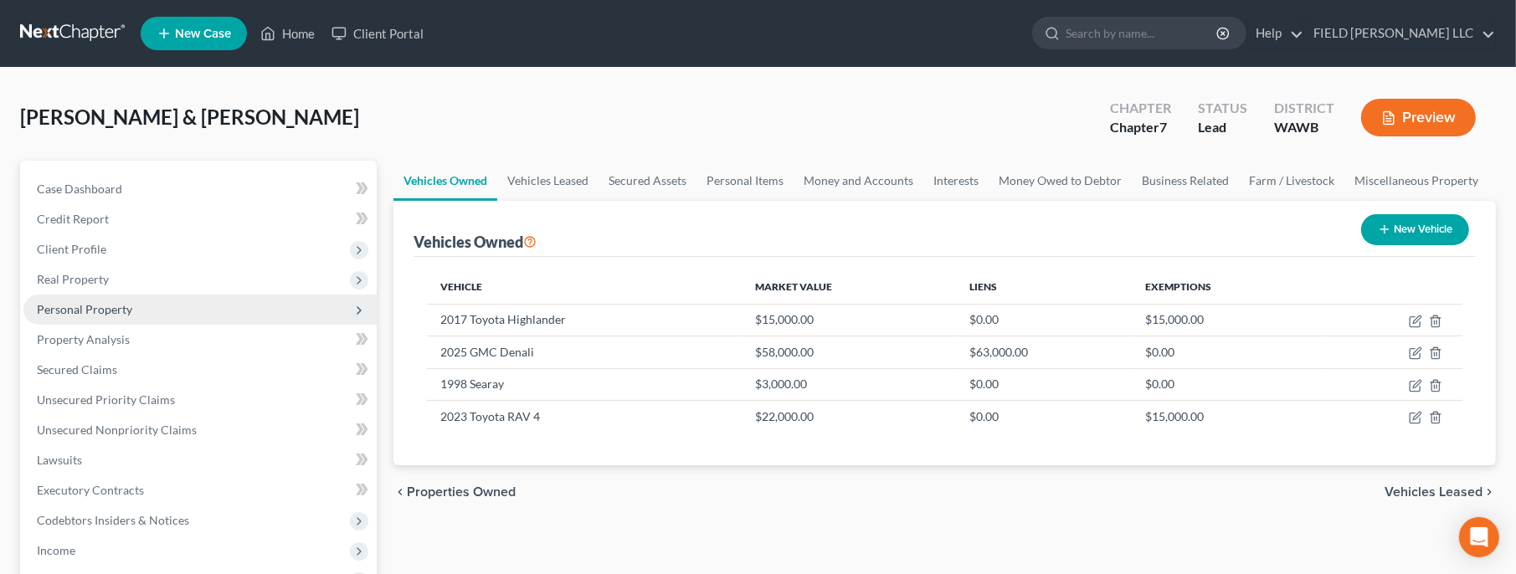
click at [85, 309] on span "Personal Property" at bounding box center [84, 309] width 95 height 14
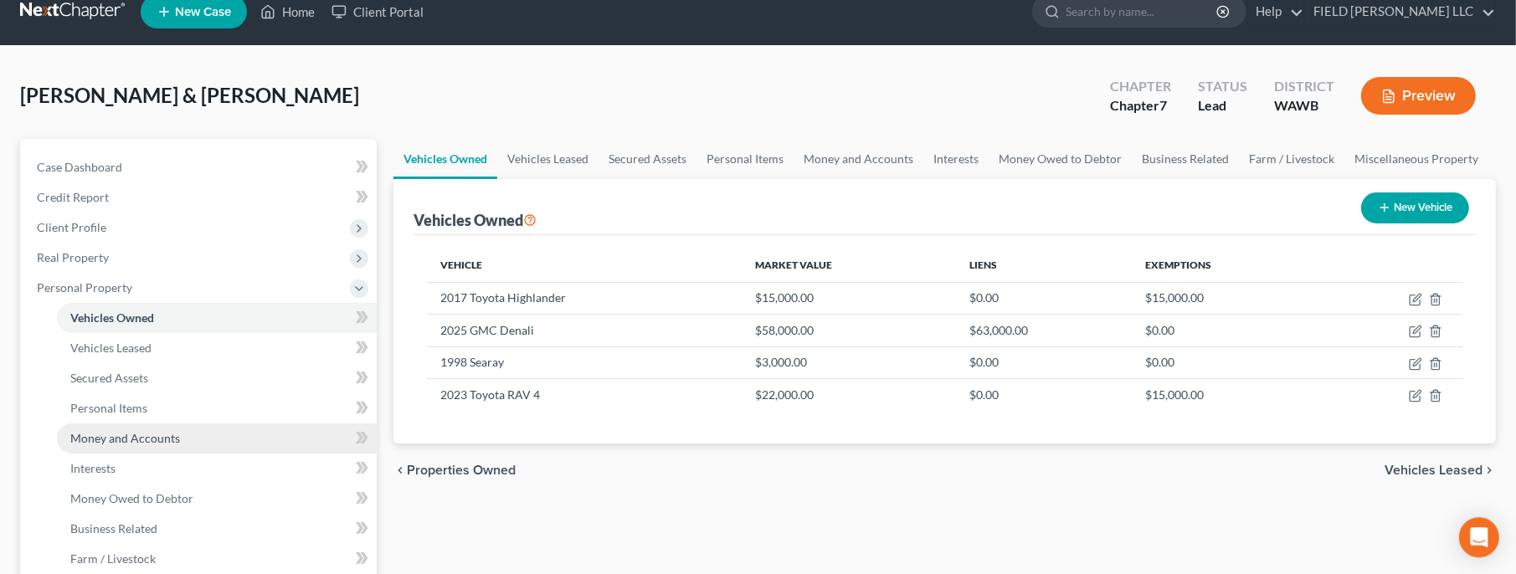
scroll to position [0, 0]
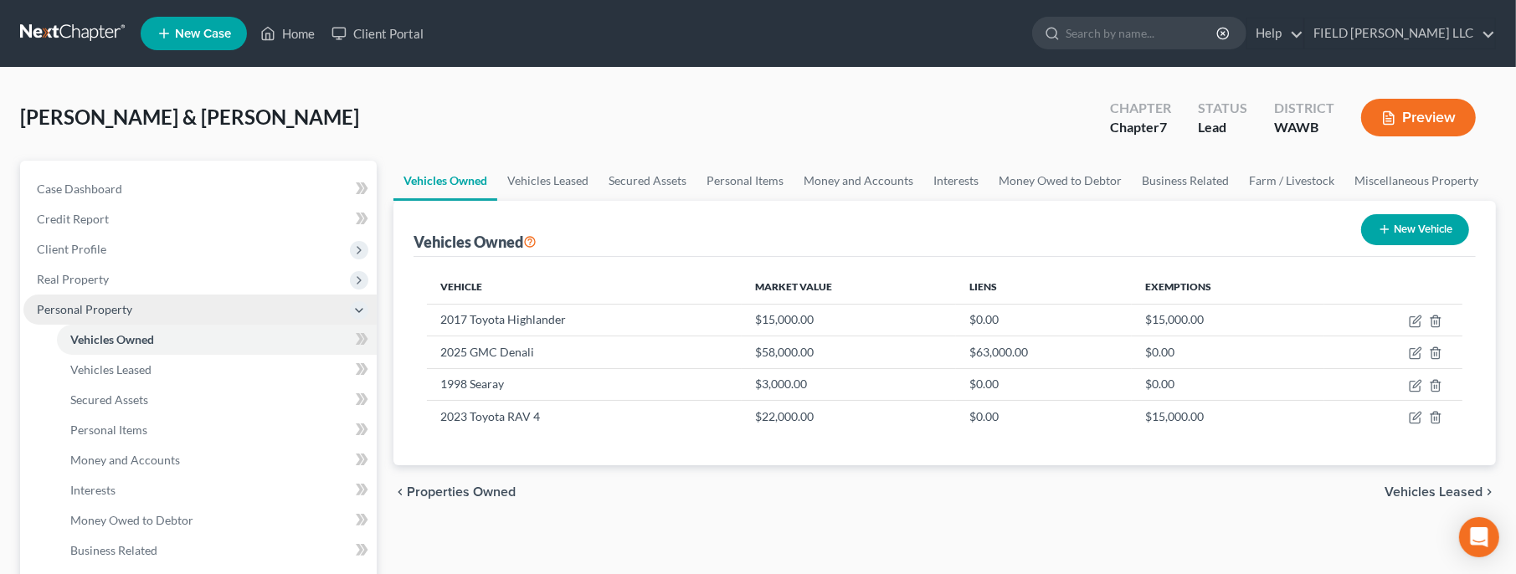
click at [111, 307] on span "Personal Property" at bounding box center [84, 309] width 95 height 14
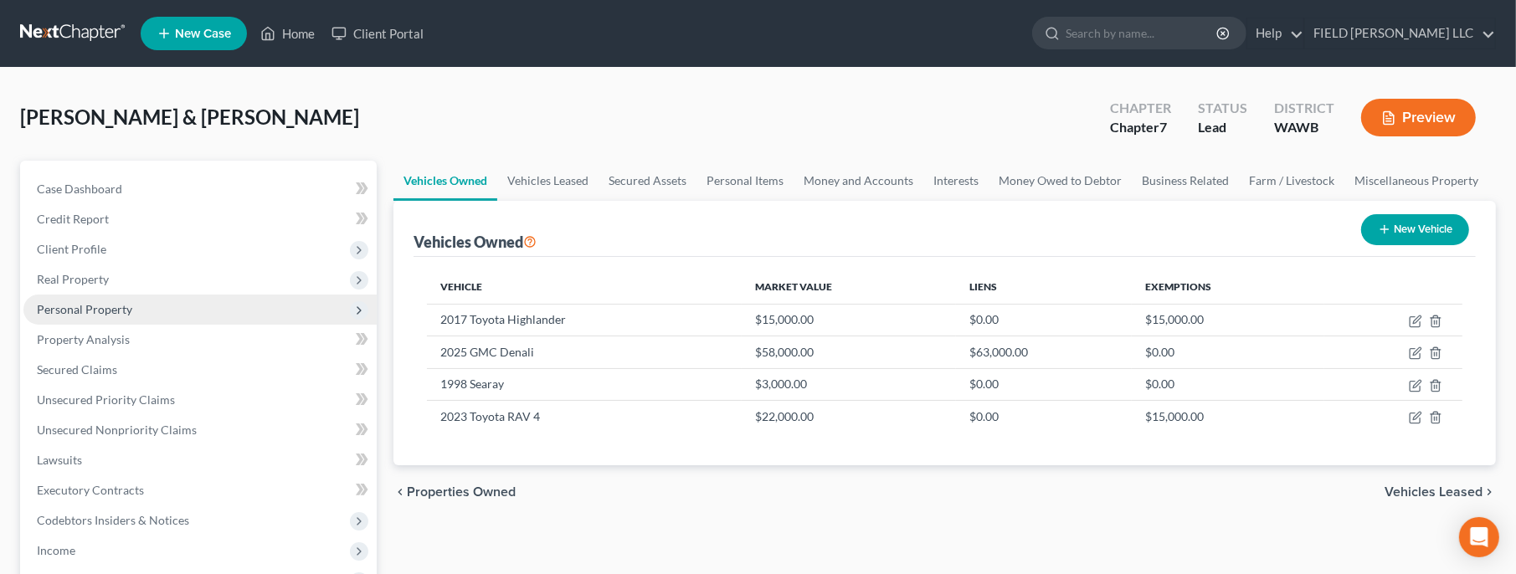
click at [111, 308] on span "Personal Property" at bounding box center [84, 309] width 95 height 14
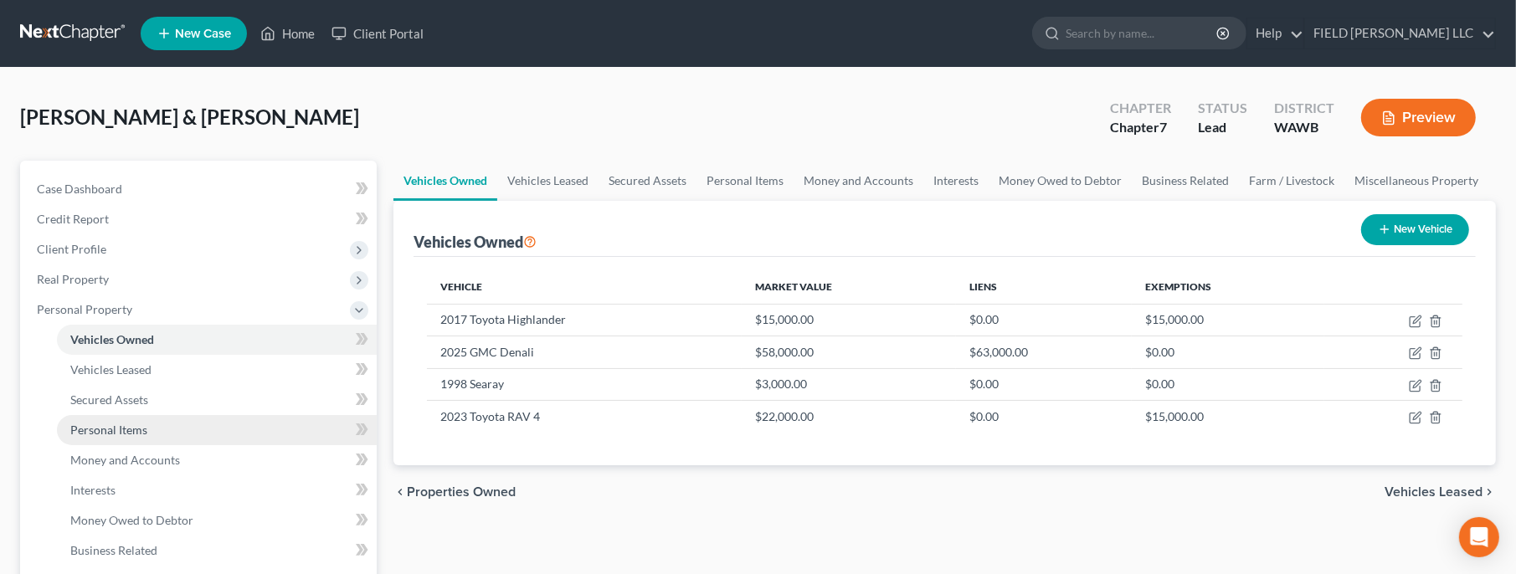
click at [134, 433] on span "Personal Items" at bounding box center [108, 430] width 77 height 14
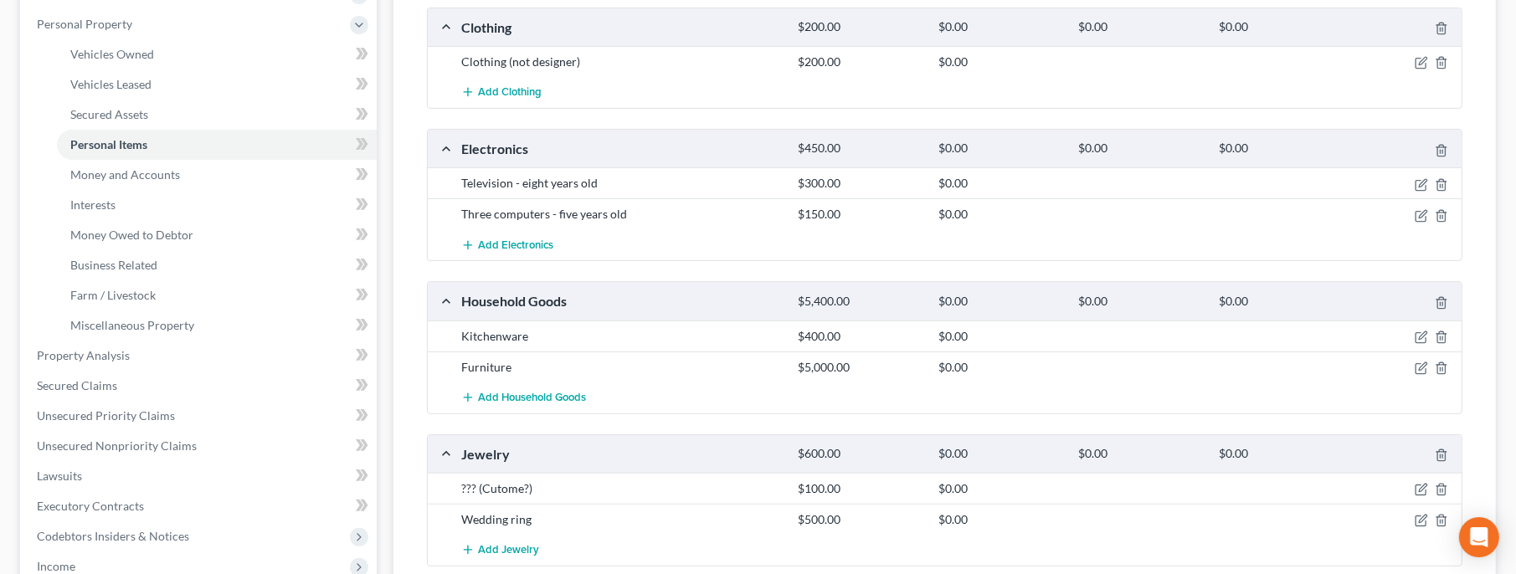
scroll to position [362, 0]
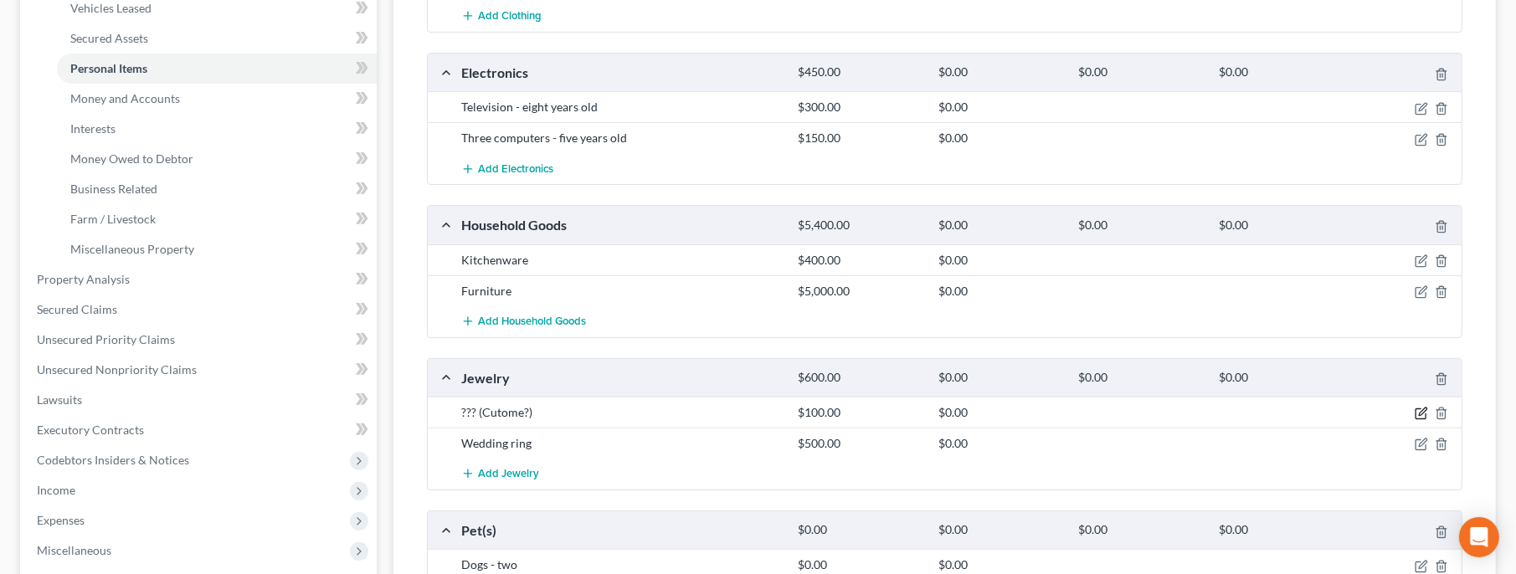
click at [1419, 408] on icon "button" at bounding box center [1420, 413] width 13 height 13
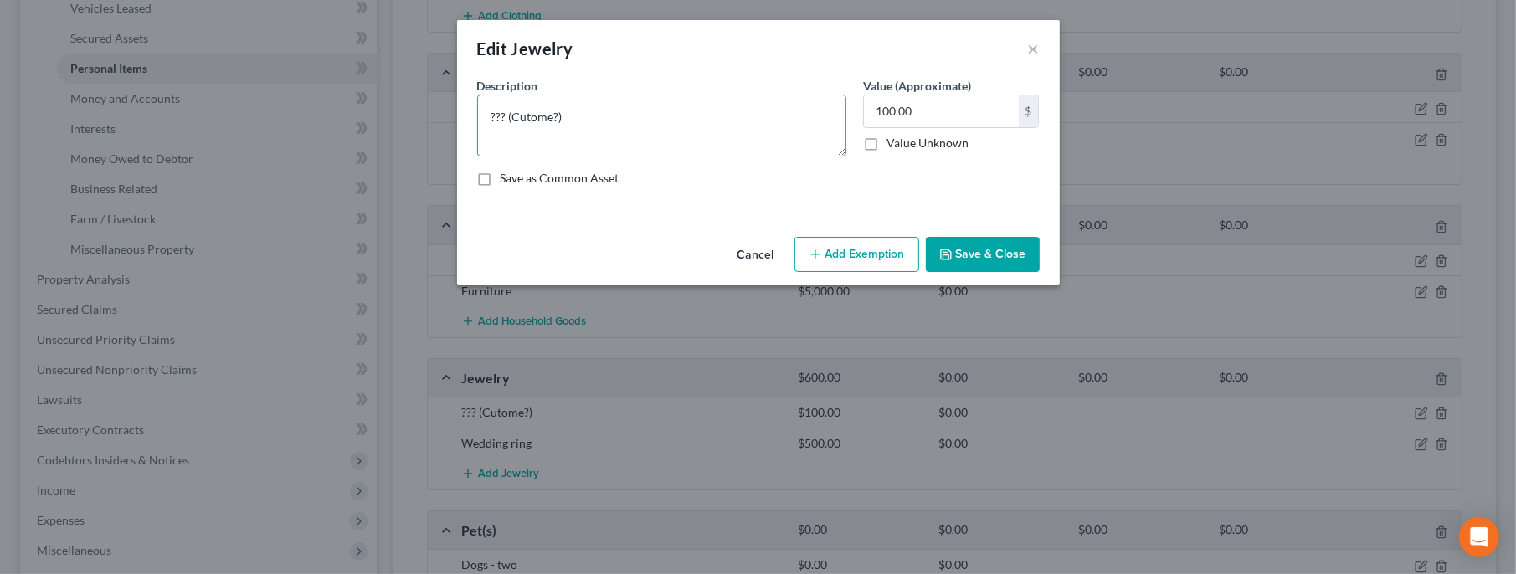
drag, startPoint x: 600, startPoint y: 113, endPoint x: 442, endPoint y: 113, distance: 158.2
click at [477, 113] on textarea "??? (Cutome?)" at bounding box center [661, 126] width 369 height 62
type textarea "Costume"
click at [973, 257] on button "Save & Close" at bounding box center [983, 254] width 114 height 35
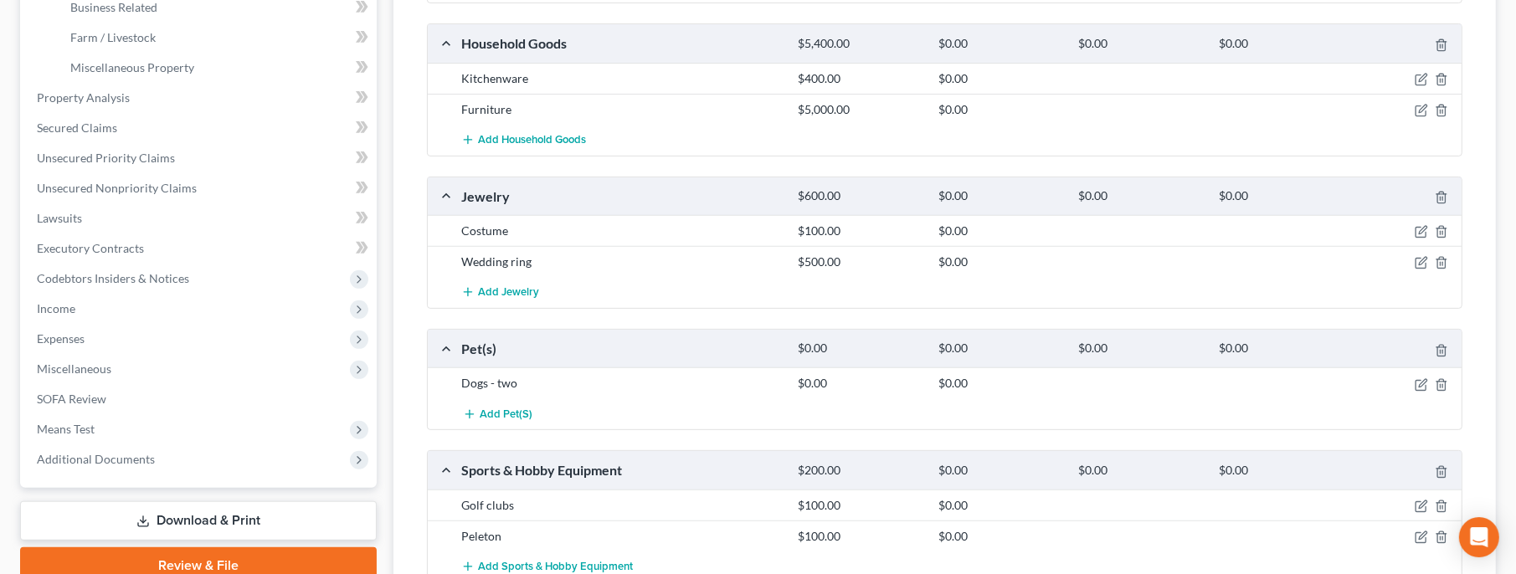
scroll to position [703, 0]
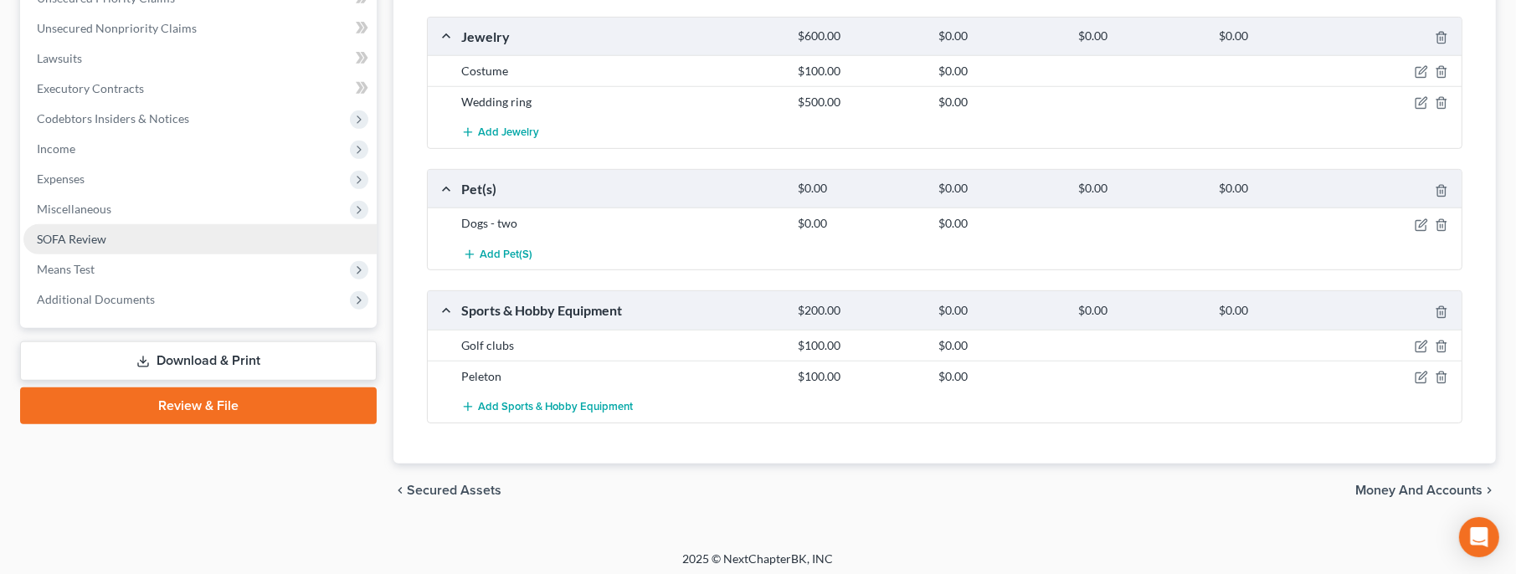
click at [75, 238] on span "SOFA Review" at bounding box center [71, 239] width 69 height 14
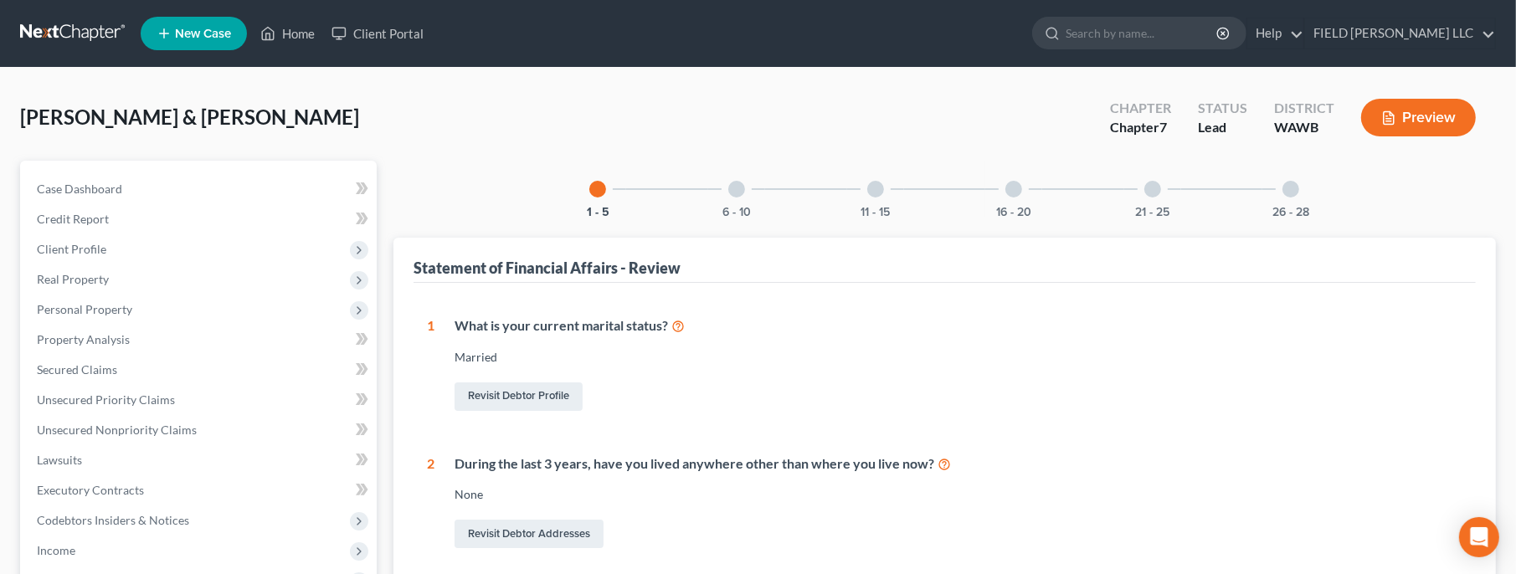
click at [736, 187] on div at bounding box center [736, 189] width 17 height 17
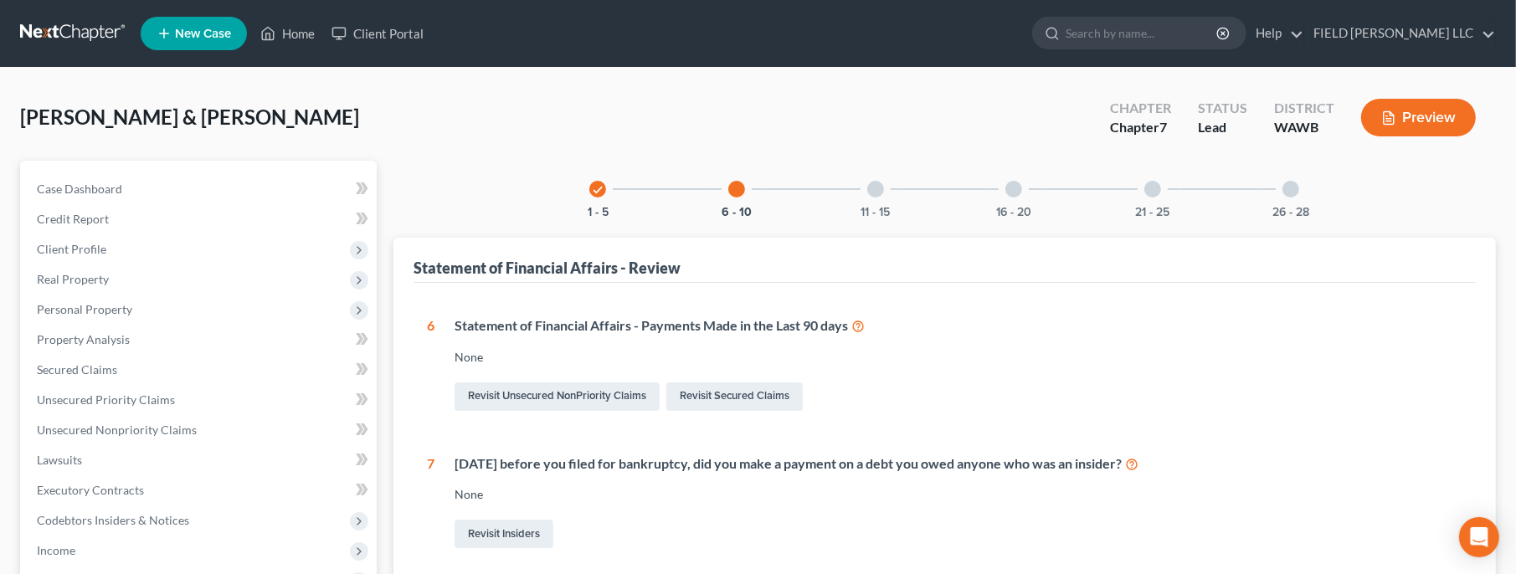
scroll to position [362, 0]
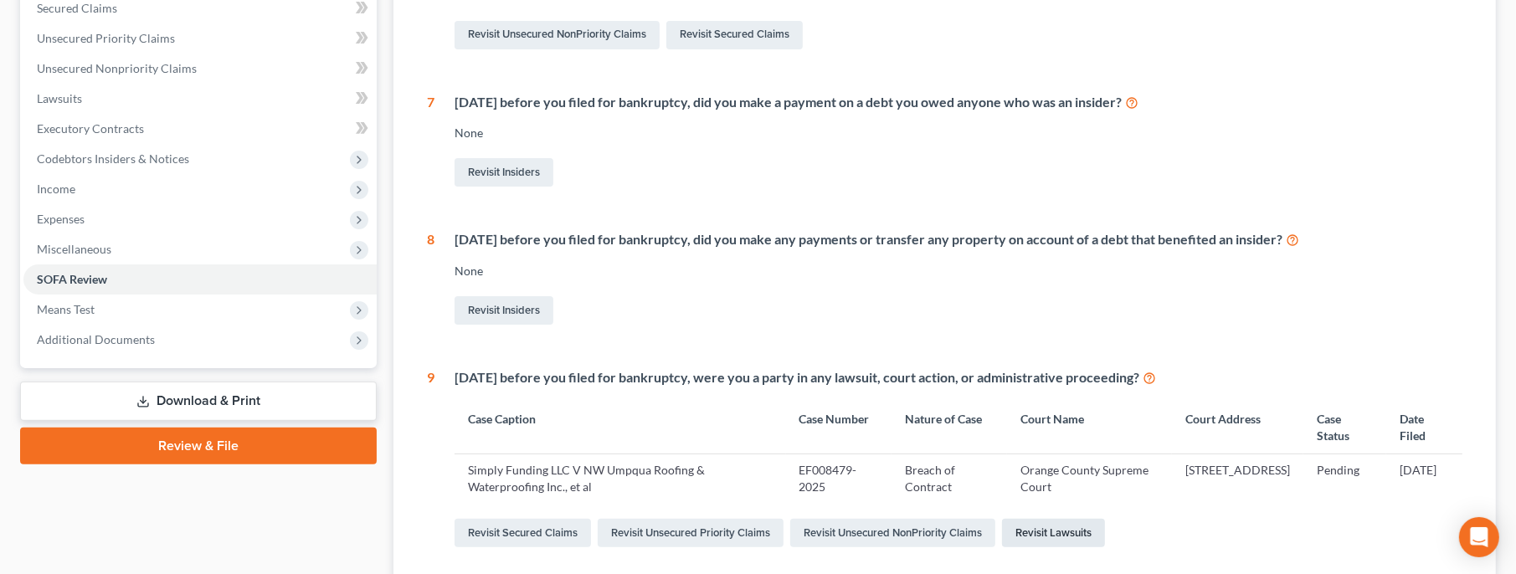
click at [1034, 538] on link "Revisit Lawsuits" at bounding box center [1053, 533] width 103 height 28
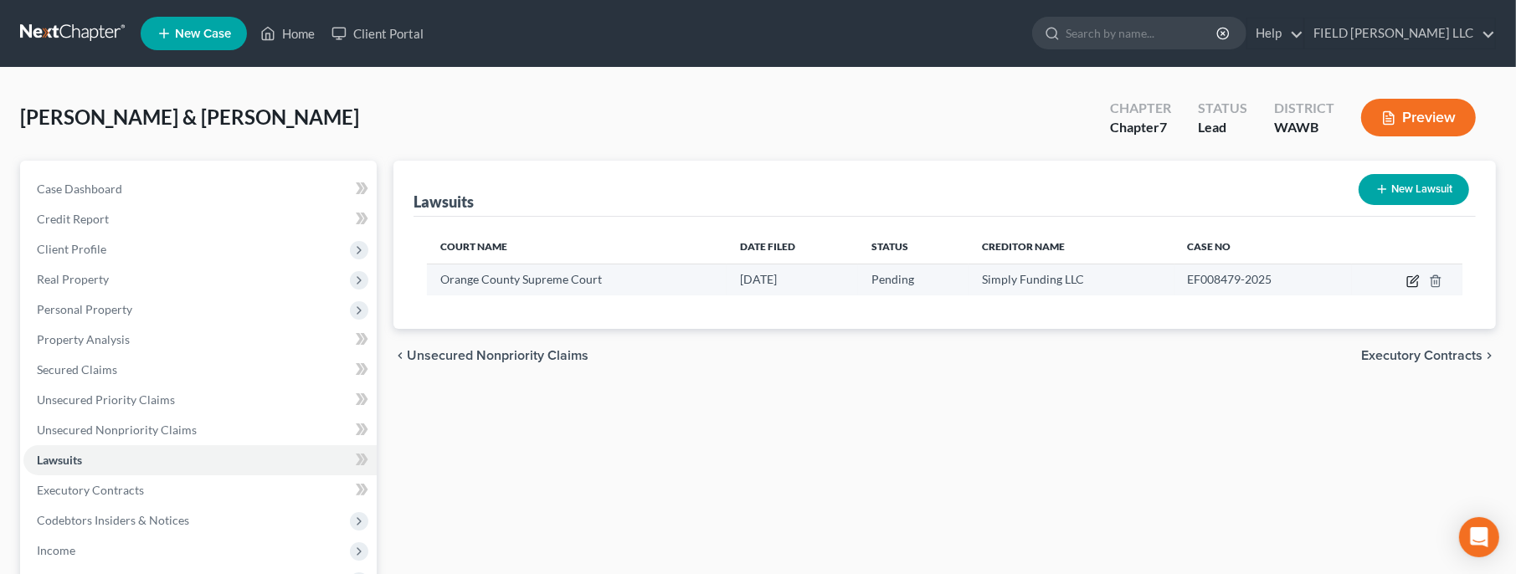
click at [1414, 280] on icon "button" at bounding box center [1414, 279] width 8 height 8
select select "35"
select select "0"
select select "4"
select select "35"
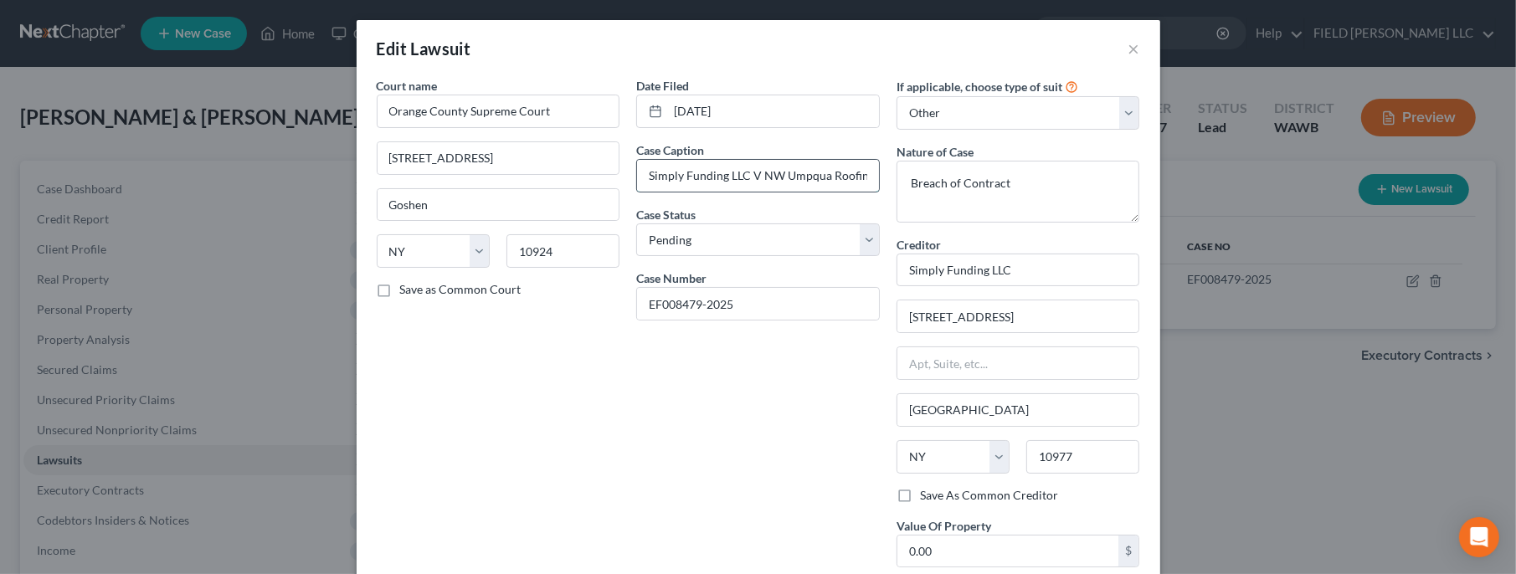
click at [753, 172] on input "Simply Funding LLC V NW Umpqua Roofing & Waterproofing Inc., et al" at bounding box center [758, 176] width 242 height 32
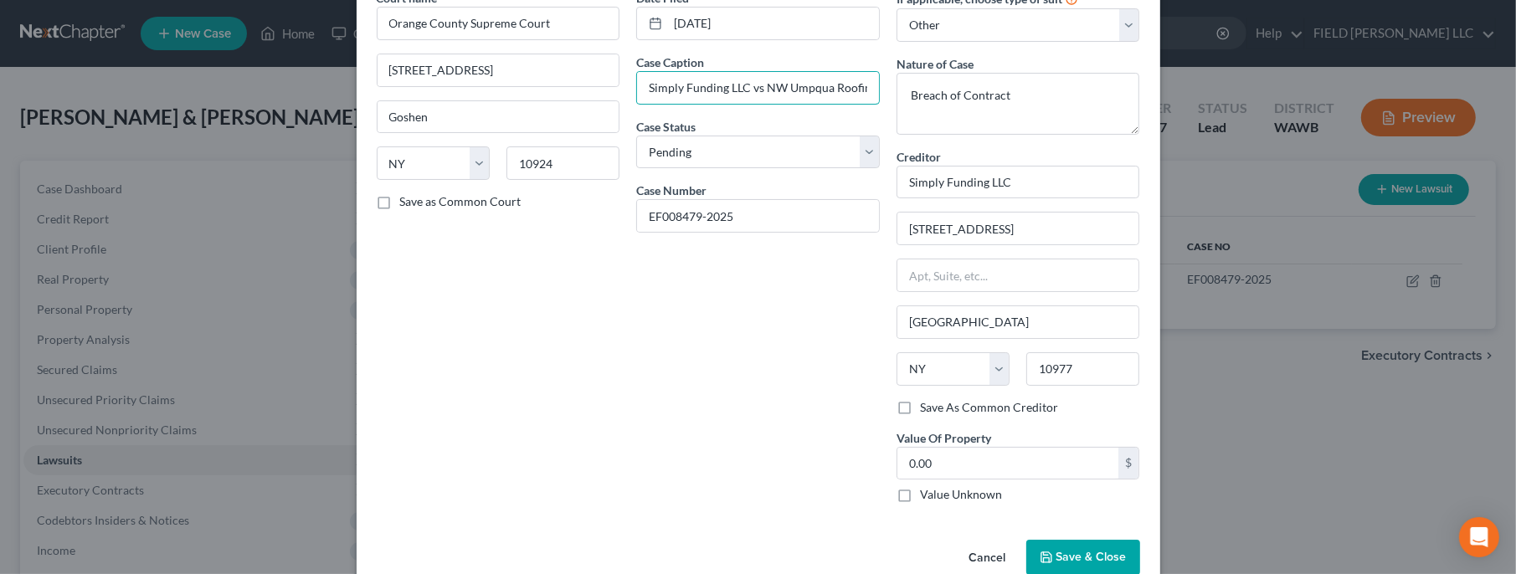
scroll to position [118, 0]
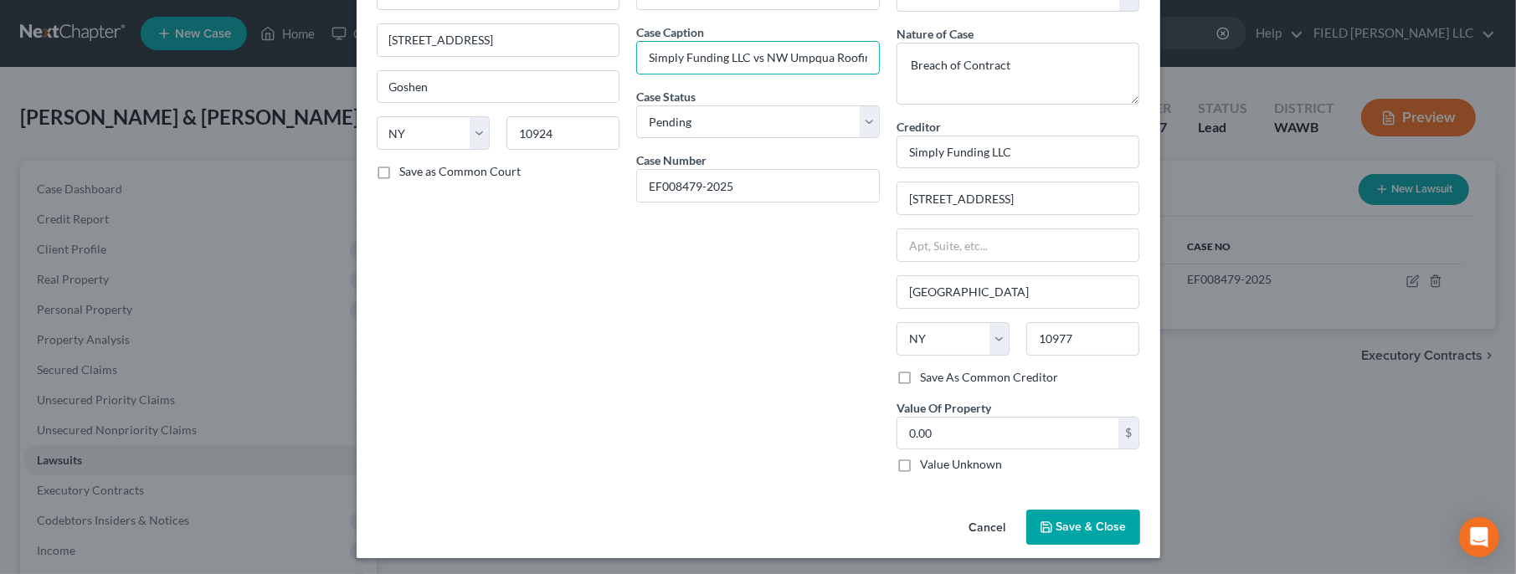
type input "Simply Funding LLC vs NW Umpqua Roofing & Waterproofing Inc., et al"
click at [1071, 520] on span "Save & Close" at bounding box center [1091, 527] width 70 height 14
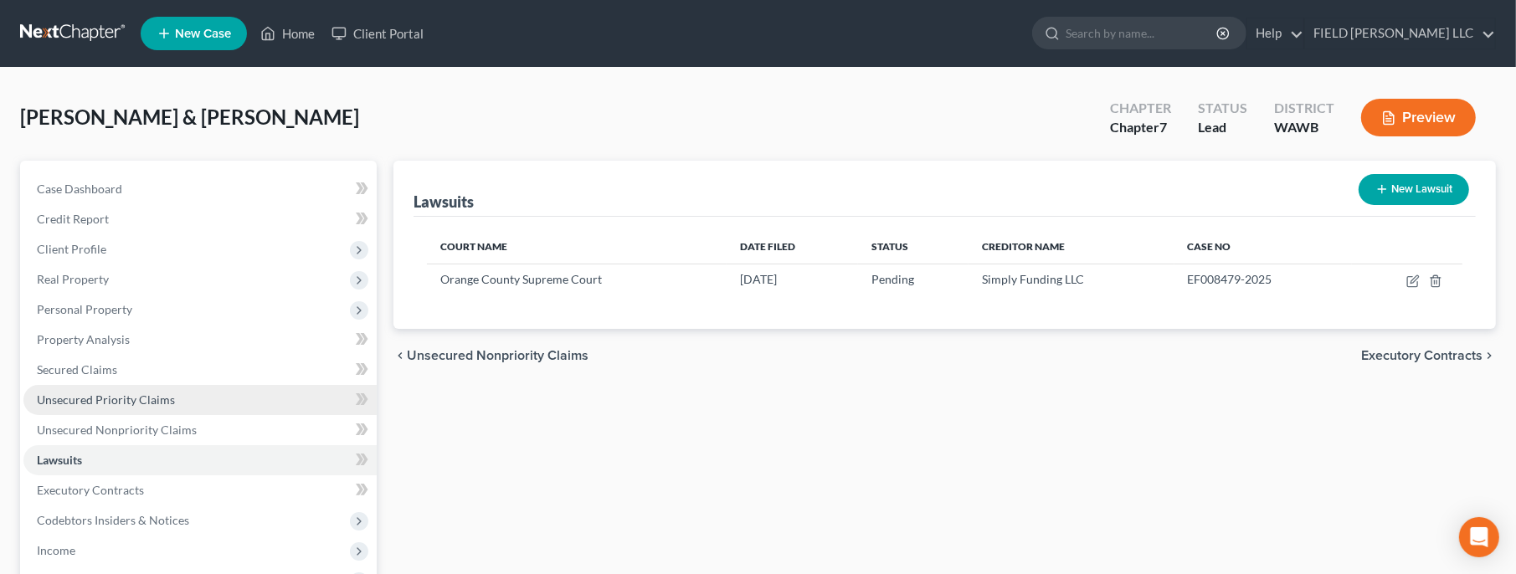
click at [108, 408] on link "Unsecured Priority Claims" at bounding box center [199, 400] width 353 height 30
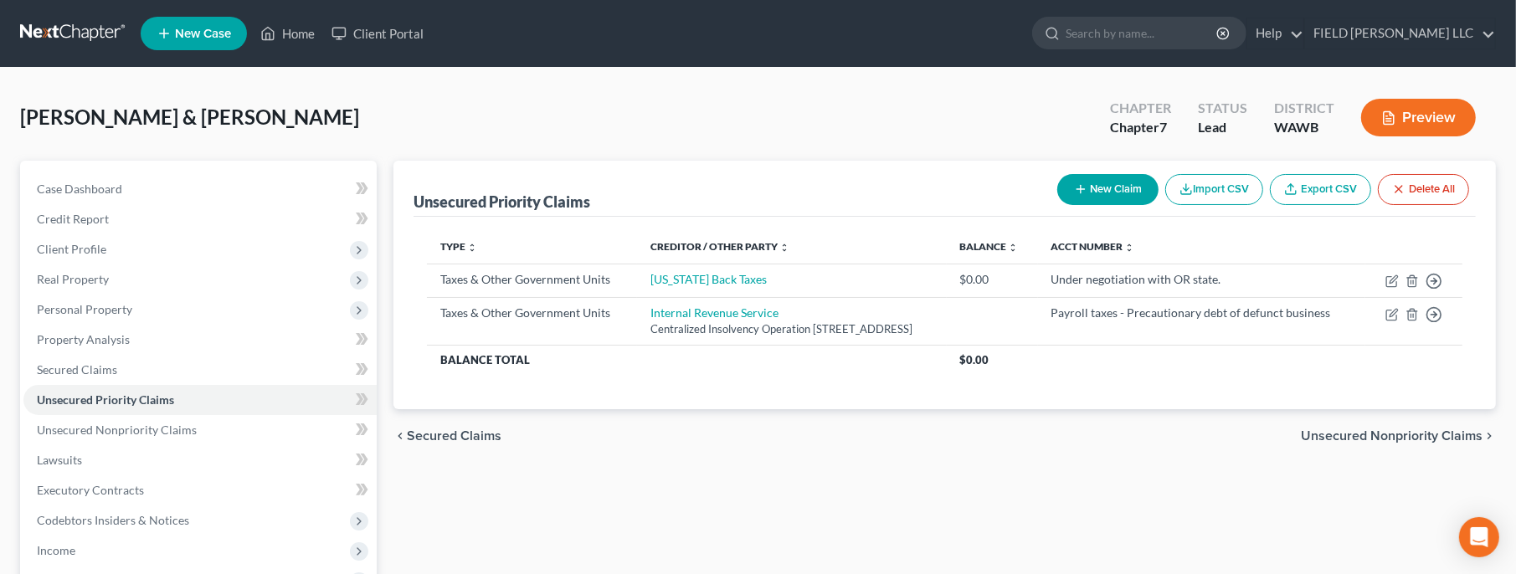
click at [1129, 183] on button "New Claim" at bounding box center [1107, 189] width 101 height 31
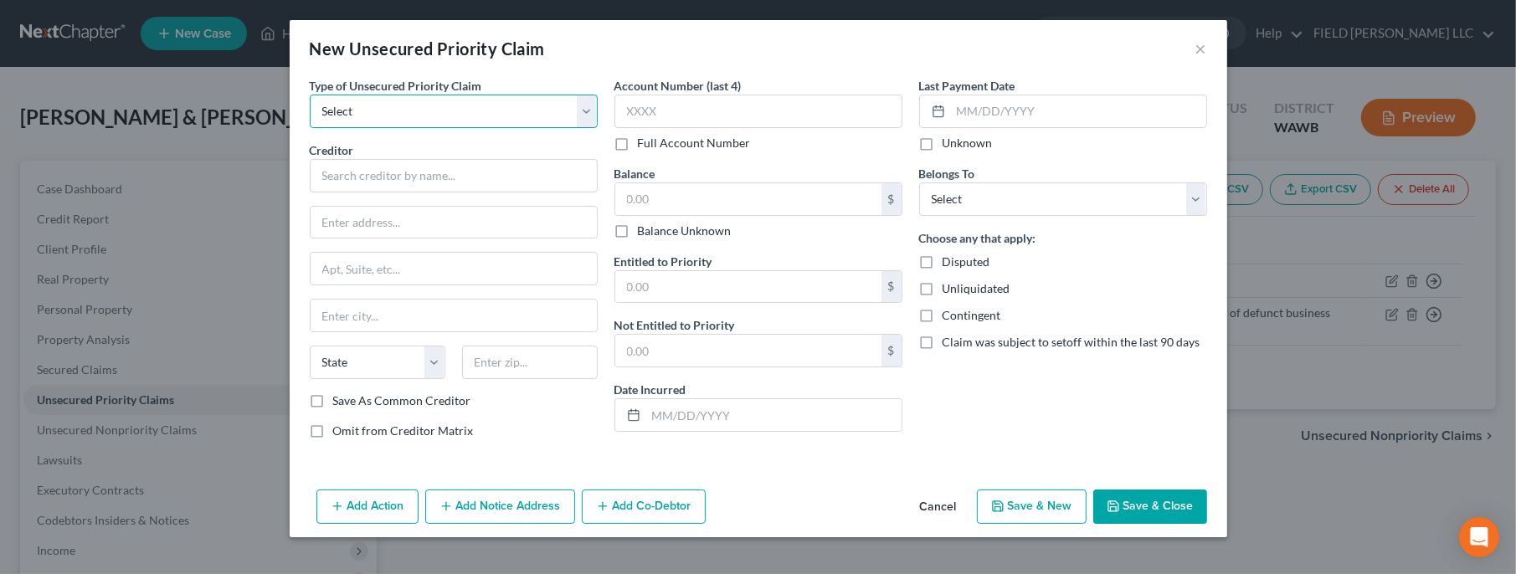
select select "0"
click option "Taxes & Other Government Units" at bounding box center [0, 0] width 0 height 0
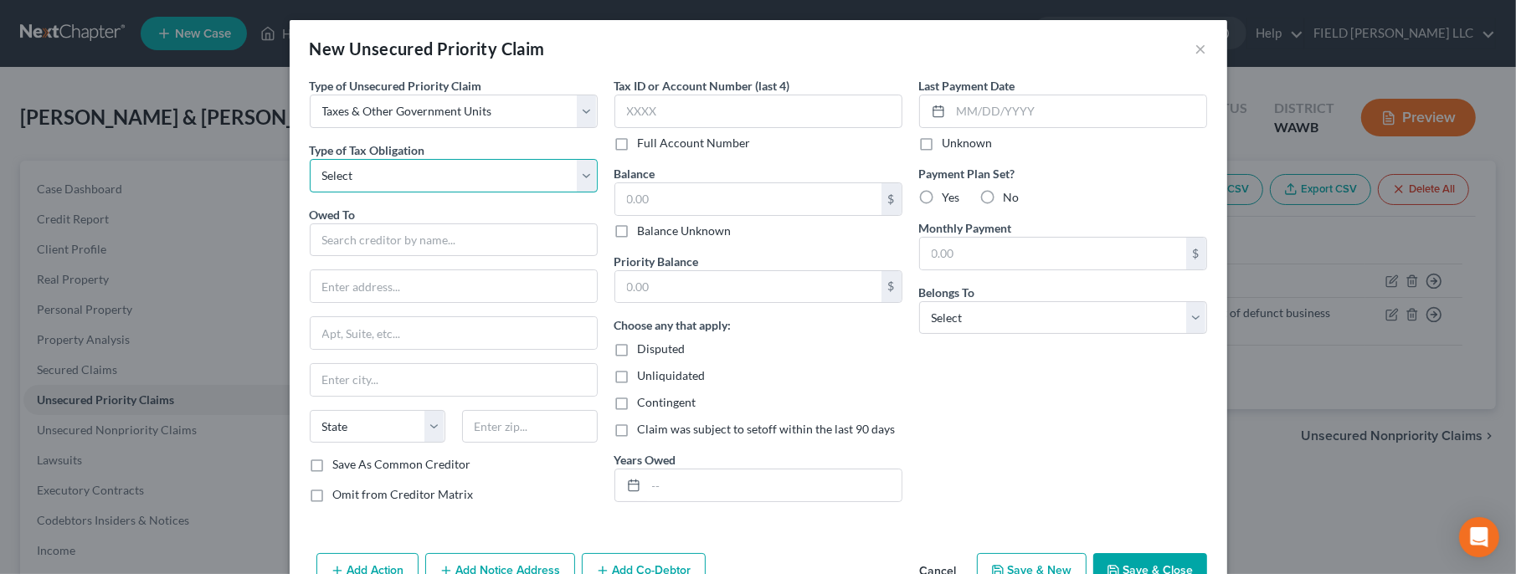
click at [310, 159] on select "Select Federal City State Franchise Tax Board Other" at bounding box center [454, 175] width 288 height 33
select select "2"
click option "State" at bounding box center [0, 0] width 0 height 0
click at [429, 243] on input "text" at bounding box center [454, 239] width 288 height 33
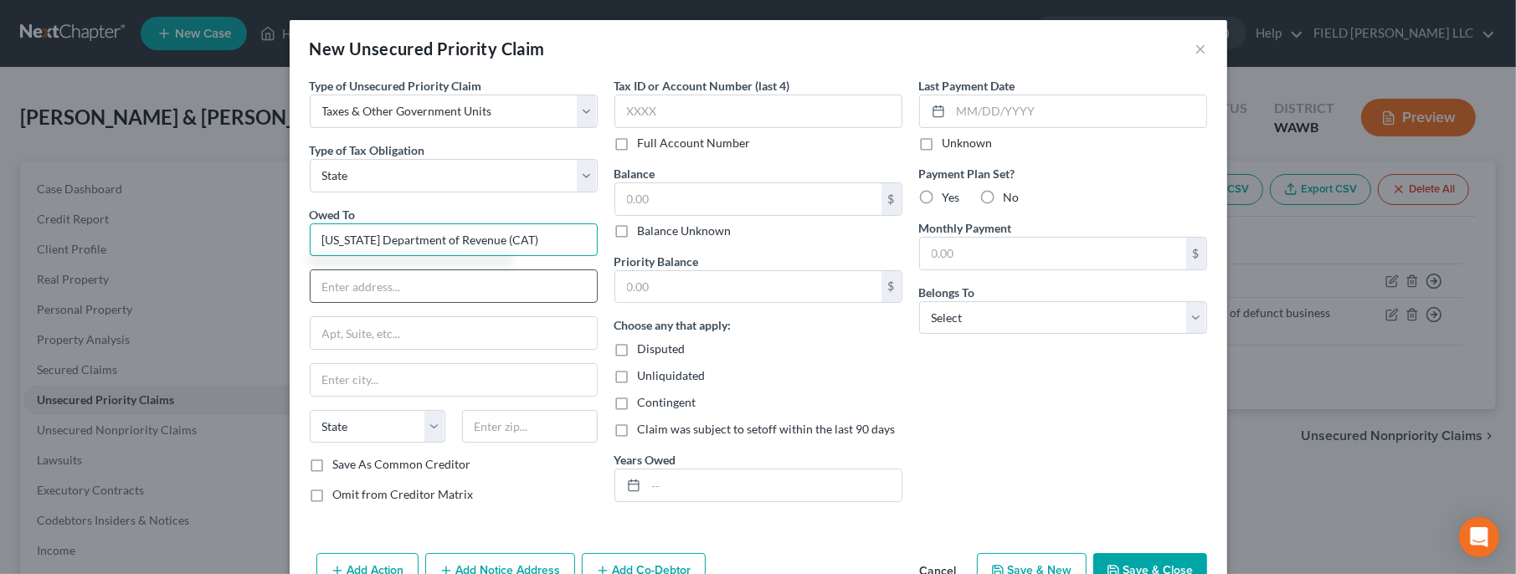
type input "Oregon Department of Revenue (CAT)"
click at [411, 283] on input "text" at bounding box center [454, 286] width 286 height 32
type input "955 Center St NE"
click at [375, 377] on input "text" at bounding box center [454, 380] width 286 height 32
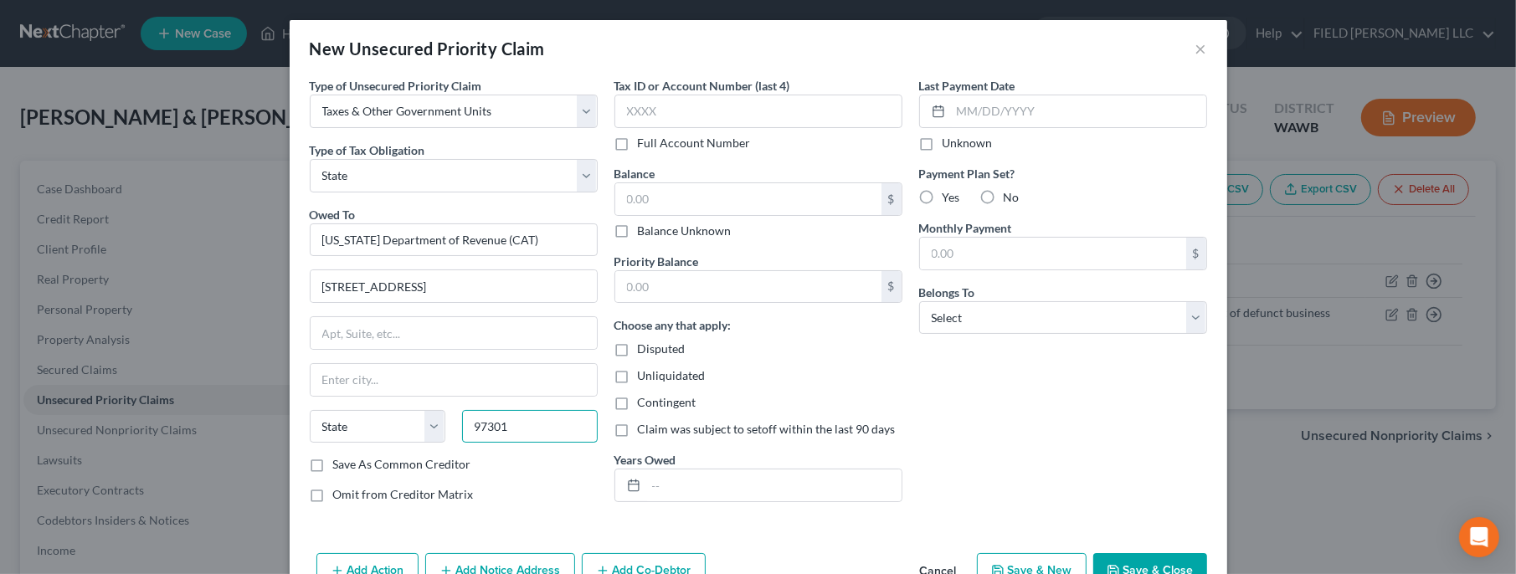
type input "97301"
type input "Salem"
select select "38"
click at [715, 283] on input "text" at bounding box center [748, 287] width 266 height 32
type input "0"
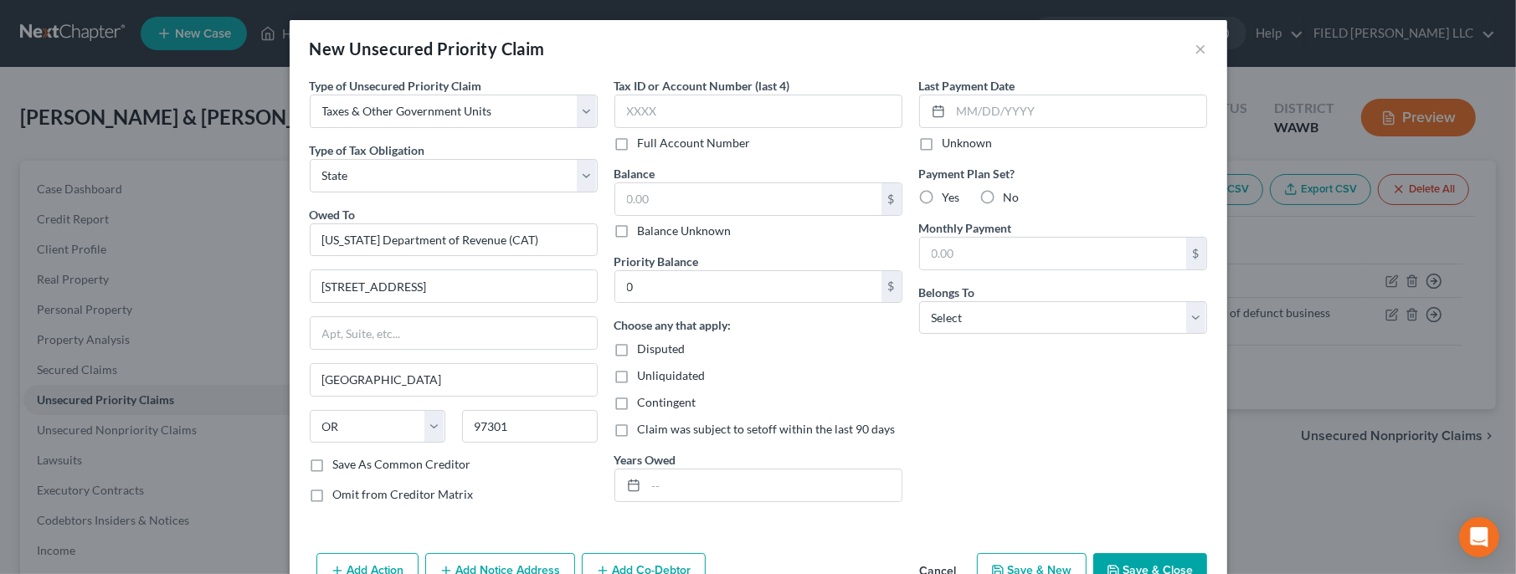
click at [638, 351] on label "Disputed" at bounding box center [662, 349] width 48 height 17
click at [644, 351] on input "Disputed" at bounding box center [649, 346] width 11 height 11
checkbox input "true"
click at [638, 376] on label "Unliquidated" at bounding box center [672, 375] width 68 height 17
click at [644, 376] on input "Unliquidated" at bounding box center [649, 372] width 11 height 11
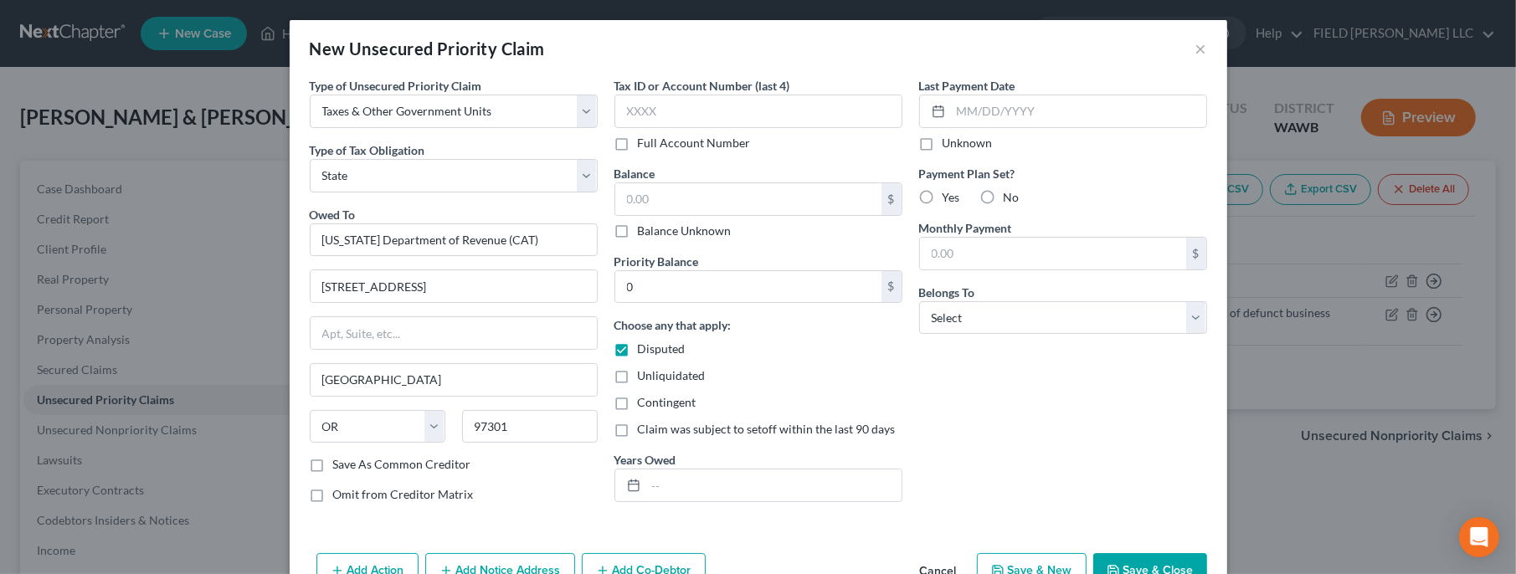
checkbox input "true"
click at [638, 404] on label "Contingent" at bounding box center [667, 402] width 59 height 17
click at [644, 404] on input "Contingent" at bounding box center [649, 399] width 11 height 11
checkbox input "true"
click at [638, 144] on label "Full Account Number" at bounding box center [694, 143] width 113 height 17
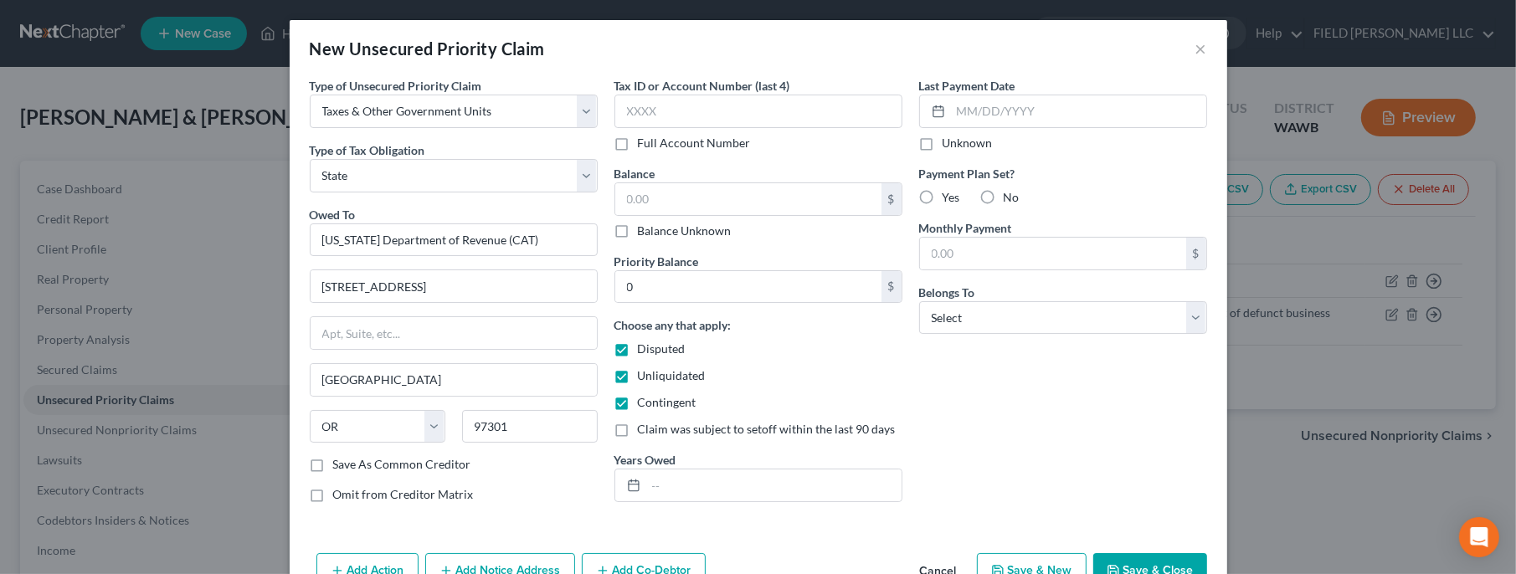
click at [644, 144] on input "Full Account Number" at bounding box center [649, 140] width 11 height 11
click at [627, 117] on input "text" at bounding box center [758, 111] width 288 height 33
type input "Precuationary debt of defunct business."
click at [638, 231] on label "Balance Unknown" at bounding box center [685, 231] width 94 height 17
click at [644, 231] on input "Balance Unknown" at bounding box center [649, 228] width 11 height 11
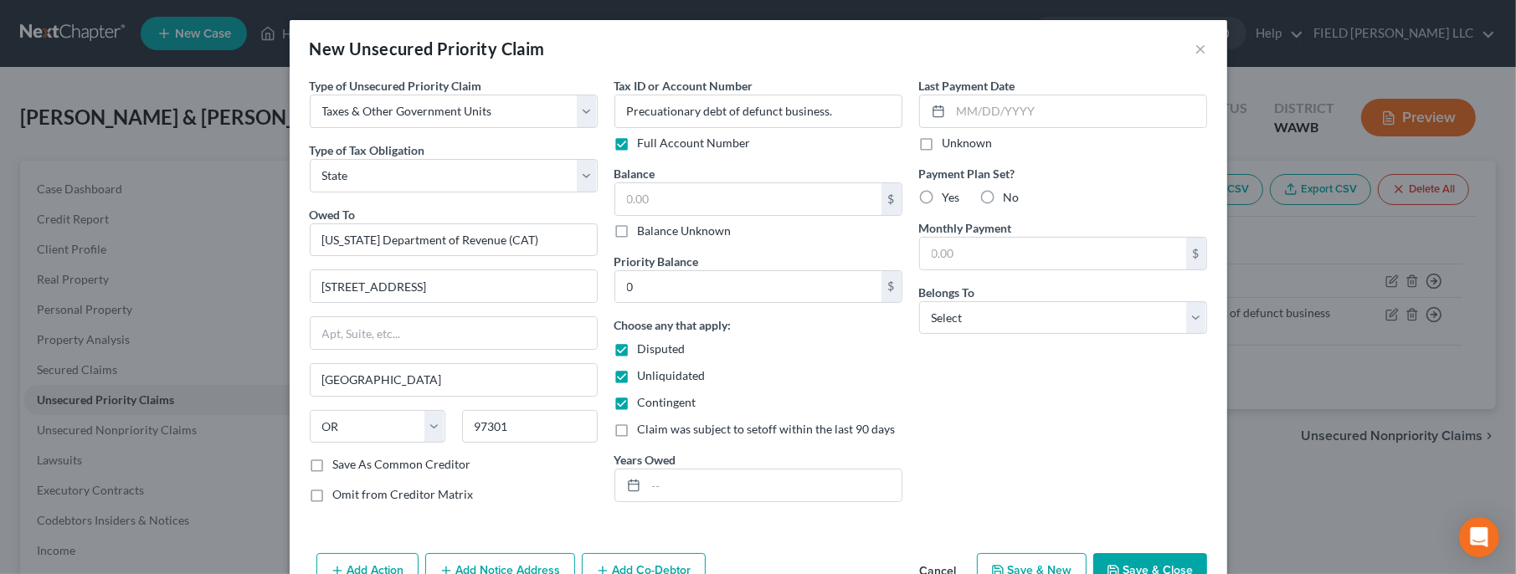
checkbox input "true"
type input "0.00"
click at [1147, 561] on button "Save & Close" at bounding box center [1150, 570] width 114 height 35
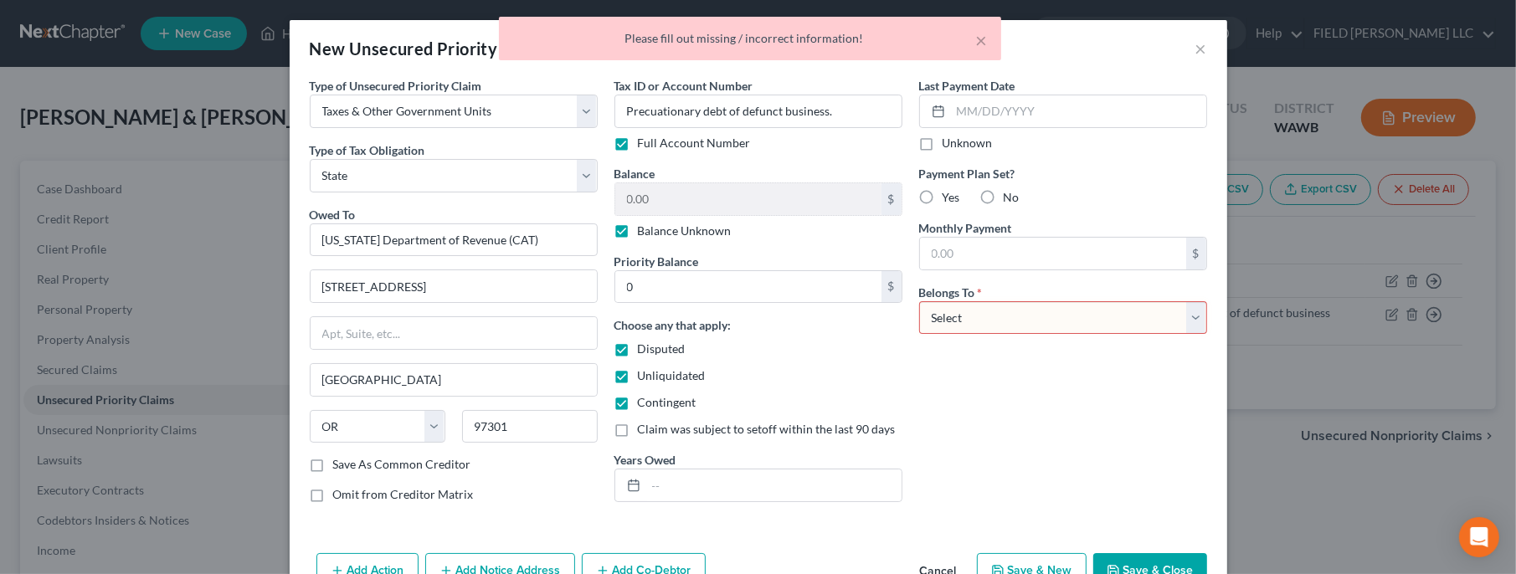
click at [919, 301] on select "Select Debtor 1 Only Debtor 2 Only Debtor 1 And Debtor 2 Only At Least One Of T…" at bounding box center [1063, 317] width 288 height 33
select select "3"
click option "At Least One Of The Debtors And Another" at bounding box center [0, 0] width 0 height 0
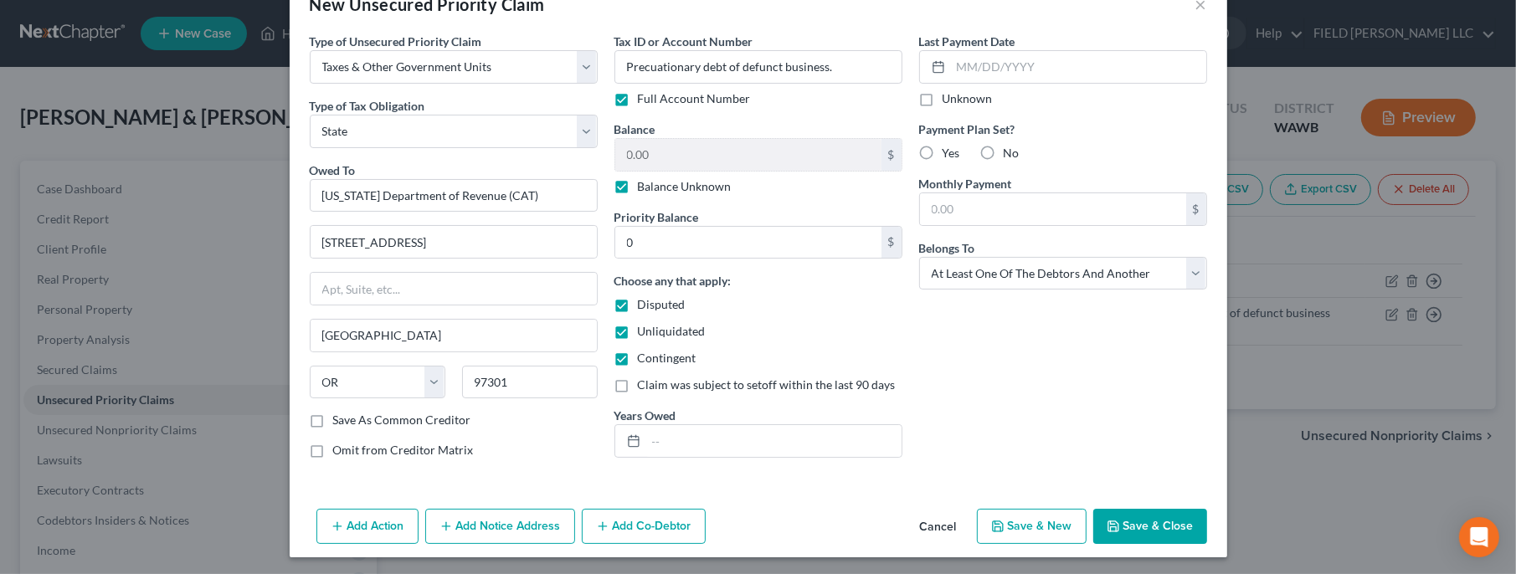
click at [661, 527] on button "Add Co-Debtor" at bounding box center [644, 526] width 124 height 35
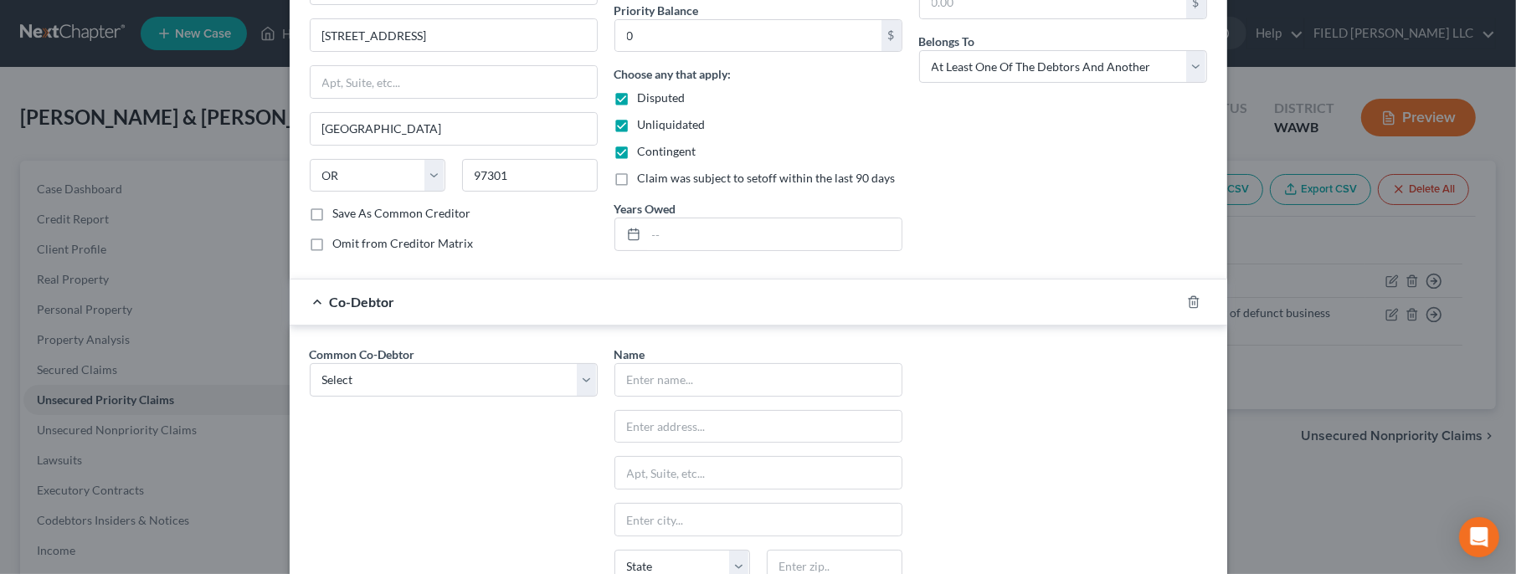
scroll to position [434, 0]
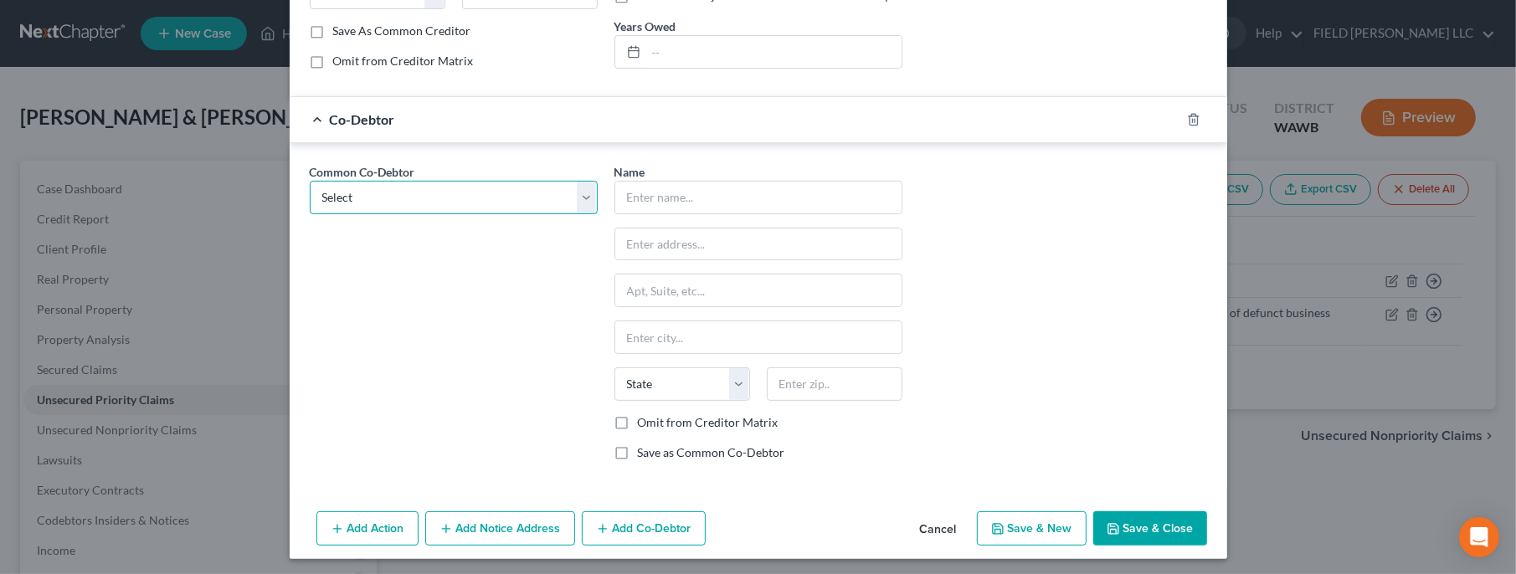
click at [310, 181] on select "Select NW Umpqua Roofing & Waterproofing Inc." at bounding box center [454, 197] width 288 height 33
select select "0"
click option "NW Umpqua Roofing & Waterproofing Inc." at bounding box center [0, 0] width 0 height 0
type input "NW Umpqua Roofing & Waterproofing Inc."
type input "12309 NE 152nd Ave"
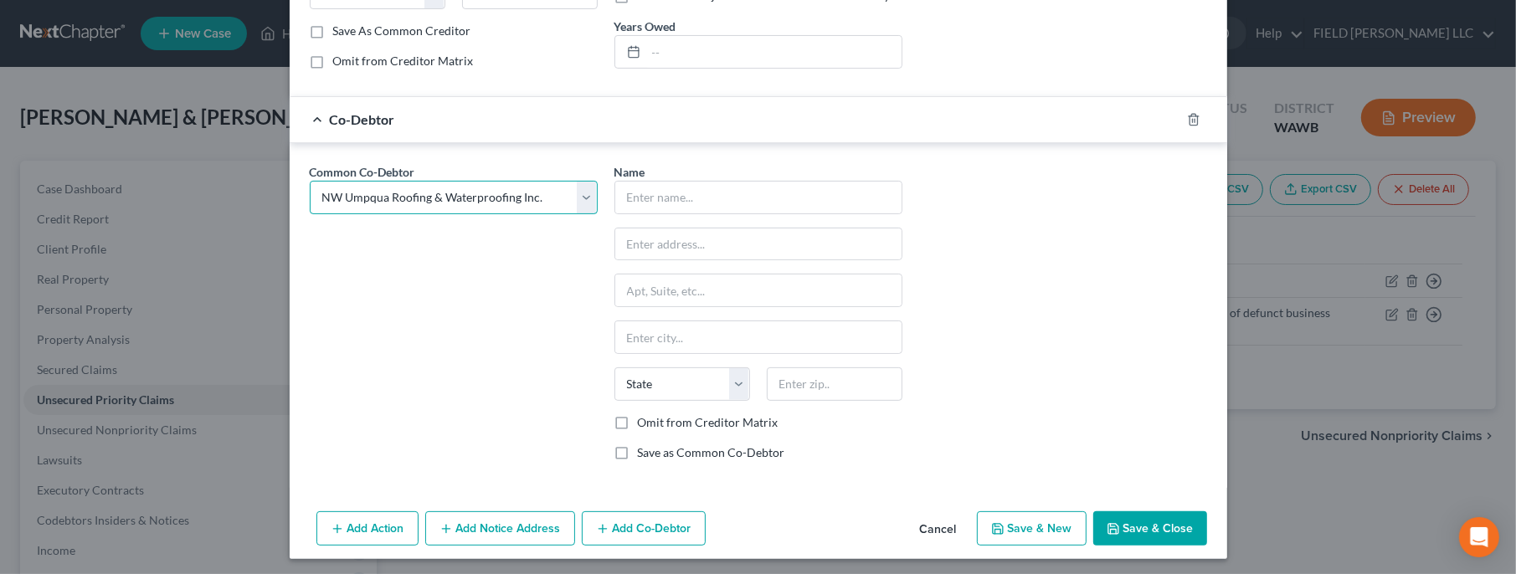
type input "Brush Prairie"
select select "50"
type input "98606"
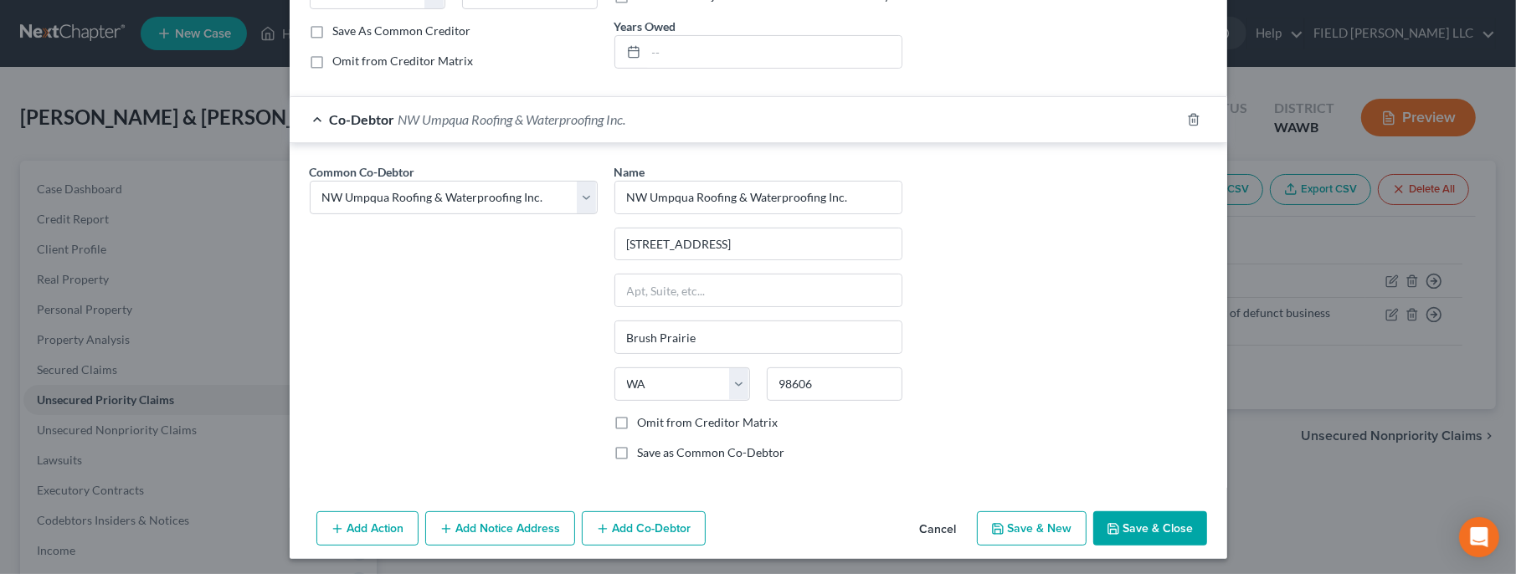
click at [1155, 525] on button "Save & Close" at bounding box center [1150, 528] width 114 height 35
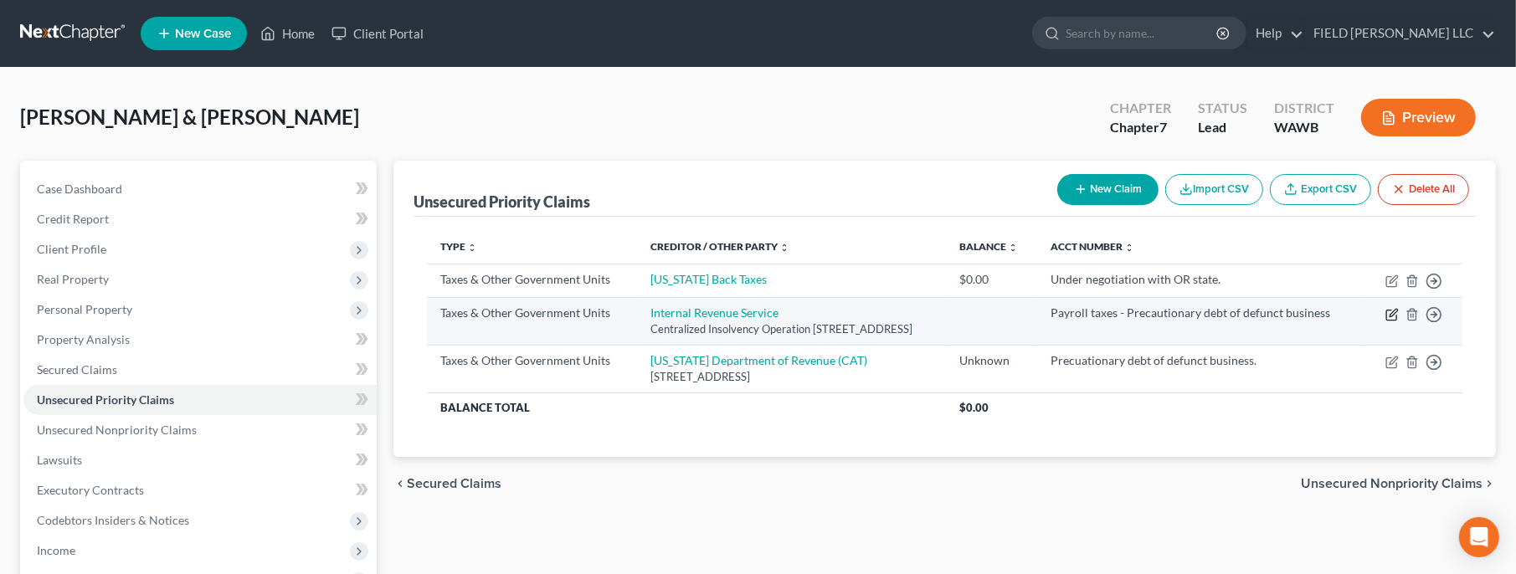
click at [1394, 316] on icon "button" at bounding box center [1393, 313] width 8 height 8
select select "0"
select select "39"
select select "3"
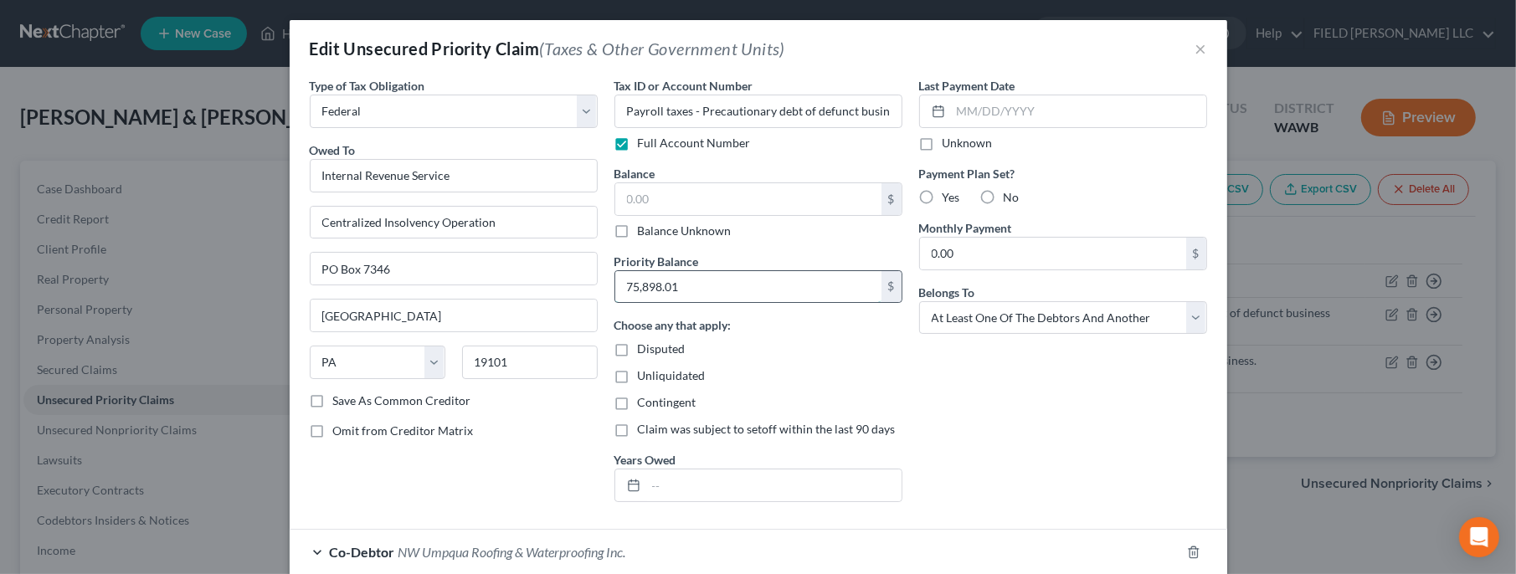
drag, startPoint x: 690, startPoint y: 276, endPoint x: 716, endPoint y: 284, distance: 27.0
click at [716, 284] on input "75,898.01" at bounding box center [748, 287] width 266 height 32
click at [643, 207] on input "text" at bounding box center [748, 199] width 266 height 32
paste input "75,898.01"
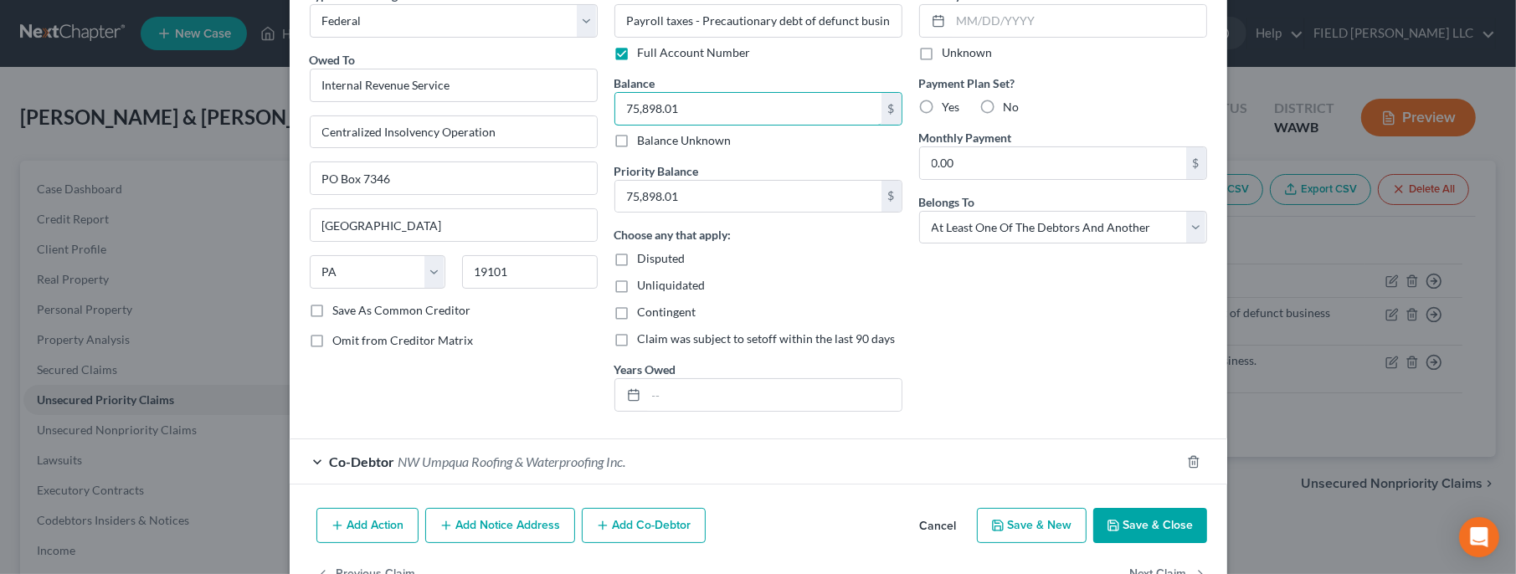
scroll to position [138, 0]
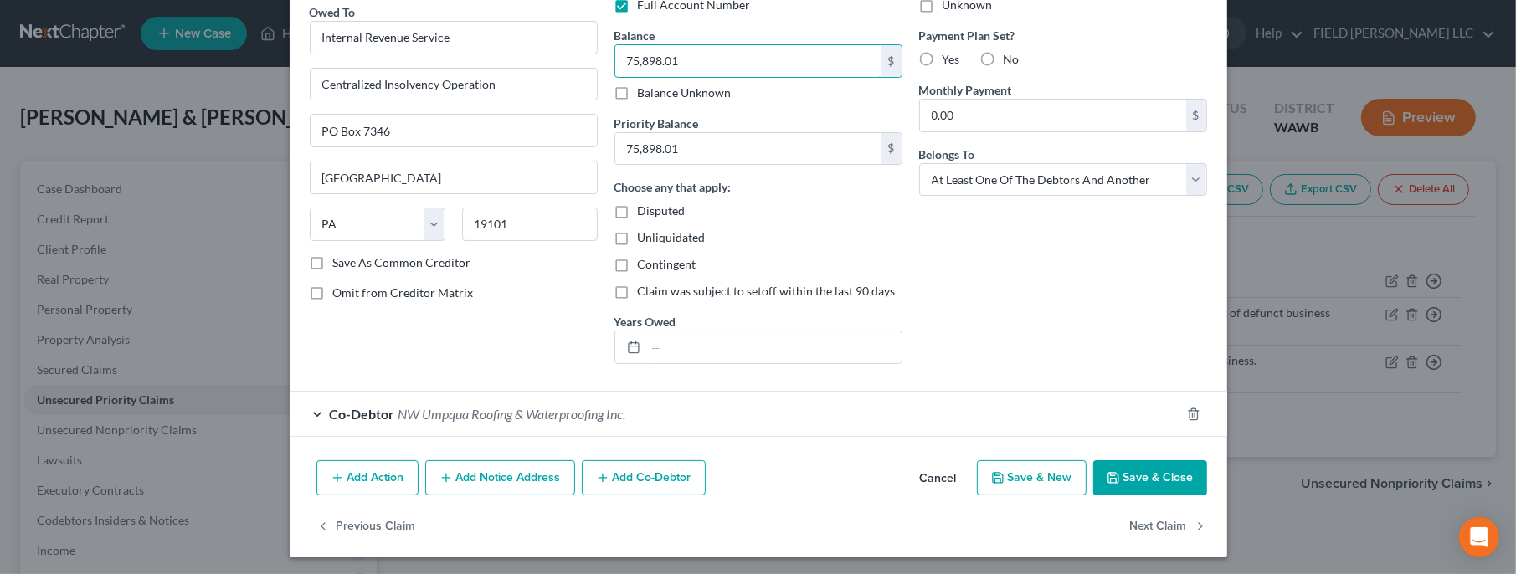
type input "75,898.01"
click at [1157, 485] on button "Save & Close" at bounding box center [1150, 477] width 114 height 35
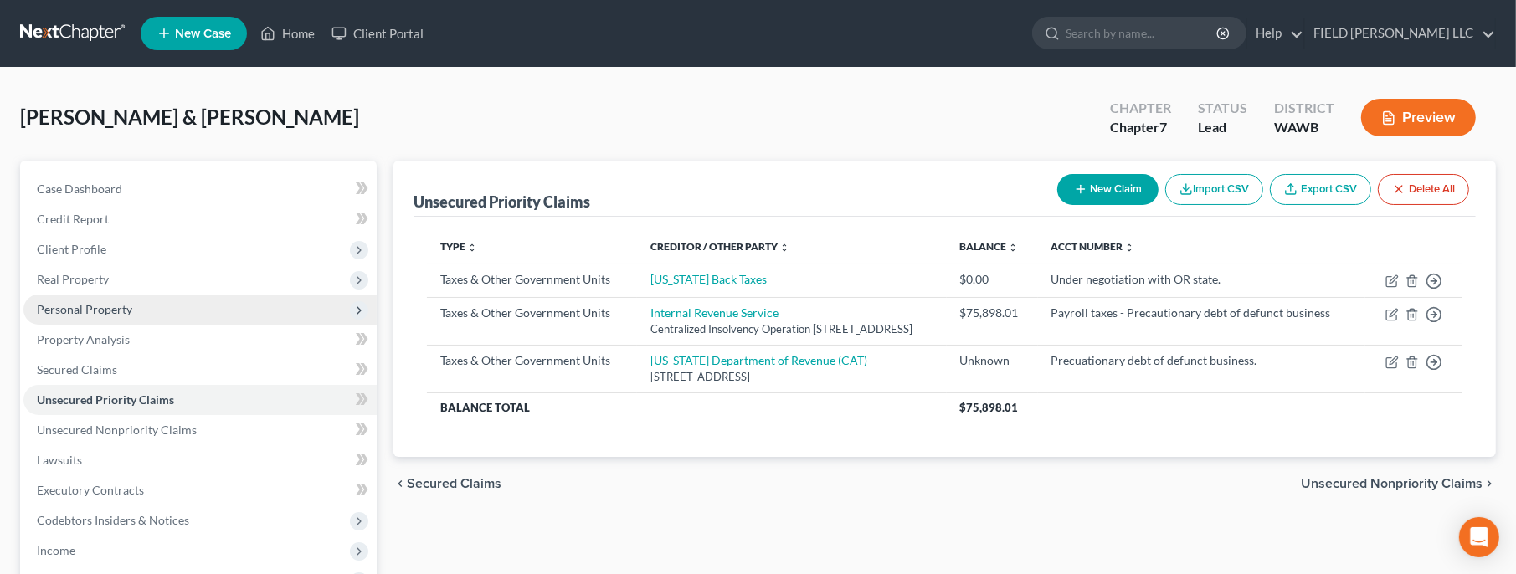
click at [106, 313] on span "Personal Property" at bounding box center [84, 309] width 95 height 14
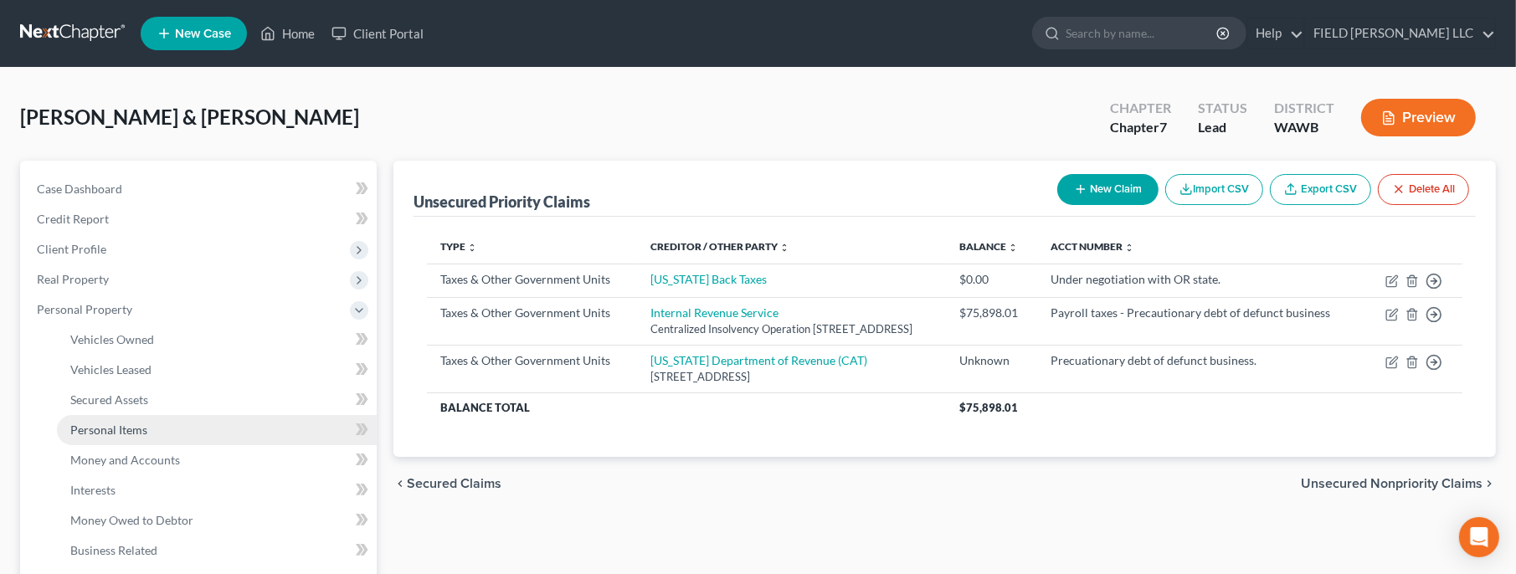
click at [142, 436] on link "Personal Items" at bounding box center [217, 430] width 320 height 30
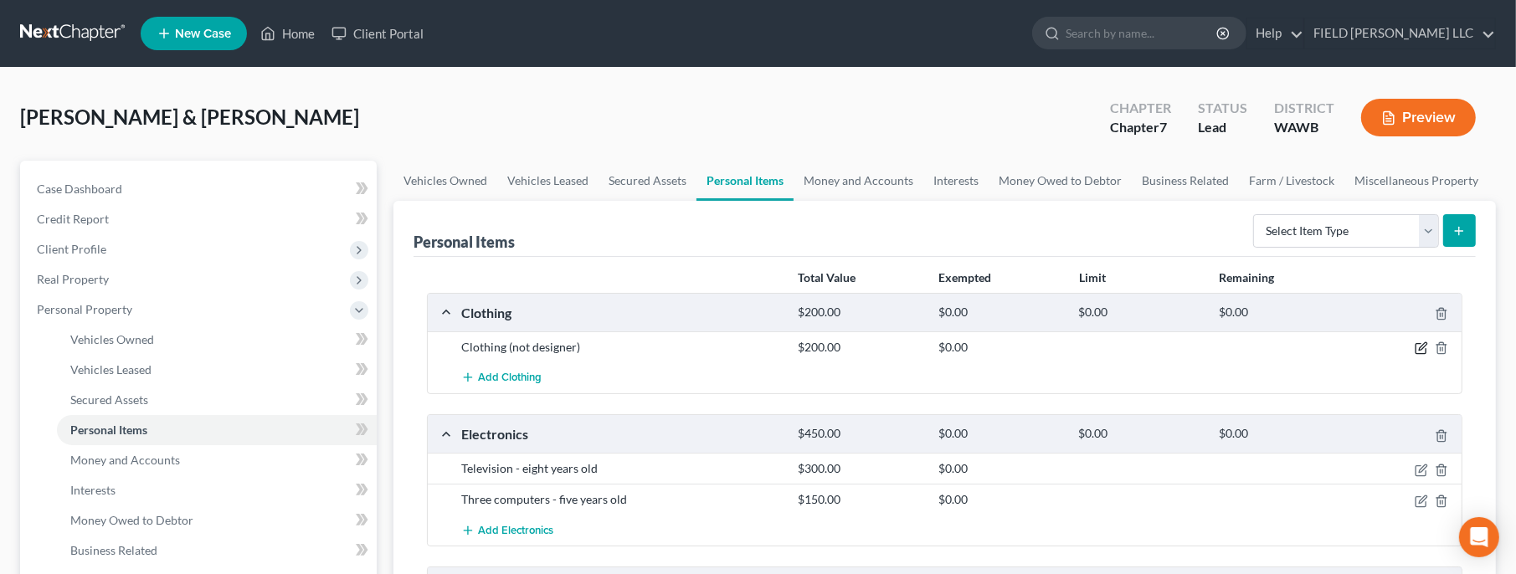
click at [1421, 345] on icon "button" at bounding box center [1423, 347] width 8 height 8
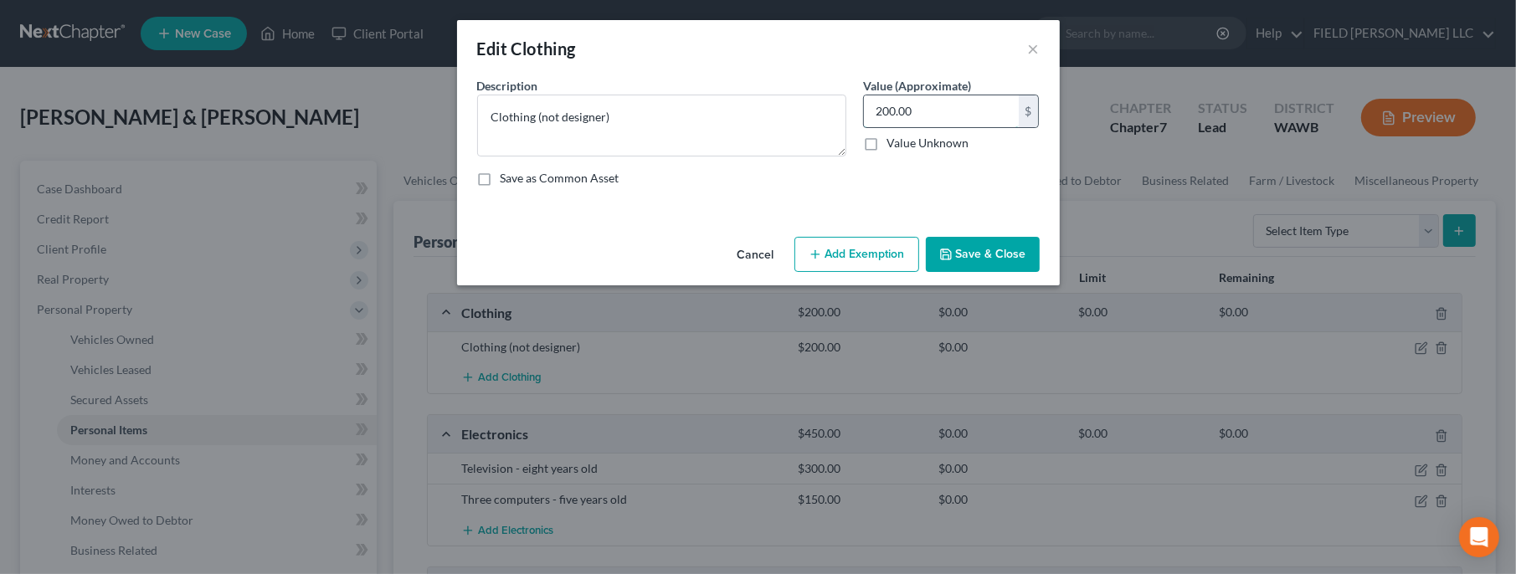
click at [938, 111] on input "200.00" at bounding box center [941, 111] width 155 height 32
type input "20"
click at [981, 246] on button "Save & Close" at bounding box center [983, 254] width 114 height 35
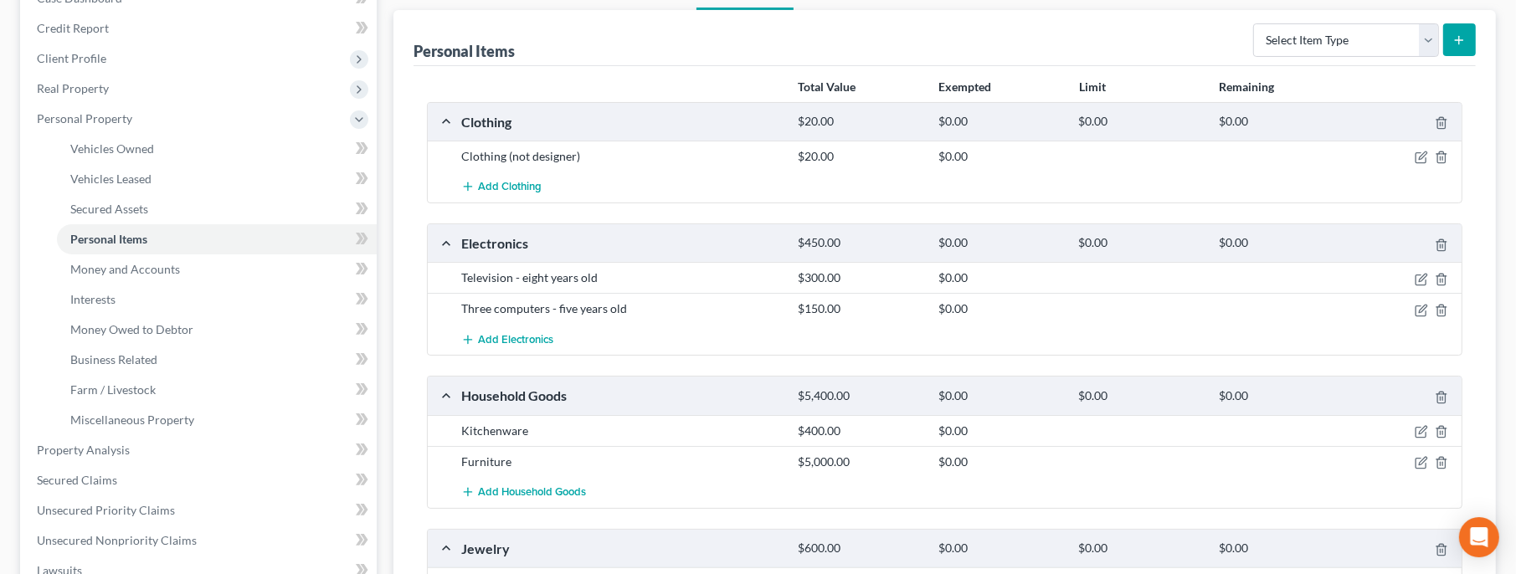
scroll to position [362, 0]
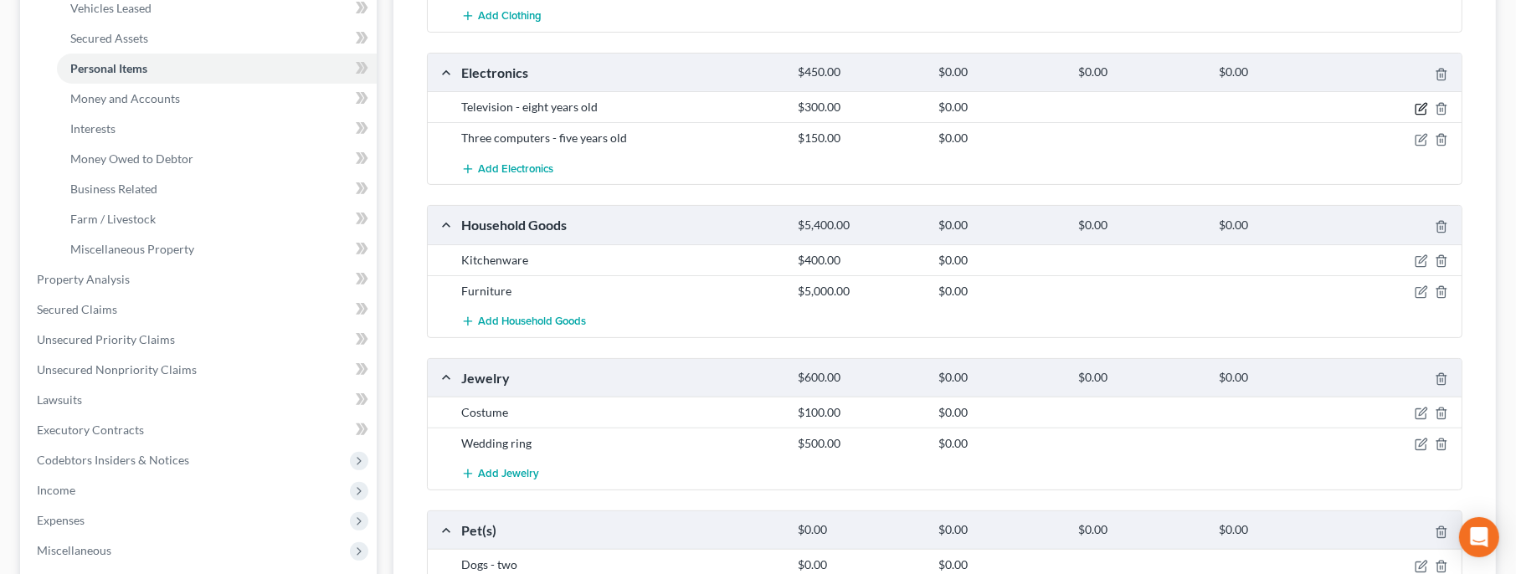
click at [1423, 105] on icon "button" at bounding box center [1423, 107] width 8 height 8
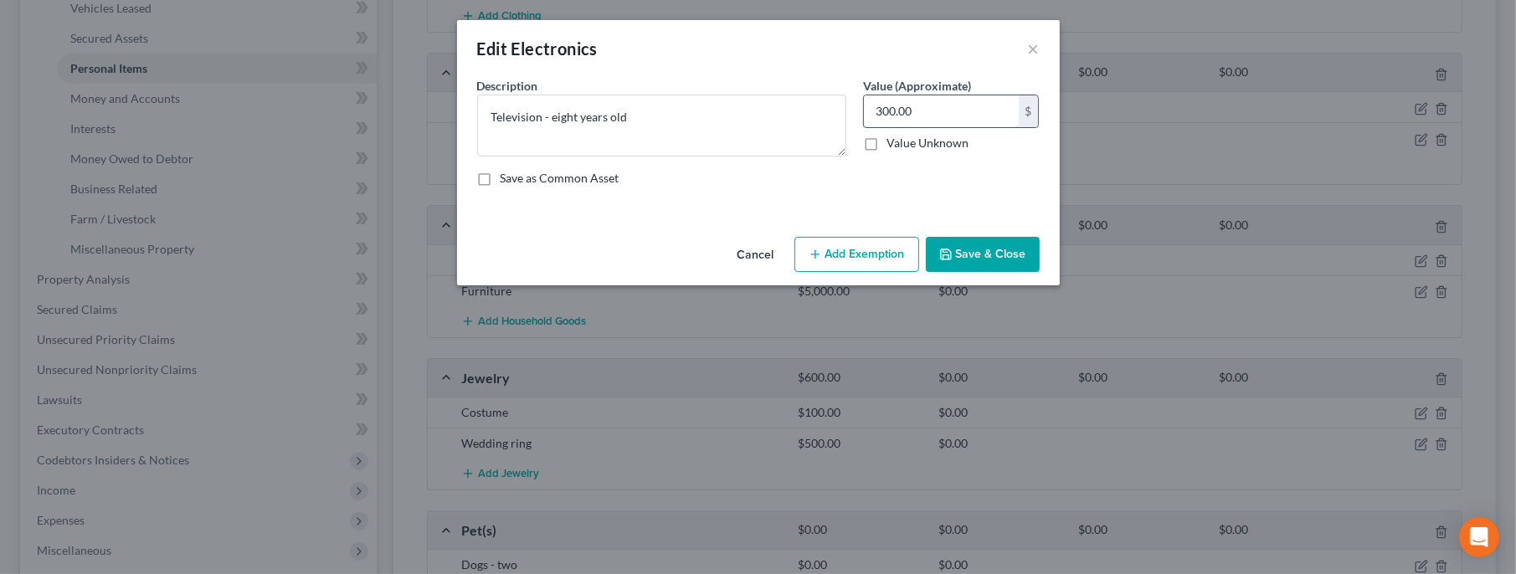
click at [981, 112] on input "300.00" at bounding box center [941, 111] width 155 height 32
type input "100"
click at [1010, 255] on button "Save & Close" at bounding box center [983, 254] width 114 height 35
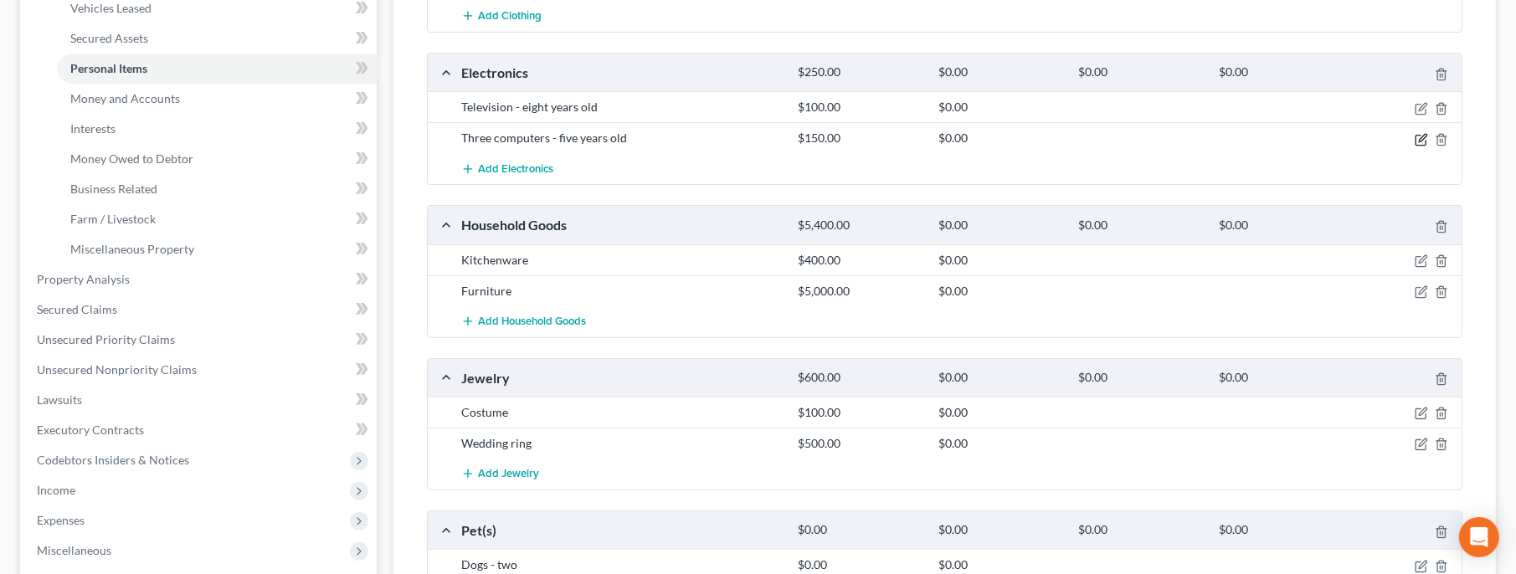
click at [1424, 136] on icon "button" at bounding box center [1423, 138] width 8 height 8
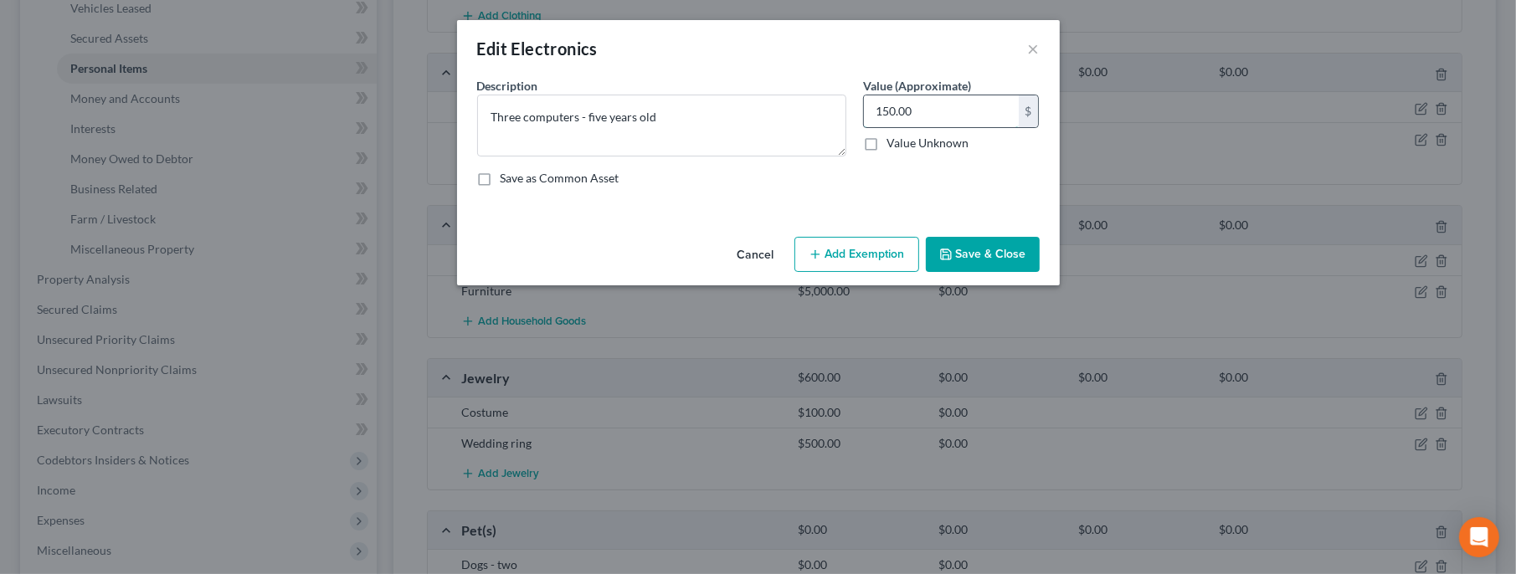
click at [921, 110] on input "150.00" at bounding box center [941, 111] width 155 height 32
type input "100"
click at [972, 245] on button "Save & Close" at bounding box center [983, 254] width 114 height 35
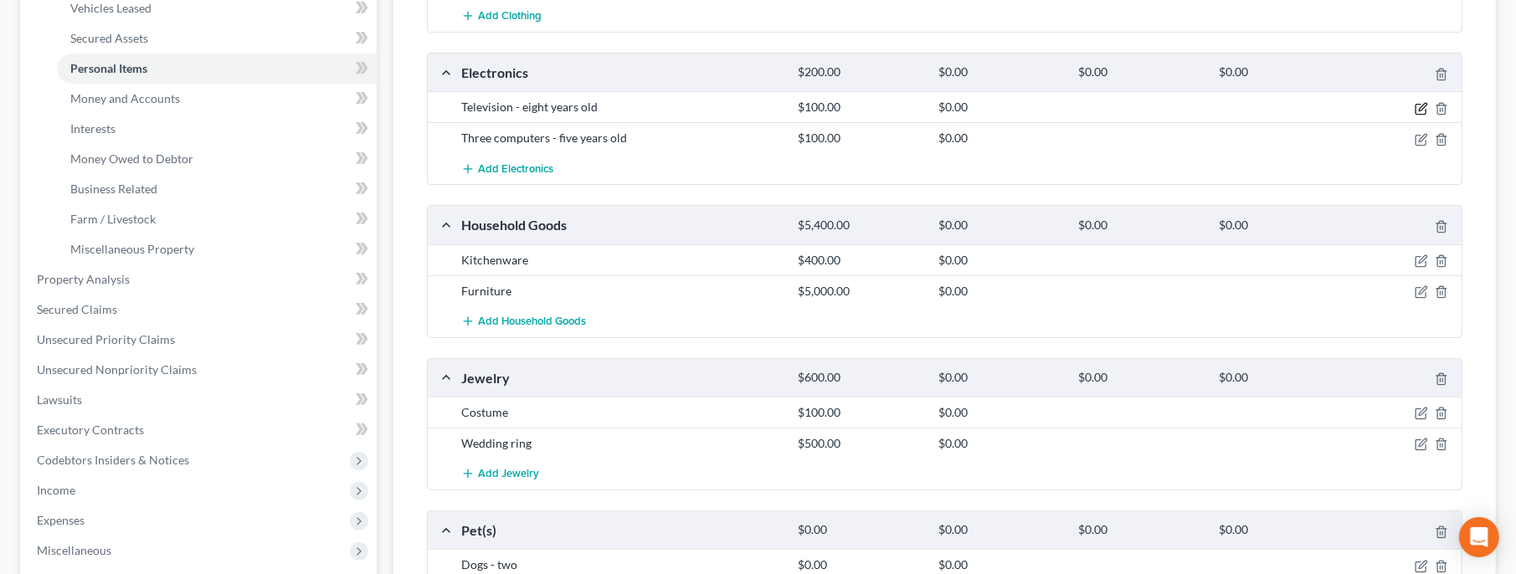
click at [1420, 103] on icon "button" at bounding box center [1420, 108] width 13 height 13
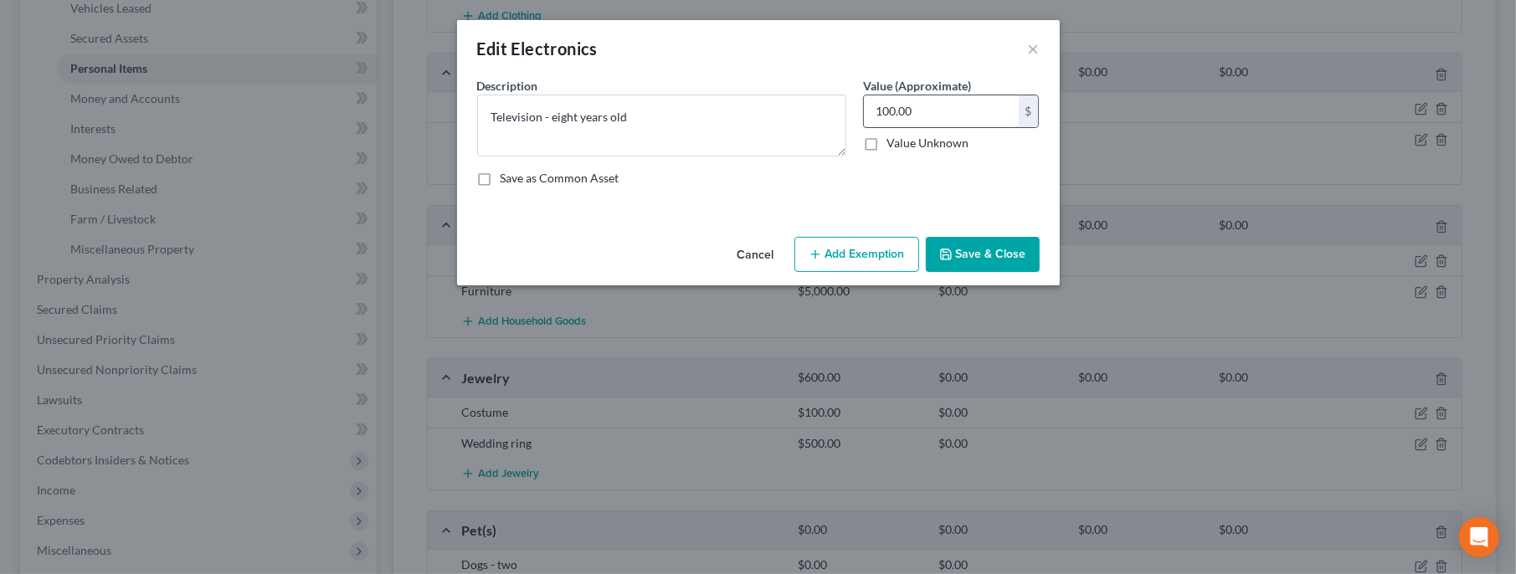
click at [921, 110] on input "100.00" at bounding box center [941, 111] width 155 height 32
type input "50"
click at [962, 250] on button "Save & Close" at bounding box center [983, 254] width 114 height 35
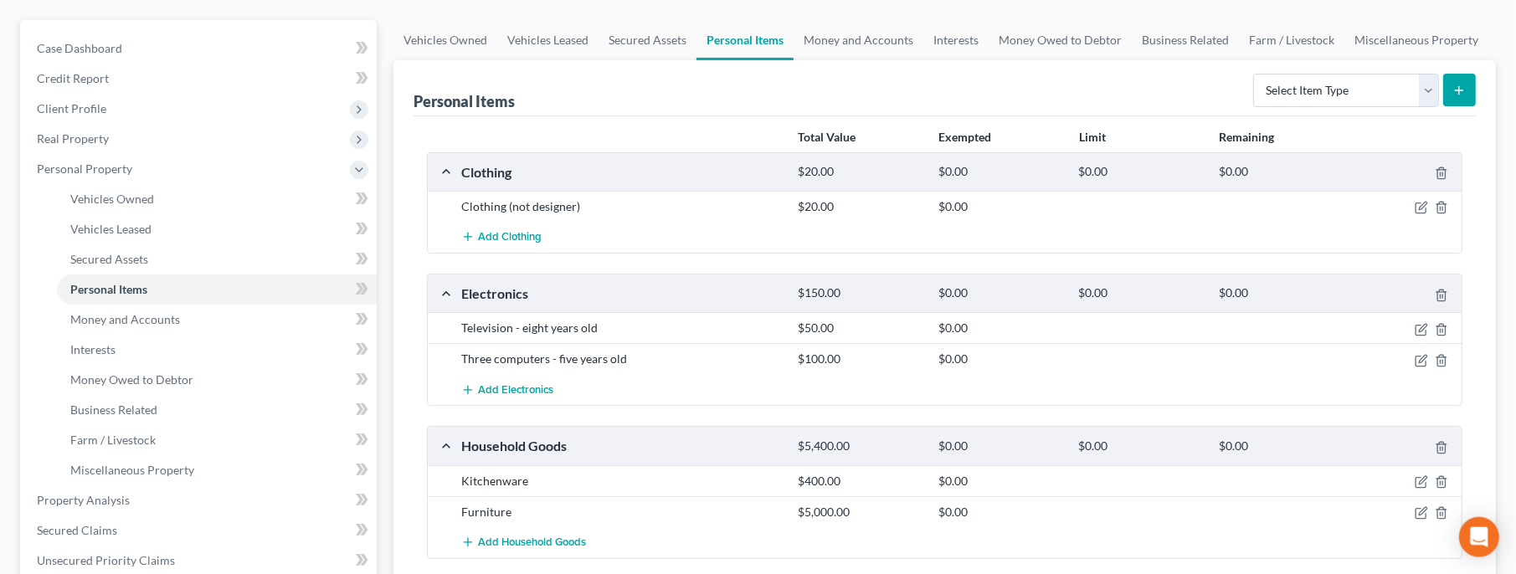
scroll to position [0, 0]
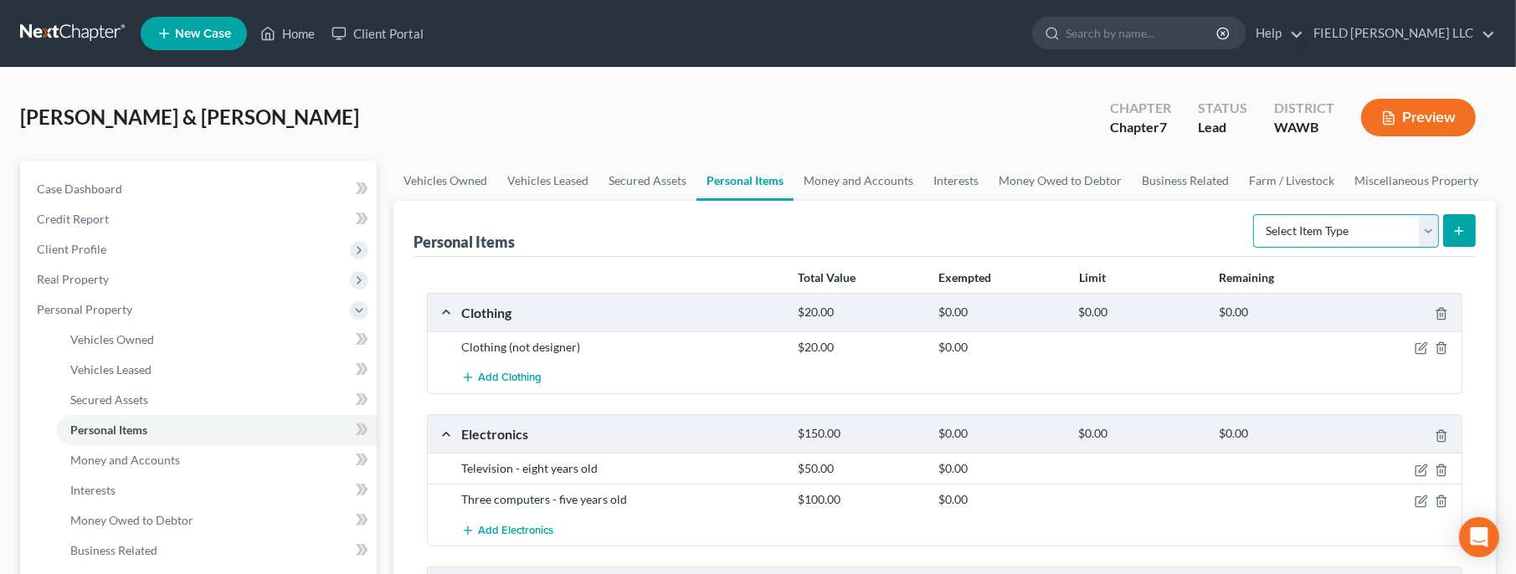
click at [1253, 214] on select "Select Item Type Clothing Collectibles Of Value Electronics Firearms Household …" at bounding box center [1346, 230] width 186 height 33
select select "firearms"
click option "Firearms" at bounding box center [0, 0] width 0 height 0
click at [1458, 232] on icon "submit" at bounding box center [1458, 230] width 13 height 13
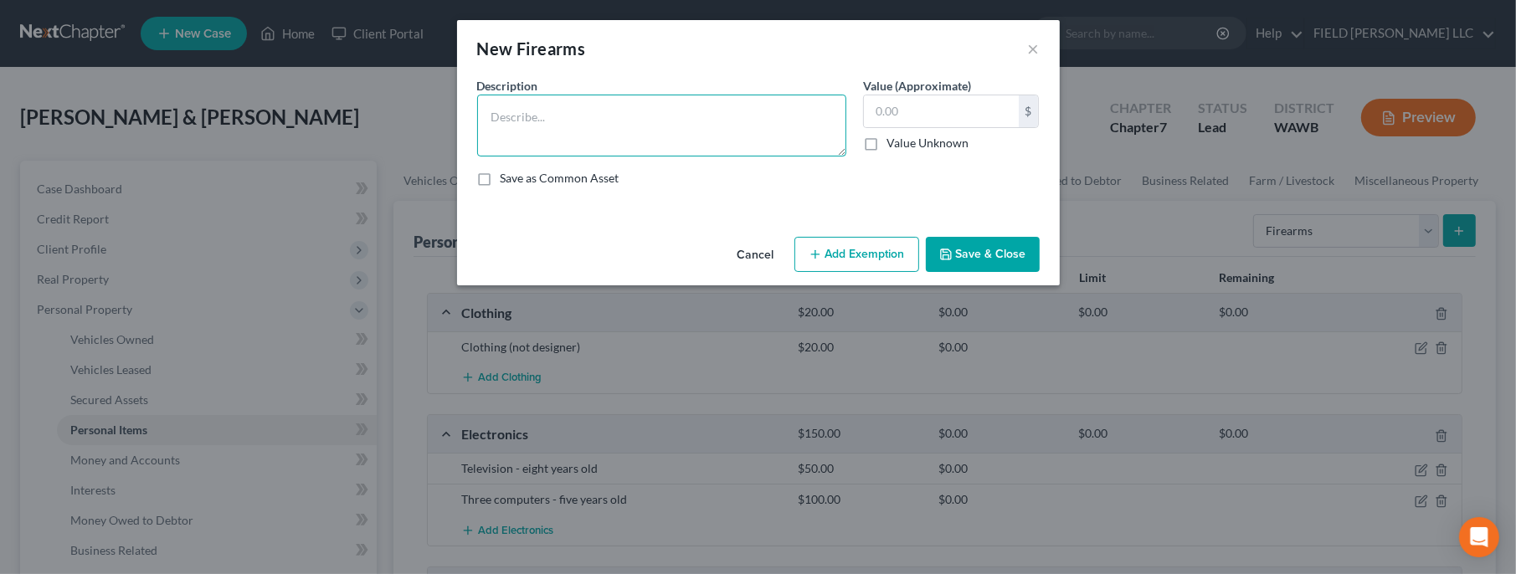
click at [639, 120] on textarea at bounding box center [661, 126] width 369 height 62
type textarea "Shotgun, 30-06, 45 mm"
type input "200"
click at [961, 259] on button "Save & Close" at bounding box center [983, 254] width 114 height 35
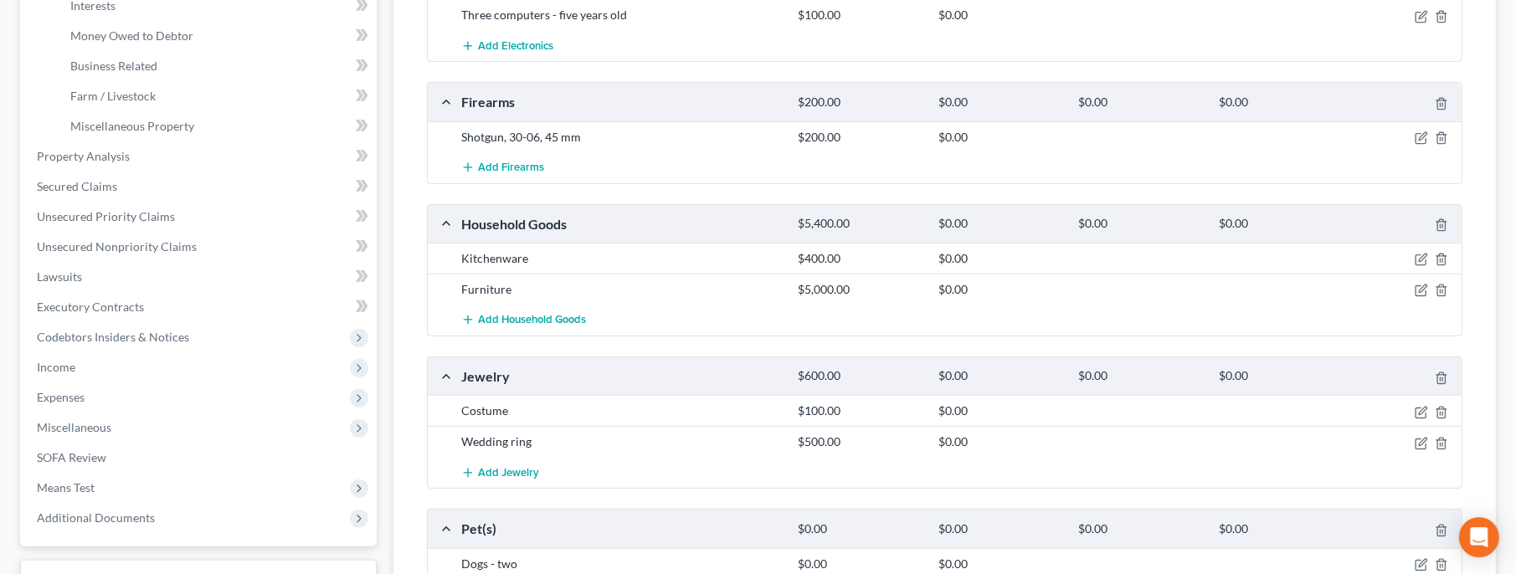
scroll to position [362, 0]
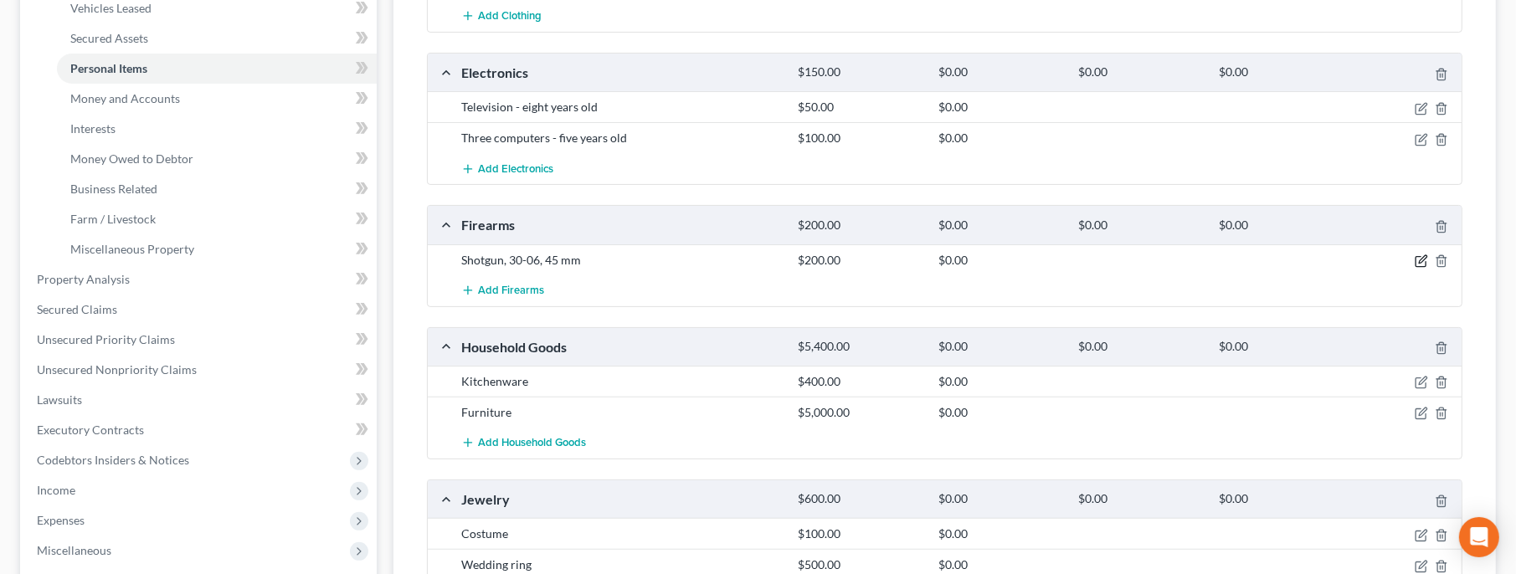
click at [1423, 258] on icon "button" at bounding box center [1423, 259] width 8 height 8
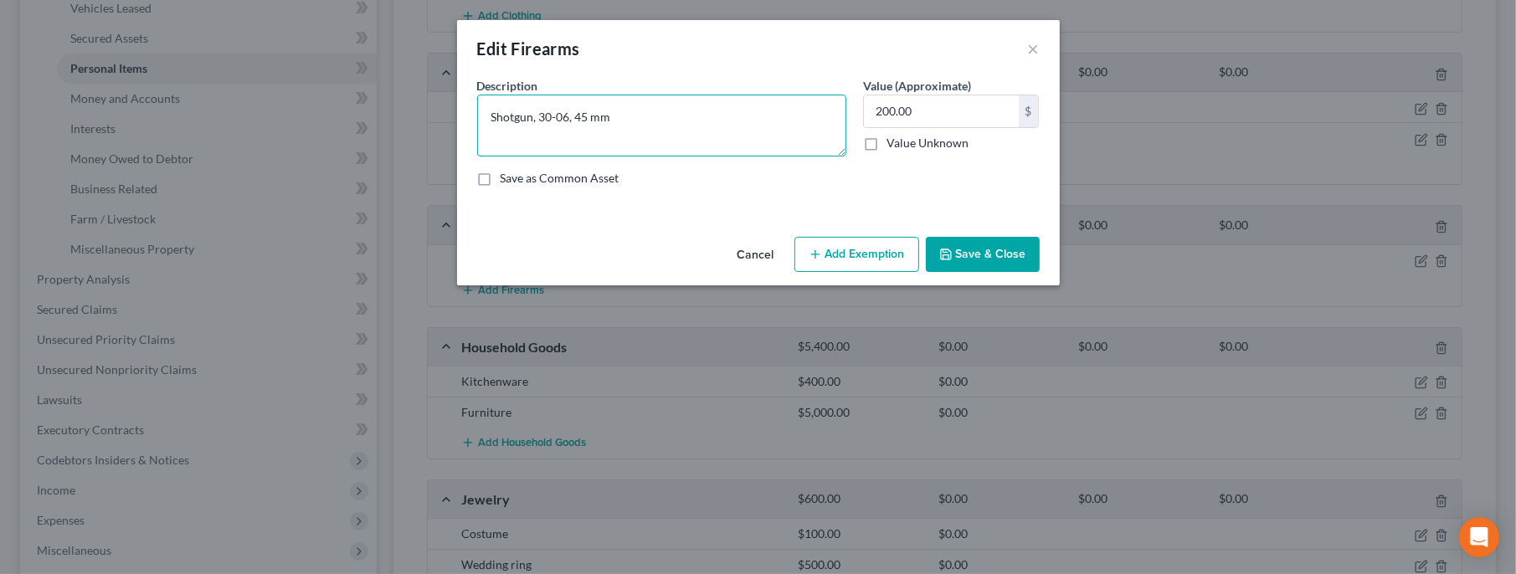
click at [576, 120] on textarea "Shotgun, 30-06, 45 mm" at bounding box center [661, 126] width 369 height 62
type textarea "Shotgun, 30-06, & 45 mm"
click at [986, 259] on button "Save & Close" at bounding box center [983, 254] width 114 height 35
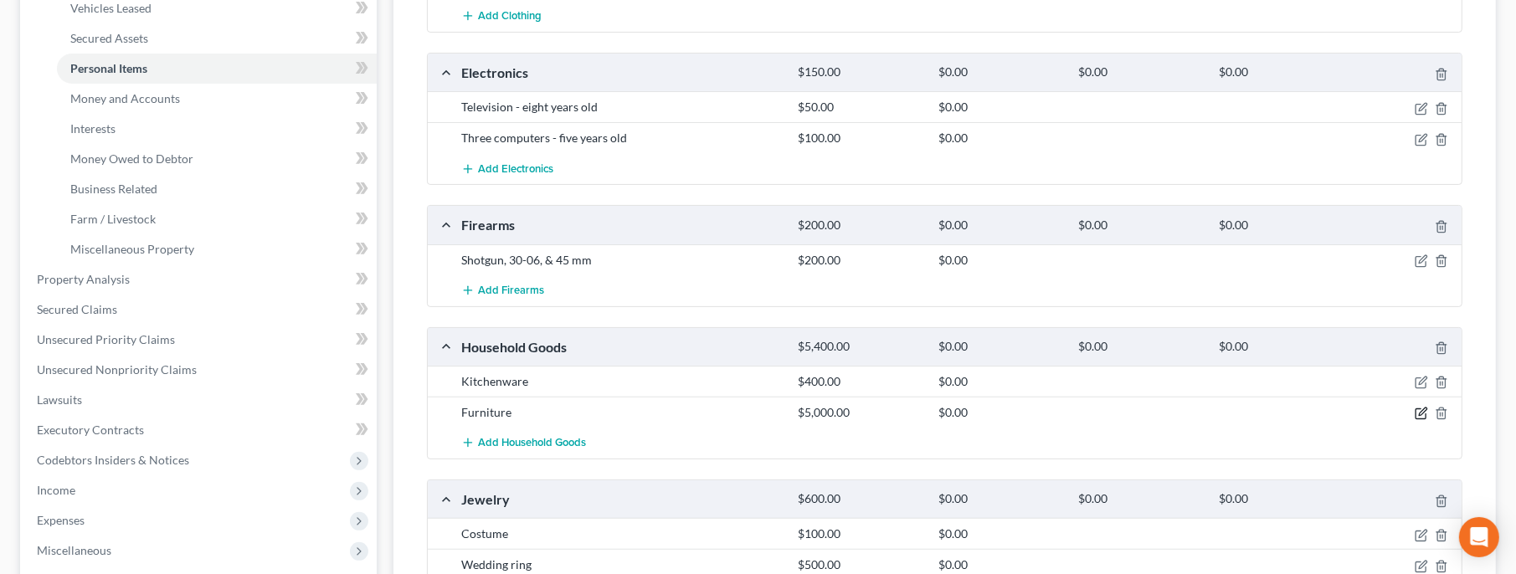
click at [1418, 409] on icon "button" at bounding box center [1420, 414] width 10 height 10
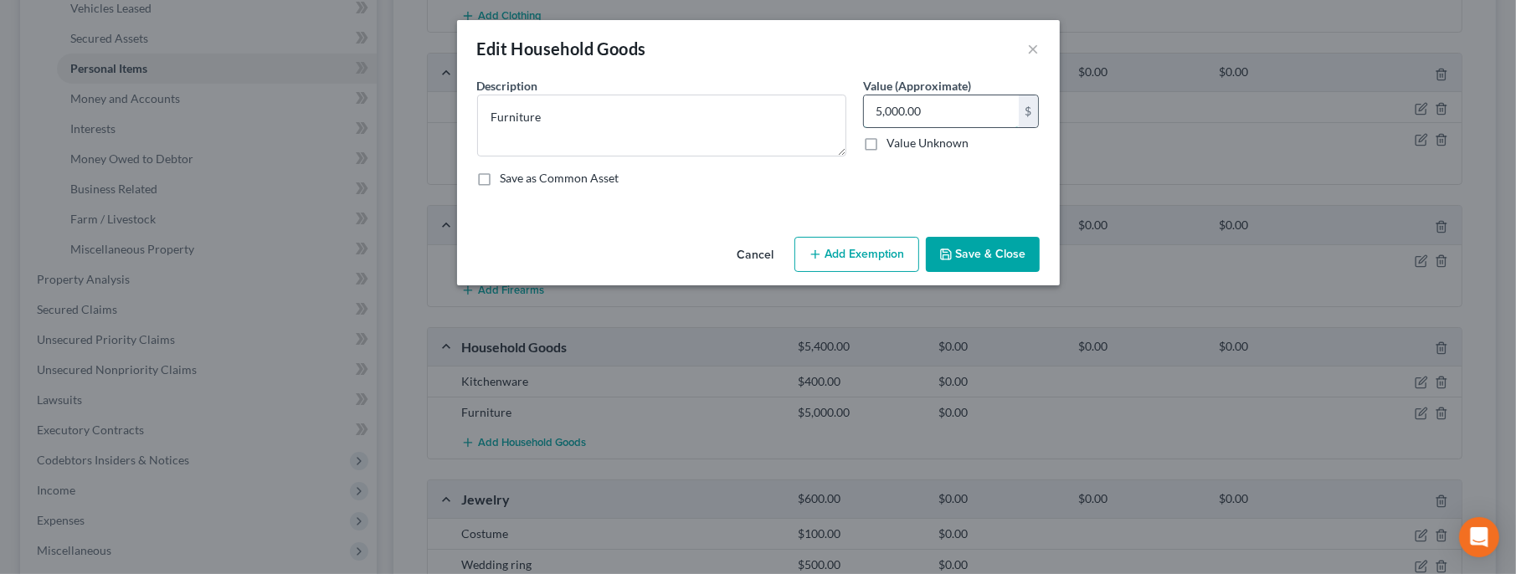
click at [951, 117] on input "5,000.00" at bounding box center [941, 111] width 155 height 32
type input "2,300"
click at [993, 243] on button "Save & Close" at bounding box center [983, 254] width 114 height 35
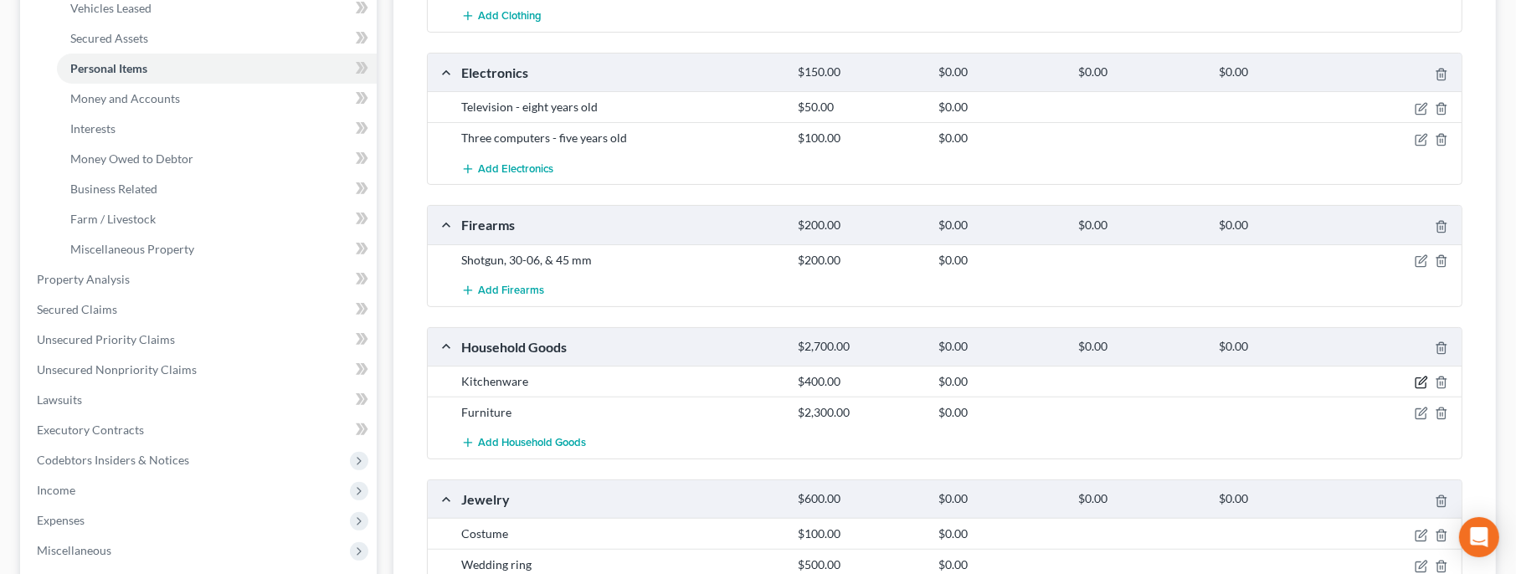
click at [1423, 376] on icon "button" at bounding box center [1420, 382] width 13 height 13
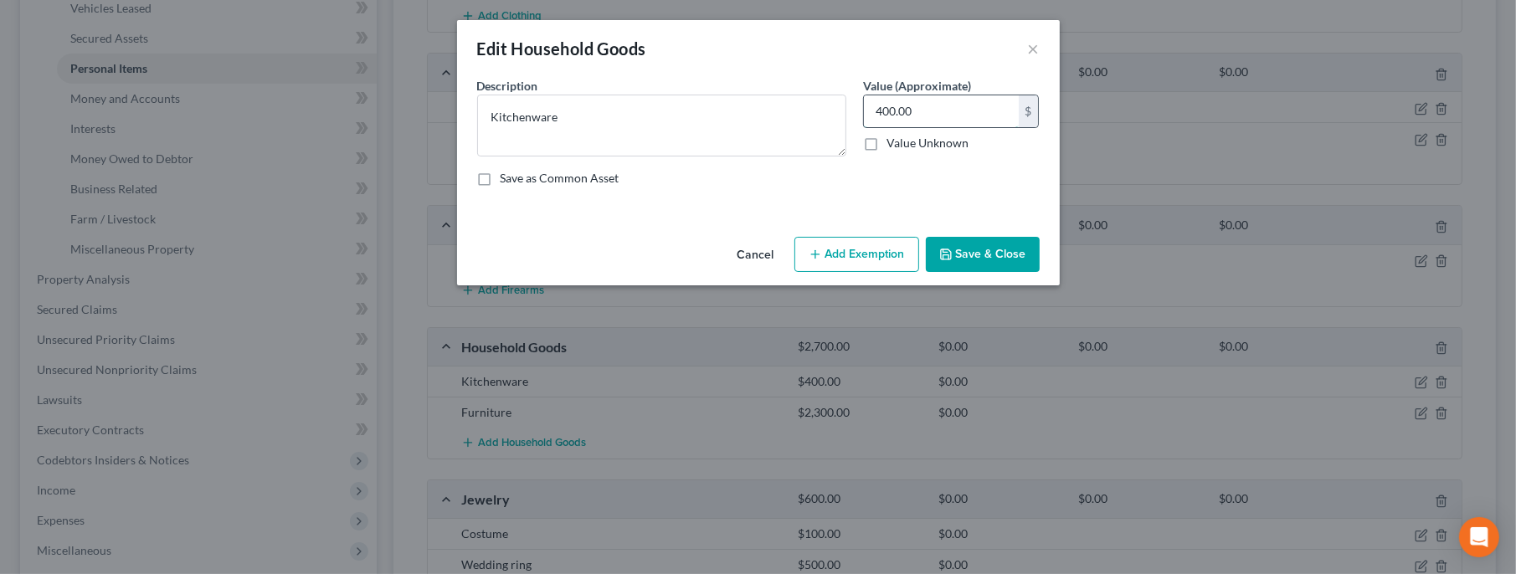
drag, startPoint x: 921, startPoint y: 108, endPoint x: 885, endPoint y: 108, distance: 36.0
click at [885, 108] on input "400.00" at bounding box center [941, 111] width 155 height 32
click at [924, 112] on input "400.00" at bounding box center [941, 111] width 155 height 32
drag, startPoint x: 924, startPoint y: 112, endPoint x: 863, endPoint y: 110, distance: 61.1
click at [864, 110] on input "400.00" at bounding box center [941, 111] width 155 height 32
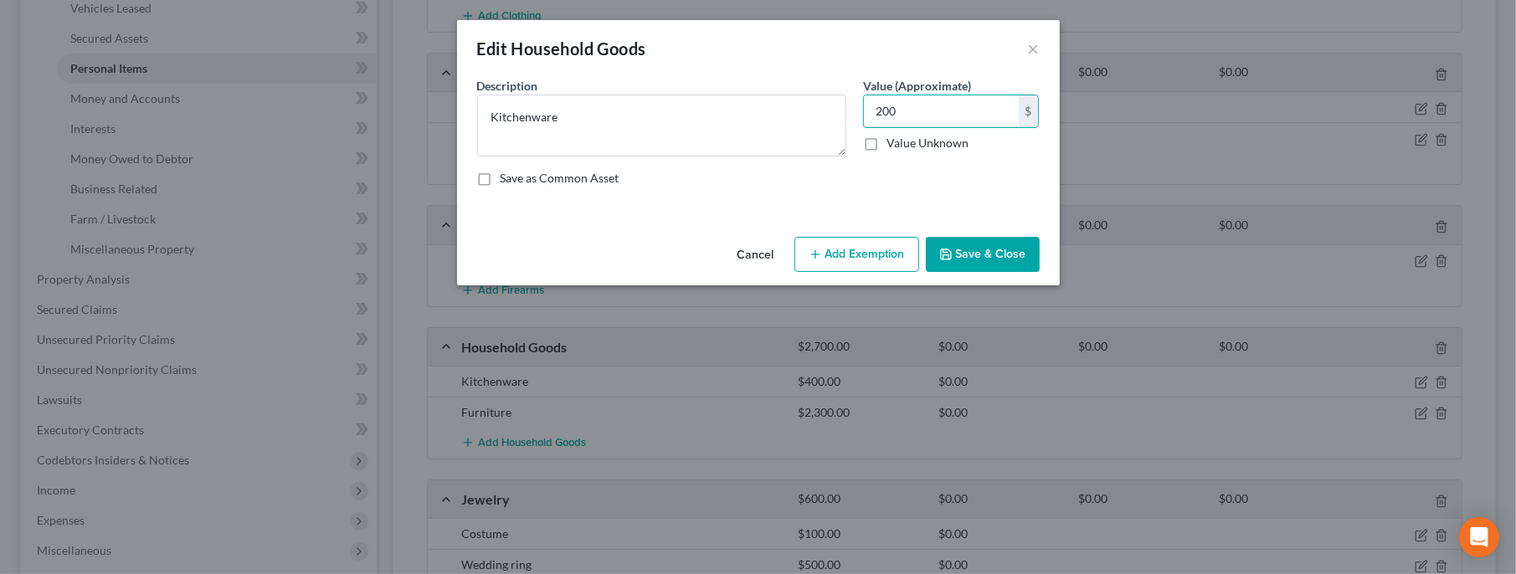
type input "200"
click at [973, 255] on button "Save & Close" at bounding box center [983, 254] width 114 height 35
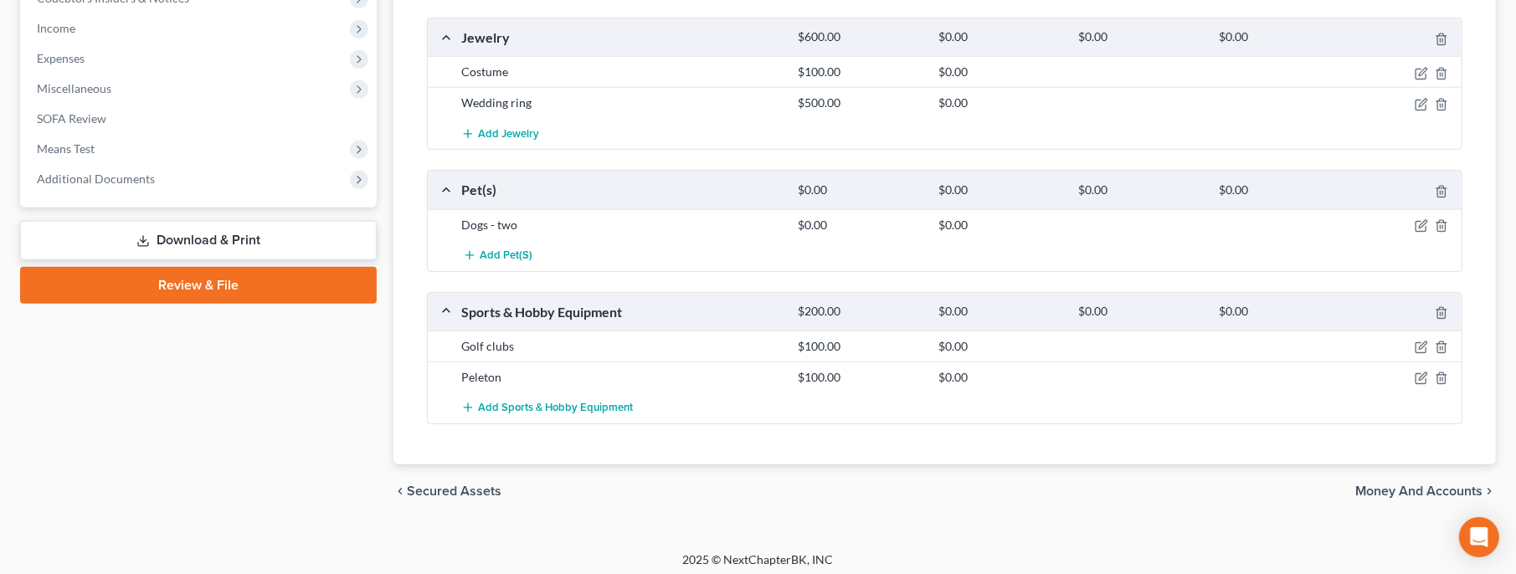
click at [1411, 489] on span "Money and Accounts" at bounding box center [1418, 491] width 127 height 13
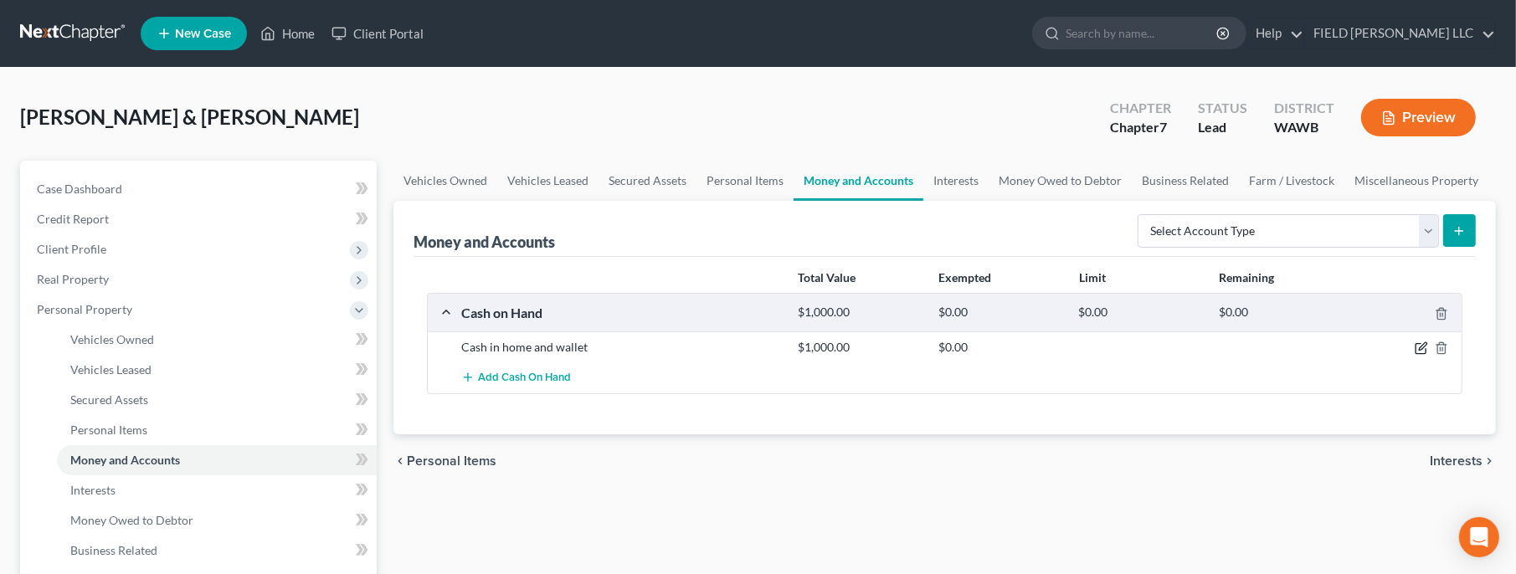
click at [1425, 346] on icon "button" at bounding box center [1420, 347] width 13 height 13
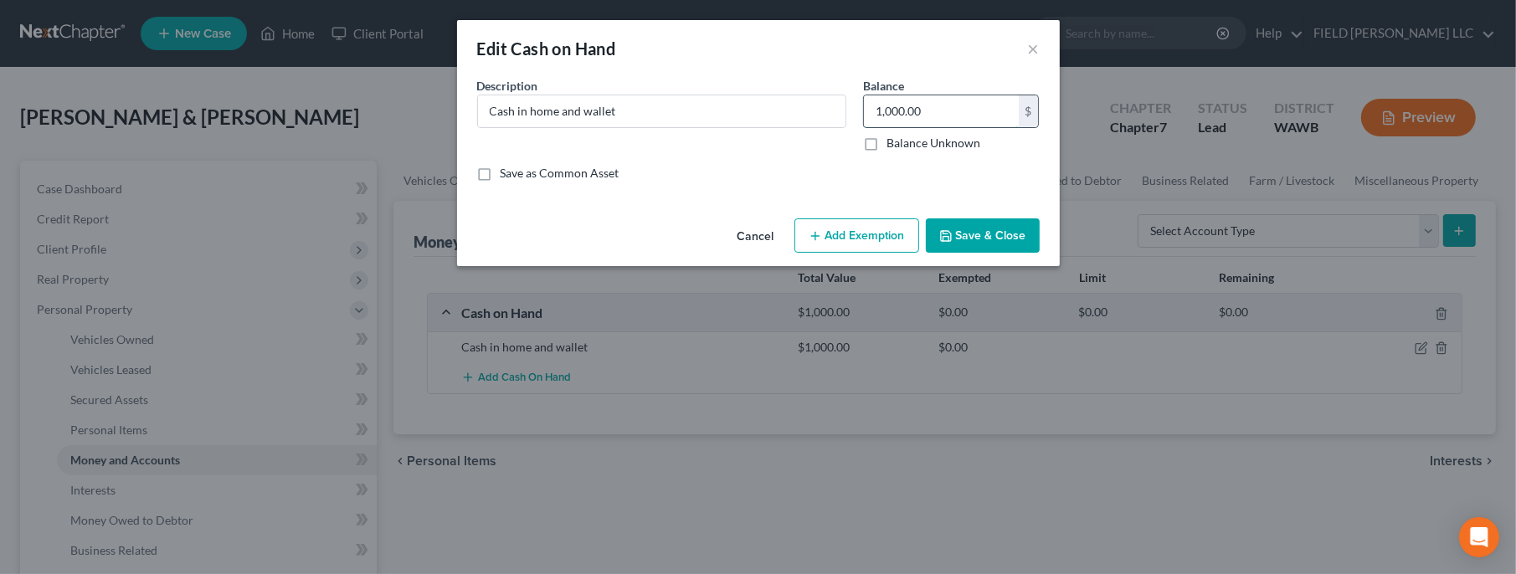
drag, startPoint x: 941, startPoint y: 110, endPoint x: 925, endPoint y: 110, distance: 15.9
click at [925, 110] on input "1,000.00" at bounding box center [941, 111] width 155 height 32
type input "0.00"
click at [978, 235] on button "Save & Close" at bounding box center [983, 235] width 114 height 35
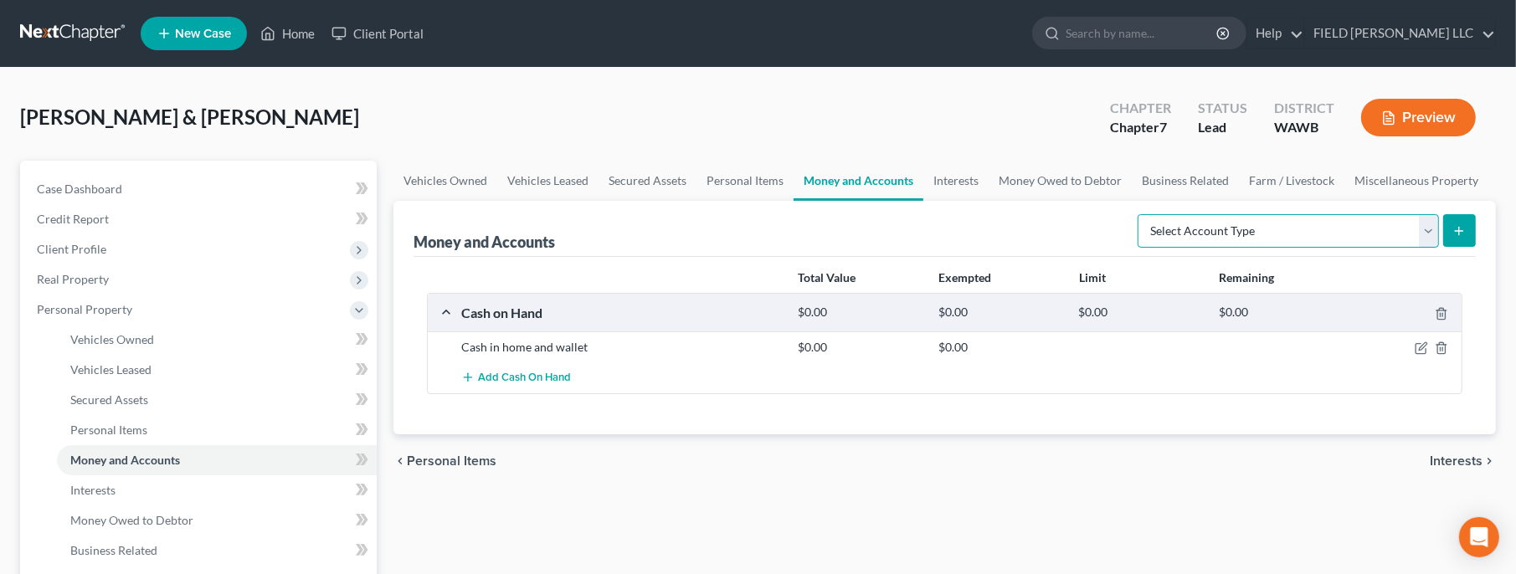
click at [1327, 228] on select "Select Account Type Brokerage Cash on Hand Certificates of Deposit Checking Acc…" at bounding box center [1287, 230] width 301 height 33
click at [676, 182] on link "Secured Assets" at bounding box center [647, 181] width 98 height 40
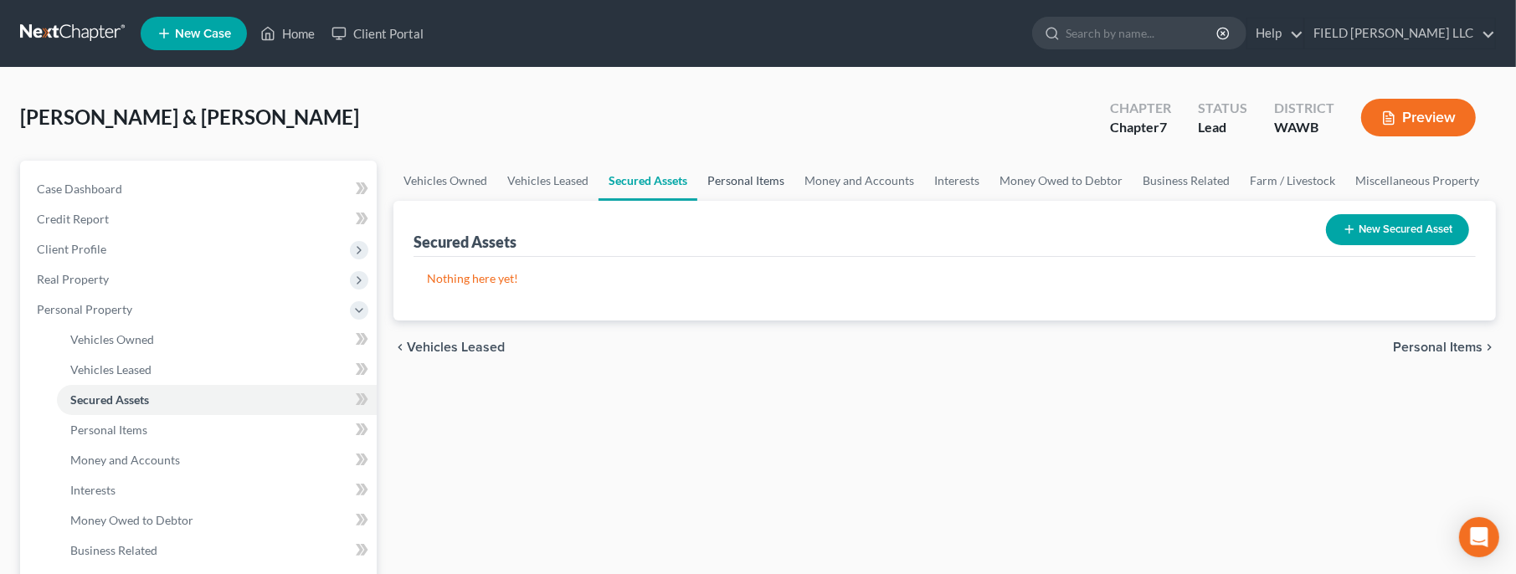
click at [732, 182] on link "Personal Items" at bounding box center [745, 181] width 97 height 40
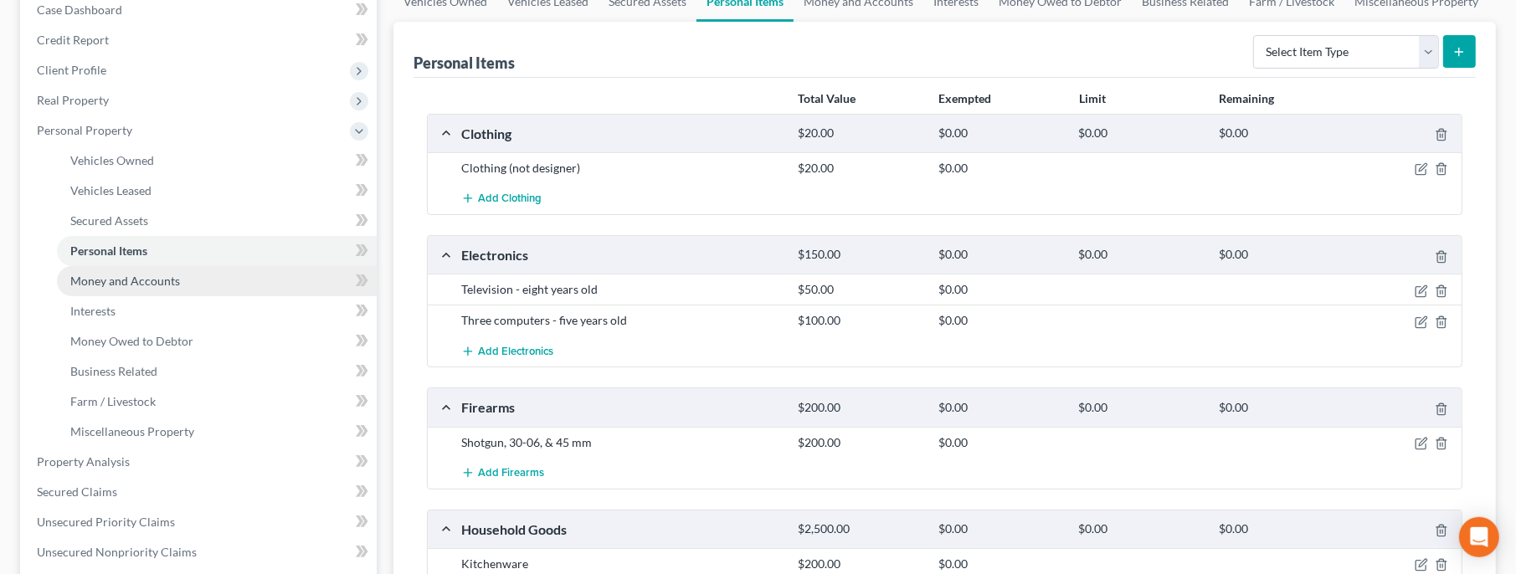
scroll to position [362, 0]
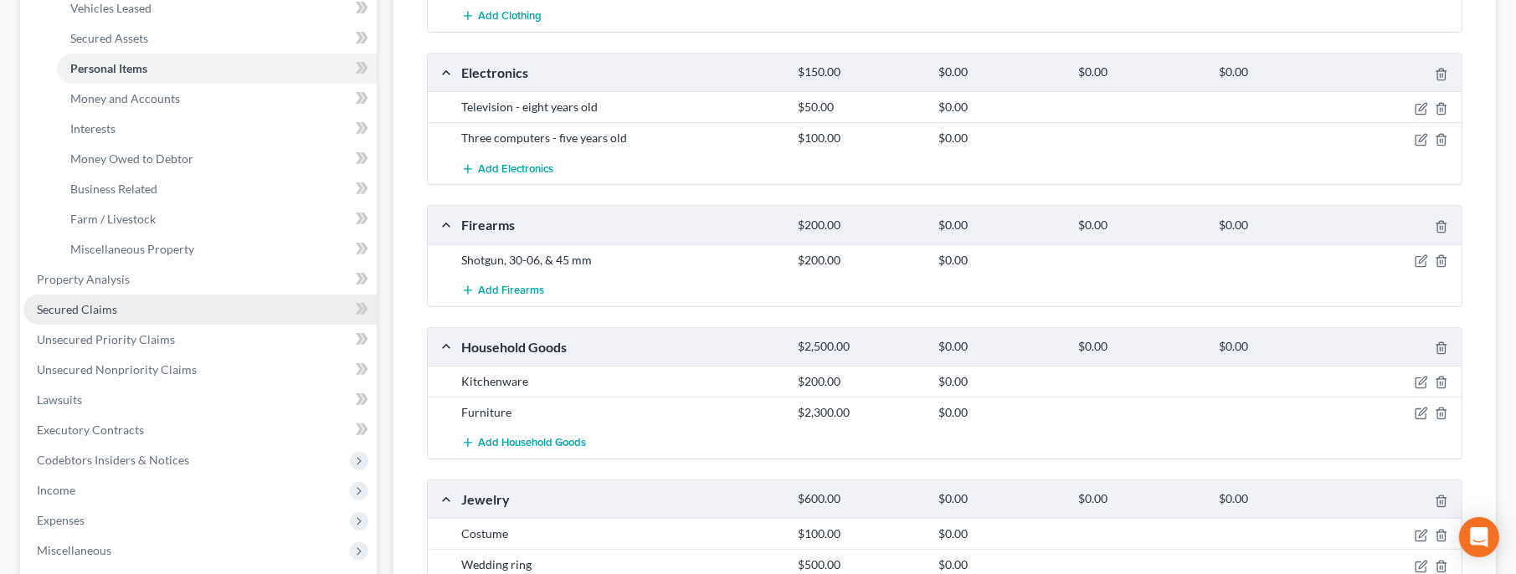
click at [90, 309] on span "Secured Claims" at bounding box center [77, 309] width 80 height 14
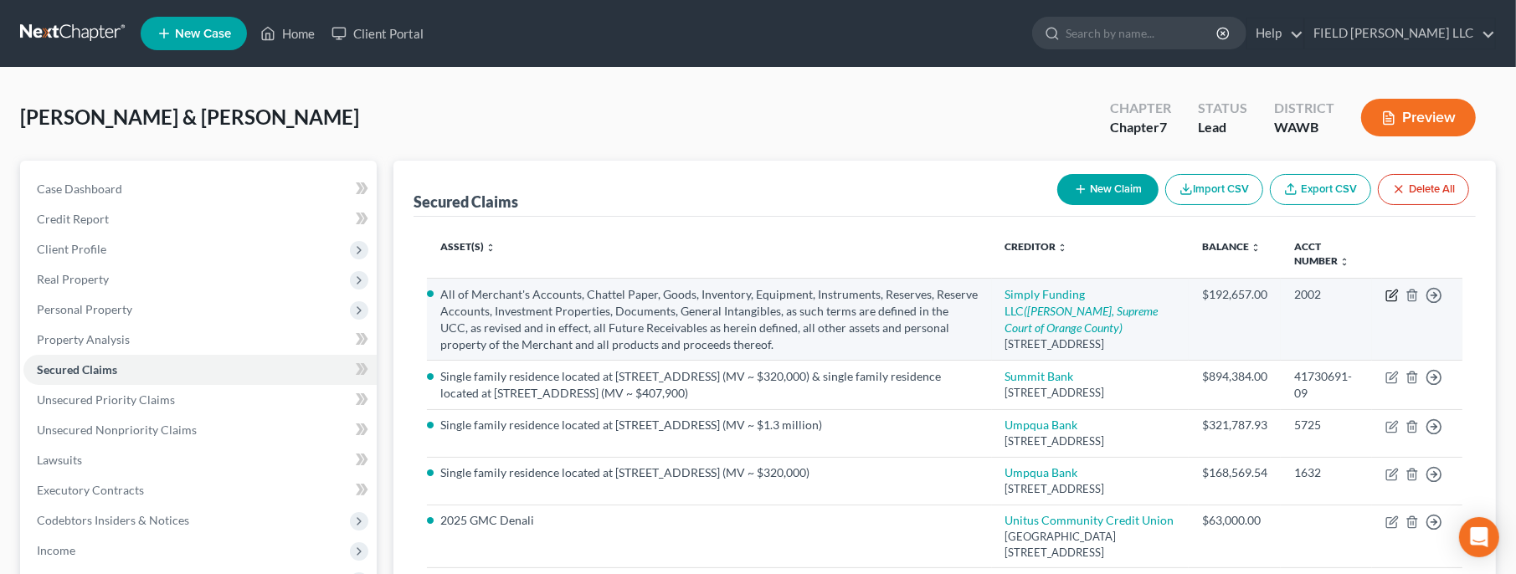
click at [1394, 295] on icon "button" at bounding box center [1391, 295] width 13 height 13
select select "35"
select select "3"
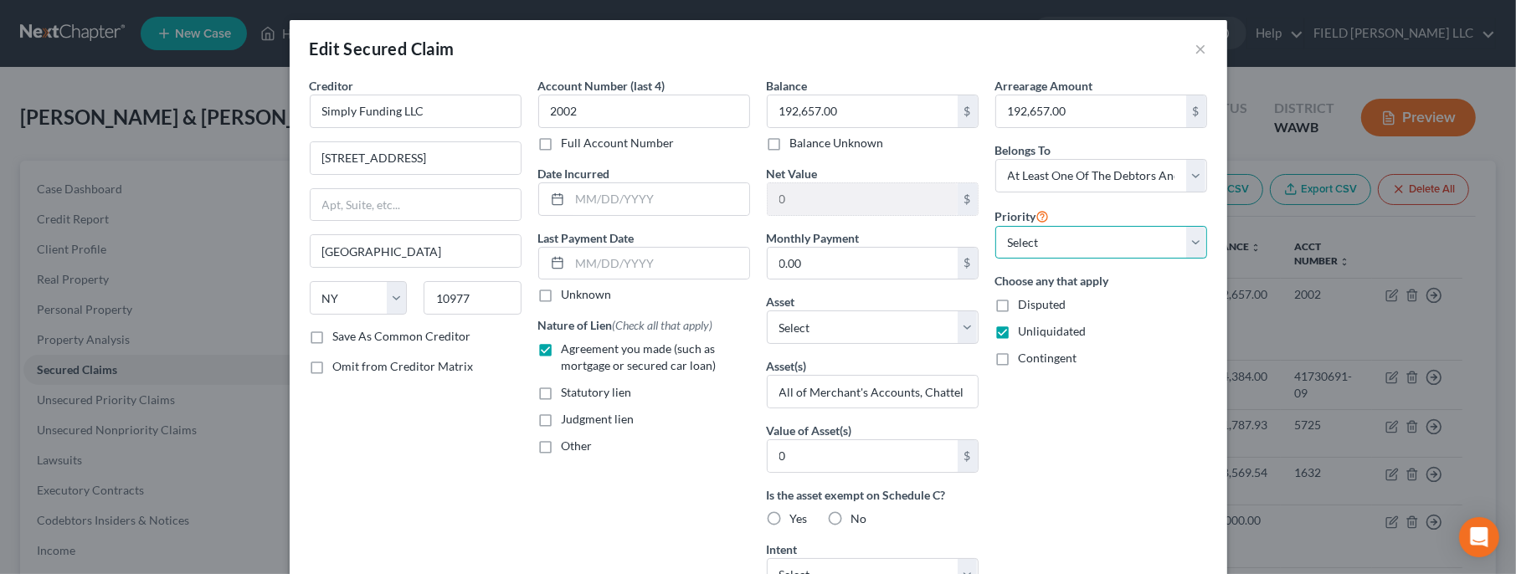
click at [995, 226] on select "Select 1st 2nd 3rd 4th 5th 6th 7th 8th 9th 10th 11th 12th 13th 14th 15th 16th 1…" at bounding box center [1101, 242] width 212 height 33
click option "2nd" at bounding box center [0, 0] width 0 height 0
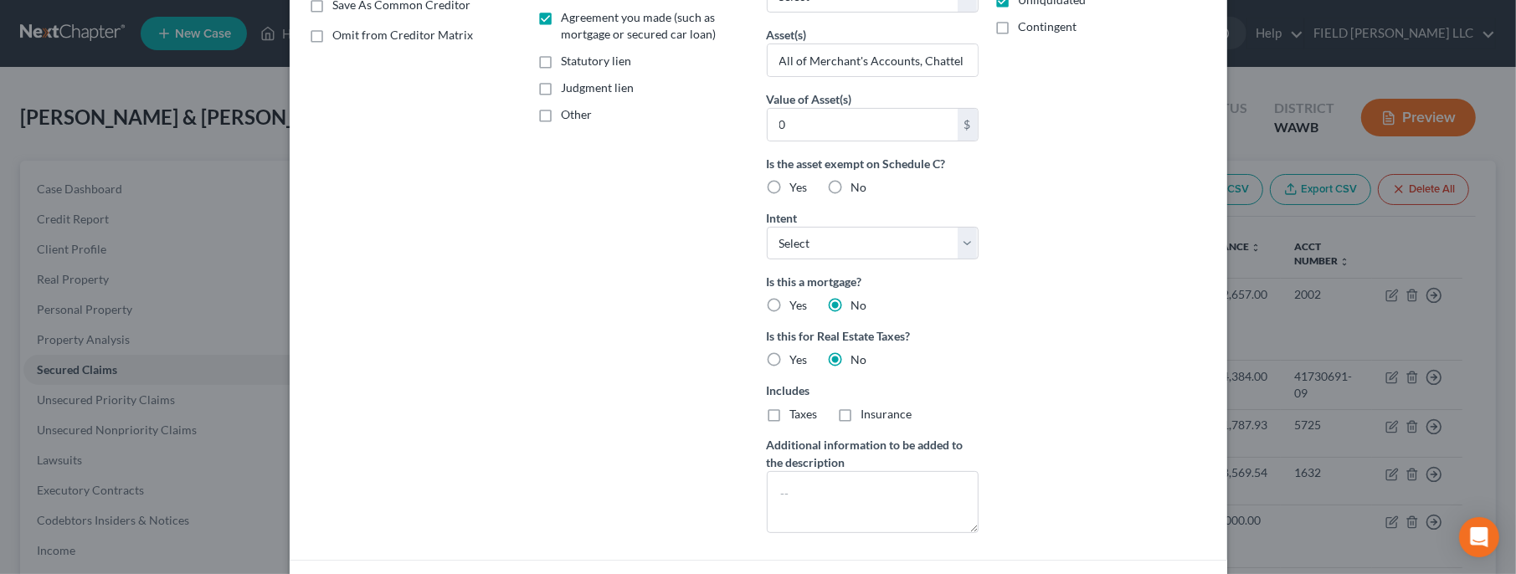
scroll to position [590, 0]
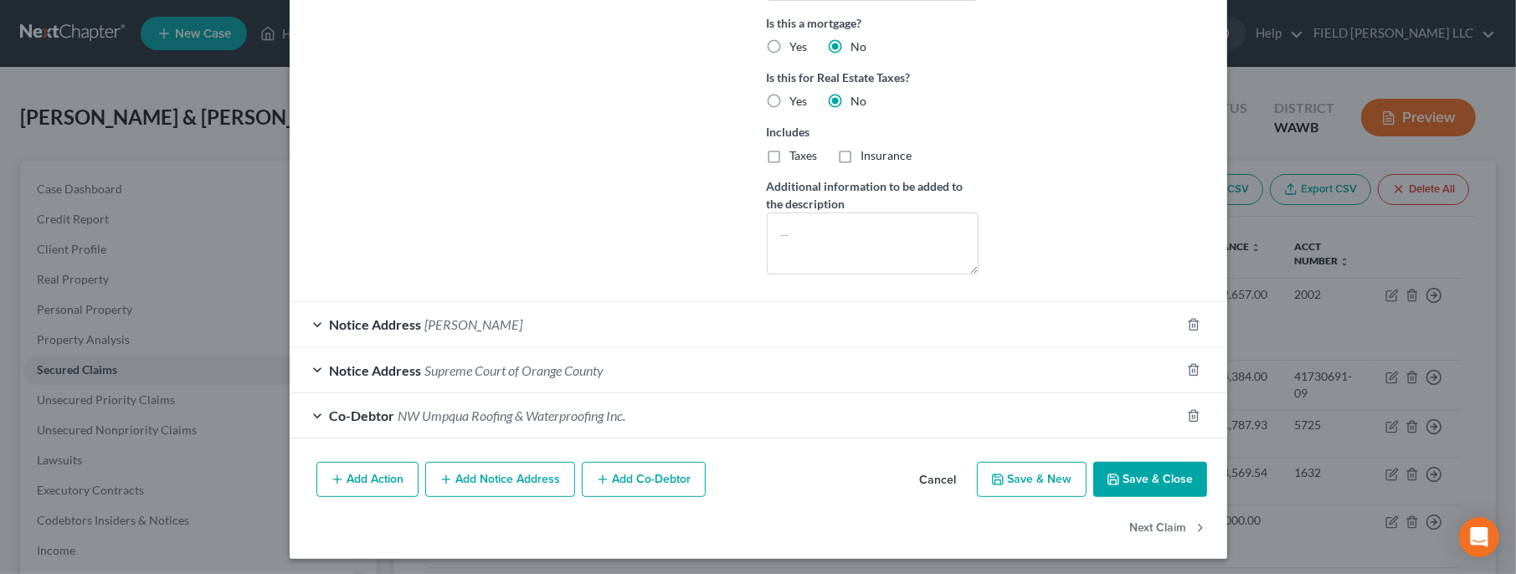
click at [1132, 479] on button "Save & Close" at bounding box center [1150, 479] width 114 height 35
select select "0"
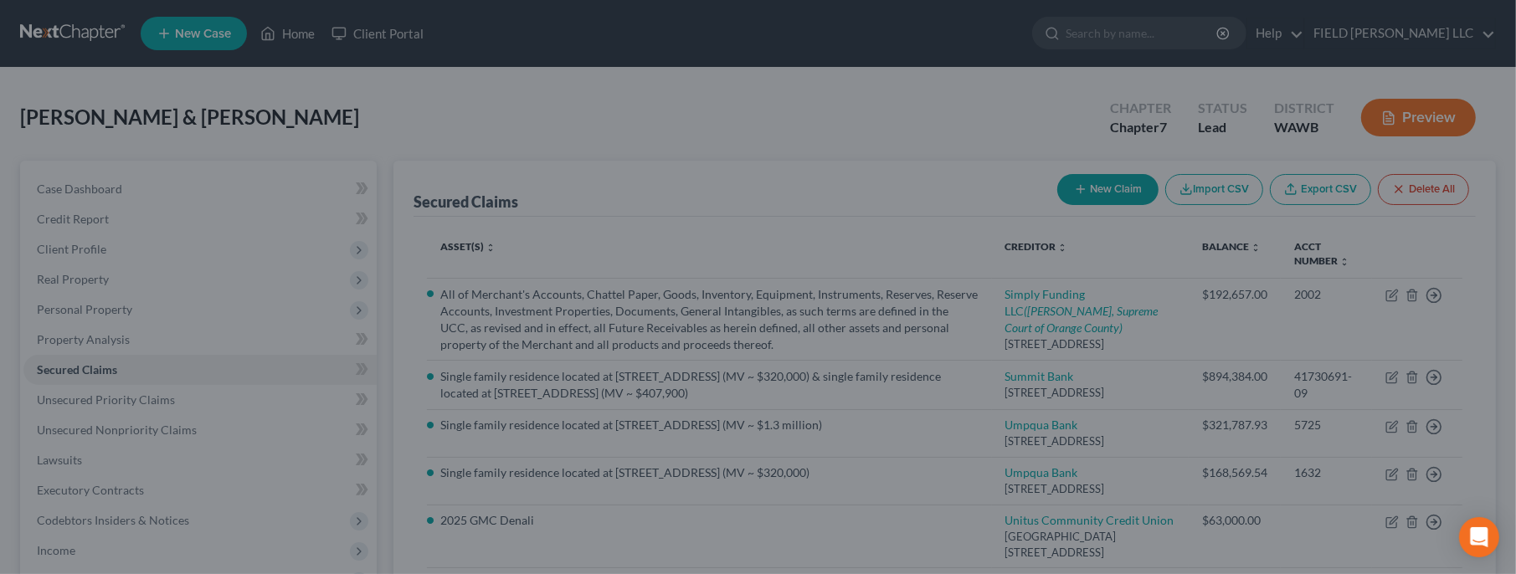
scroll to position [408, 0]
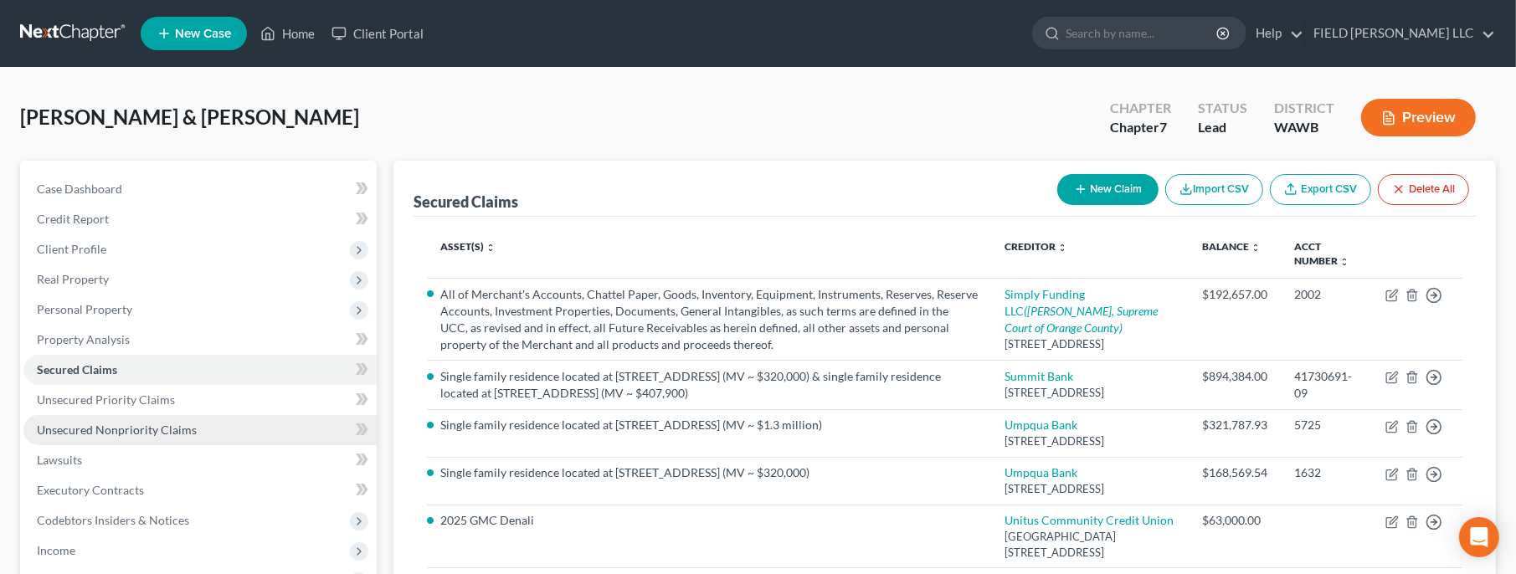
click at [147, 427] on span "Unsecured Nonpriority Claims" at bounding box center [117, 430] width 160 height 14
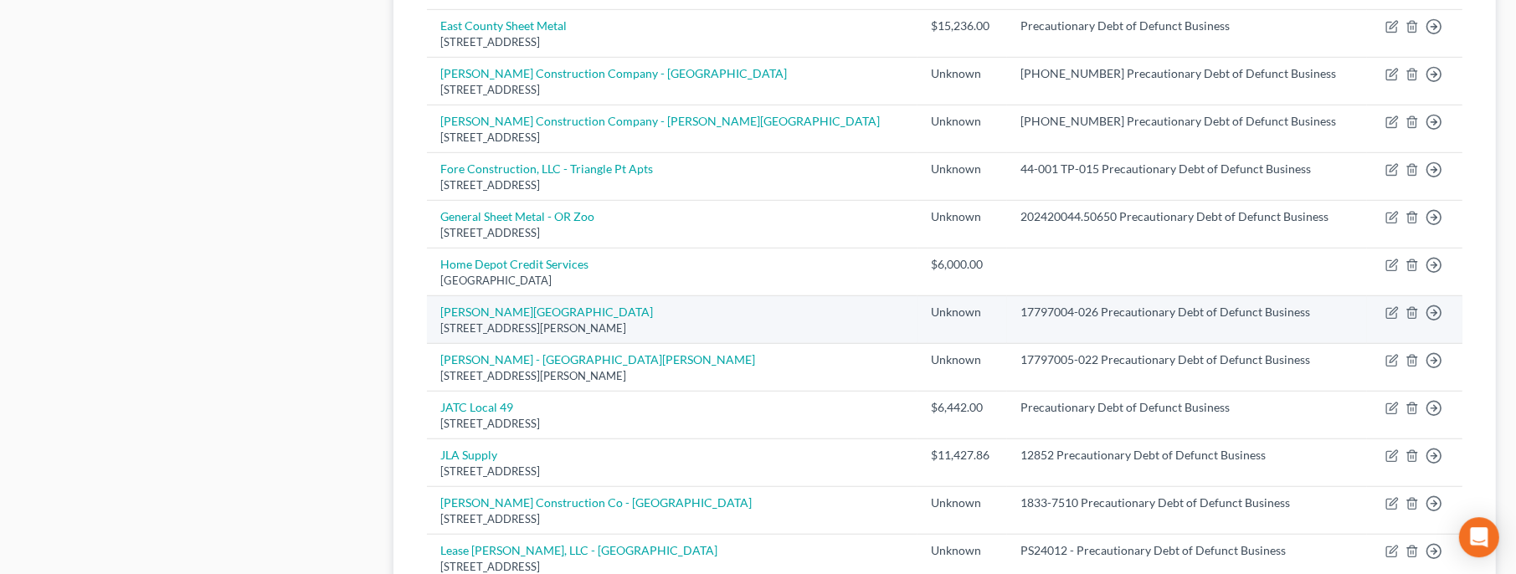
scroll to position [1351, 0]
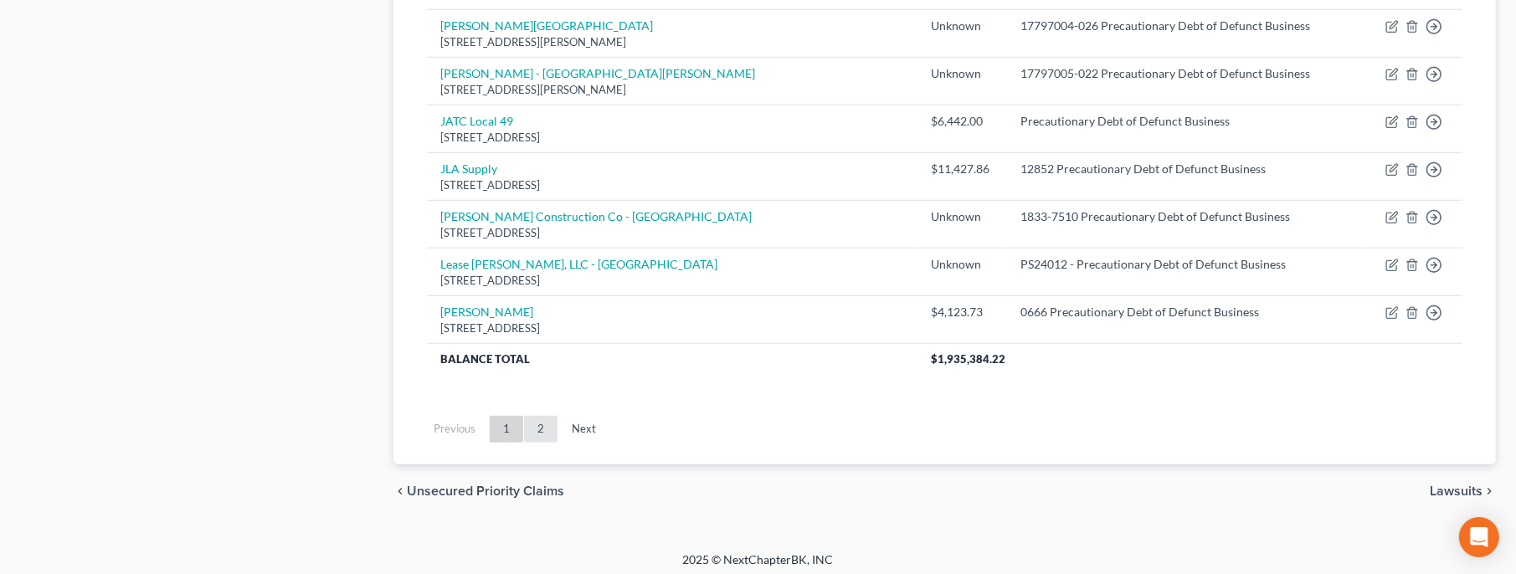
click at [542, 431] on link "2" at bounding box center [540, 429] width 33 height 27
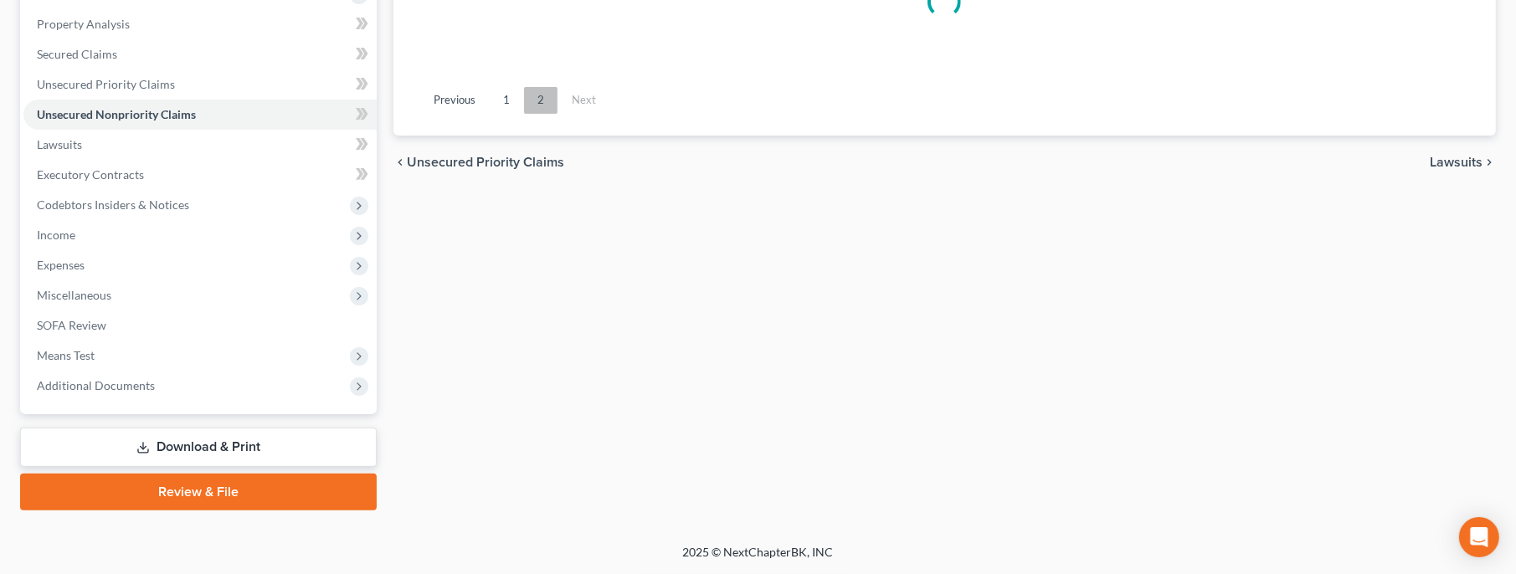
scroll to position [313, 0]
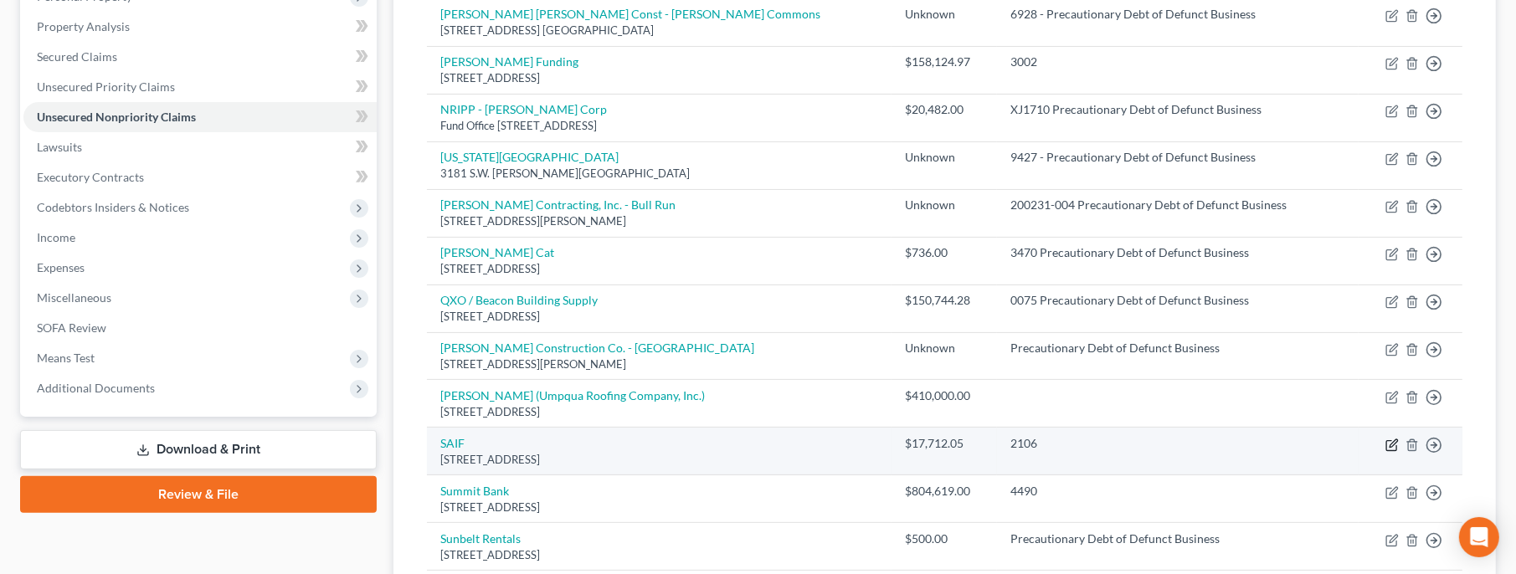
click at [1390, 442] on icon "button" at bounding box center [1393, 443] width 8 height 8
select select "38"
select select "3"
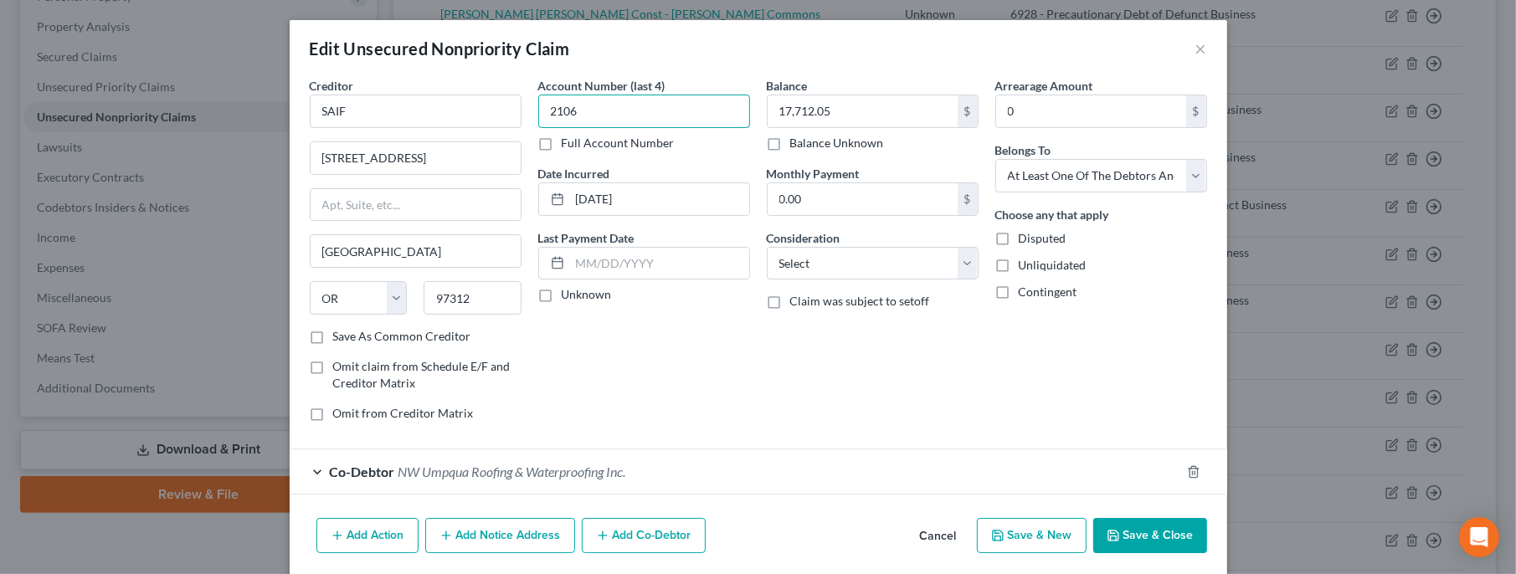
click at [604, 115] on input "2106" at bounding box center [644, 111] width 212 height 33
click at [562, 142] on label "Full Account Number" at bounding box center [618, 143] width 113 height 17
click at [568, 142] on input "Full Account Number" at bounding box center [573, 140] width 11 height 11
click at [604, 120] on input "2106" at bounding box center [644, 111] width 212 height 33
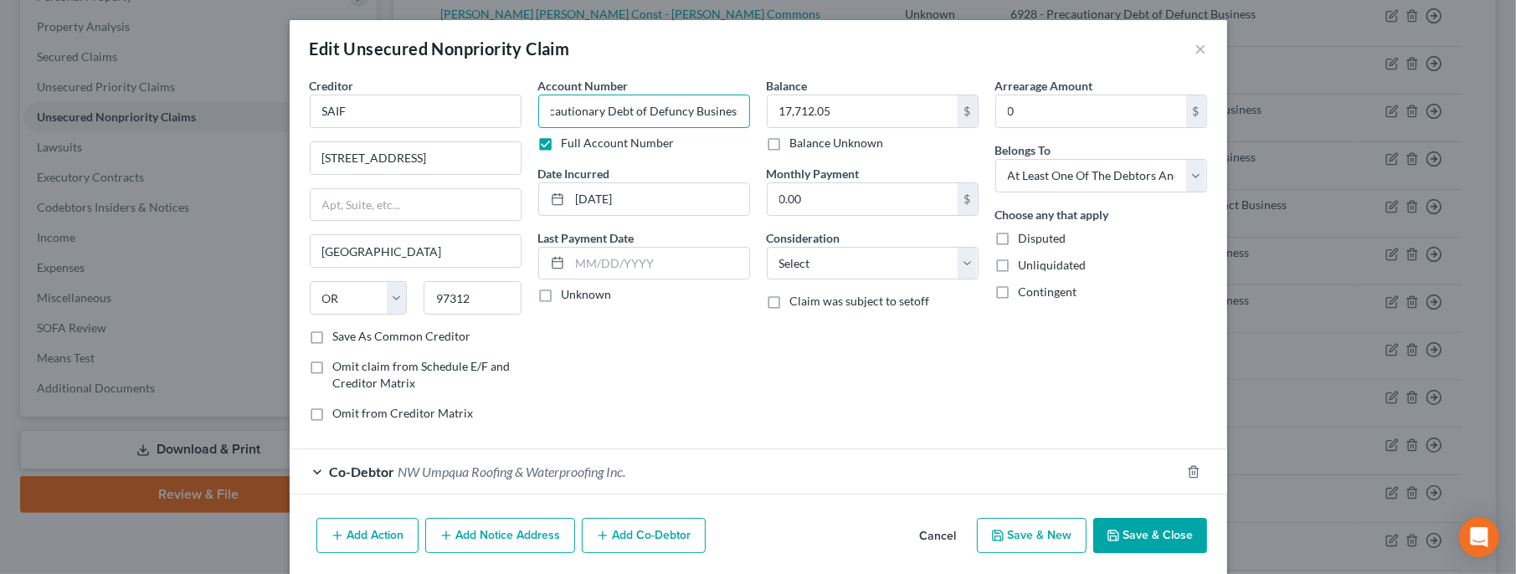
type input "2106 - Precautionary Debt of Defuncy Business"
click at [1019, 236] on label "Disputed" at bounding box center [1043, 238] width 48 height 17
click at [1025, 236] on input "Disputed" at bounding box center [1030, 235] width 11 height 11
checkbox input "true"
click at [1019, 268] on label "Unliquidated" at bounding box center [1053, 265] width 68 height 17
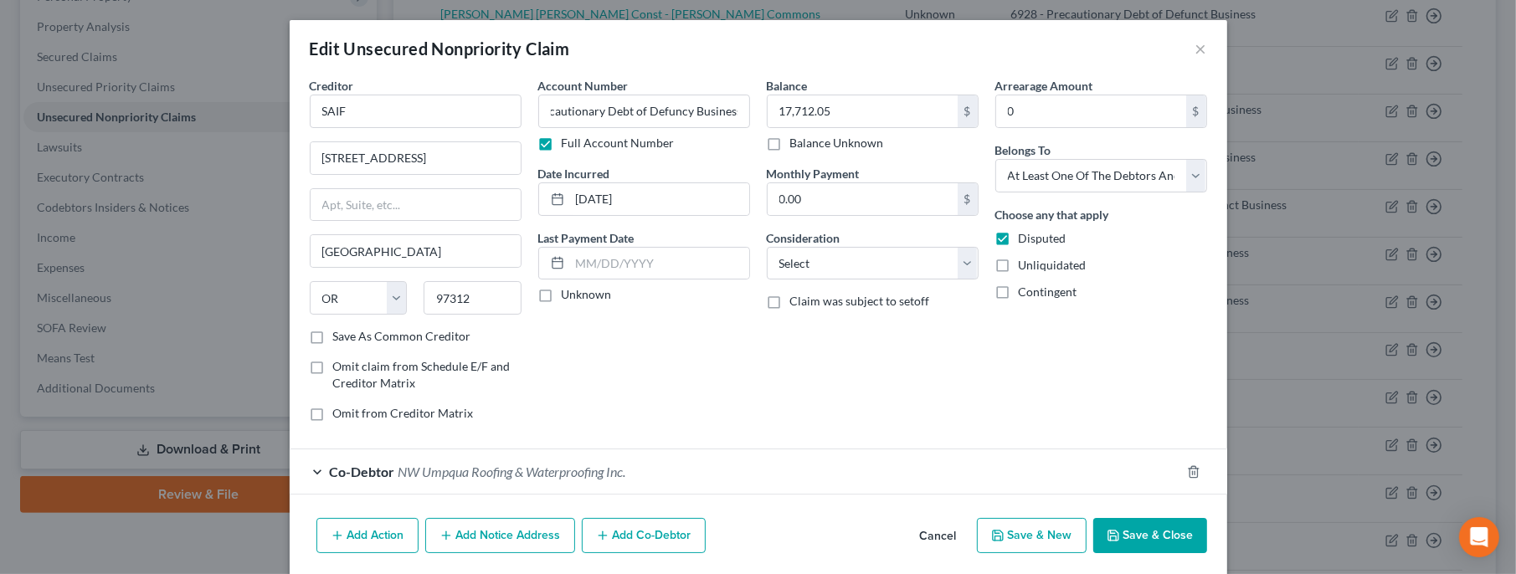
click at [1025, 268] on input "Unliquidated" at bounding box center [1030, 262] width 11 height 11
click at [1019, 267] on label "Unliquidated" at bounding box center [1053, 265] width 68 height 17
click at [1025, 267] on input "Unliquidated" at bounding box center [1030, 262] width 11 height 11
checkbox input "false"
click at [1019, 291] on label "Contingent" at bounding box center [1048, 292] width 59 height 17
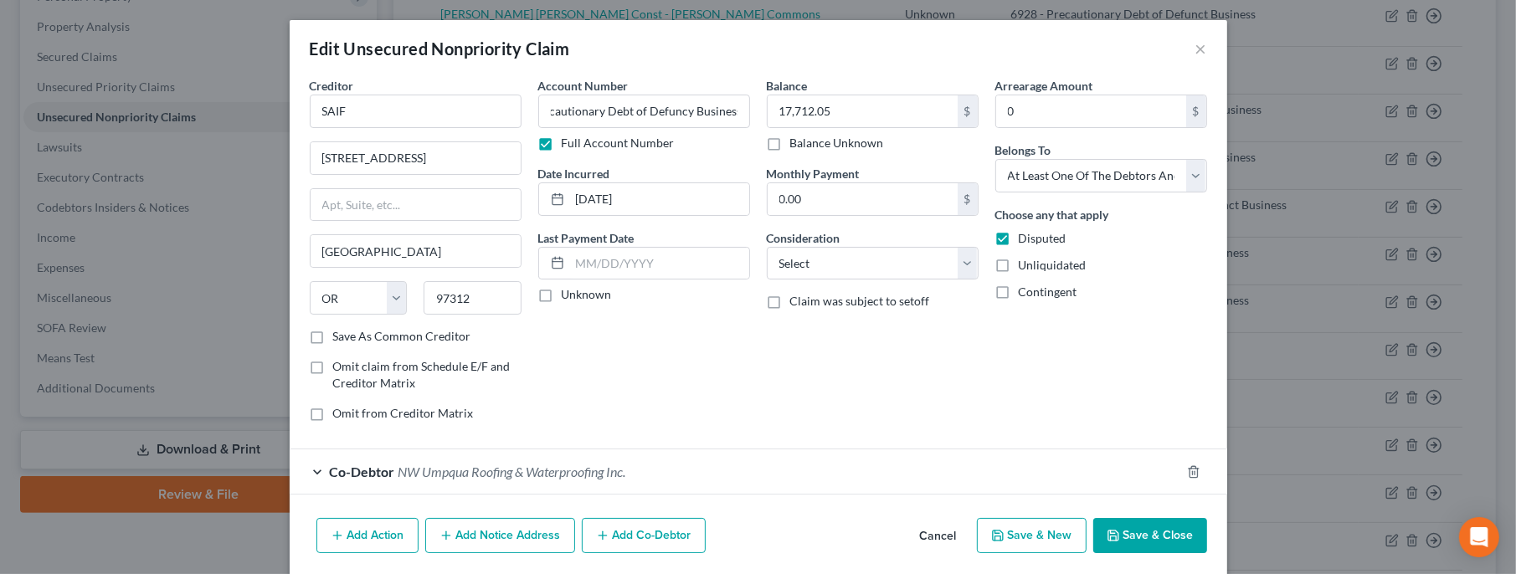
click at [1025, 291] on input "Contingent" at bounding box center [1030, 289] width 11 height 11
checkbox input "true"
click at [1132, 529] on button "Save & Close" at bounding box center [1150, 535] width 114 height 35
